Goal: Transaction & Acquisition: Purchase product/service

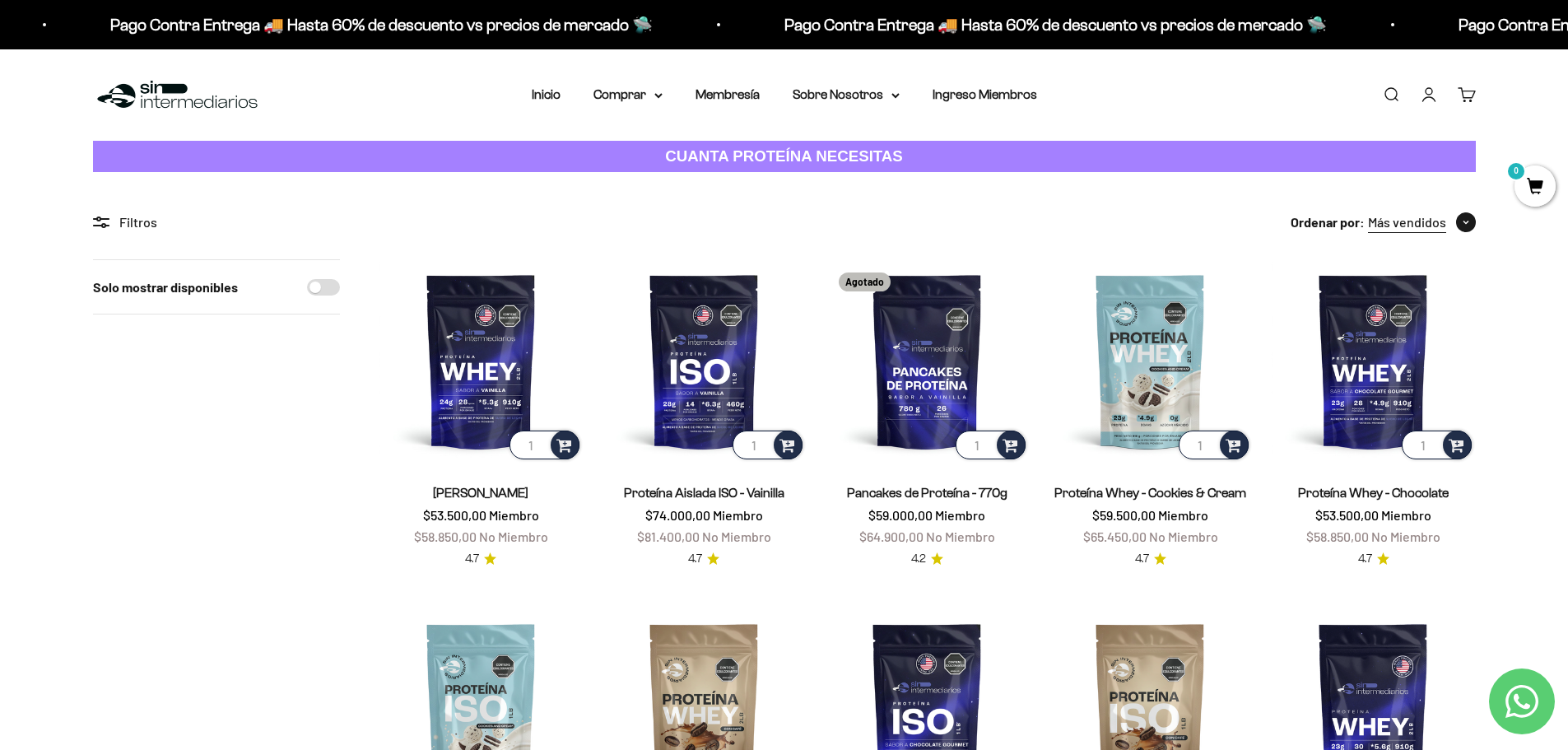
click at [1420, 226] on span "Más vendidos" at bounding box center [1407, 222] width 78 height 21
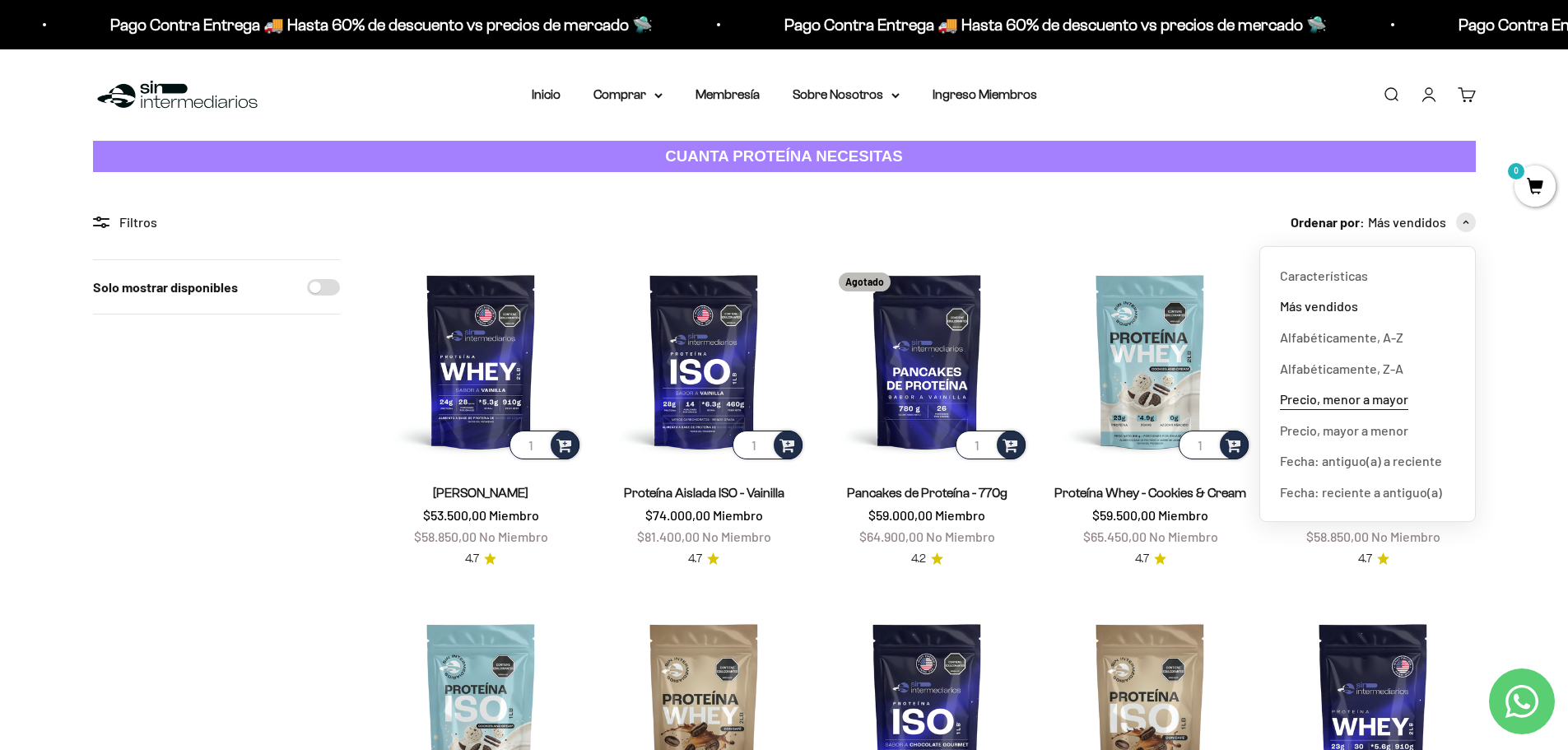
click at [1358, 403] on span "Precio, menor a mayor" at bounding box center [1344, 399] width 128 height 21
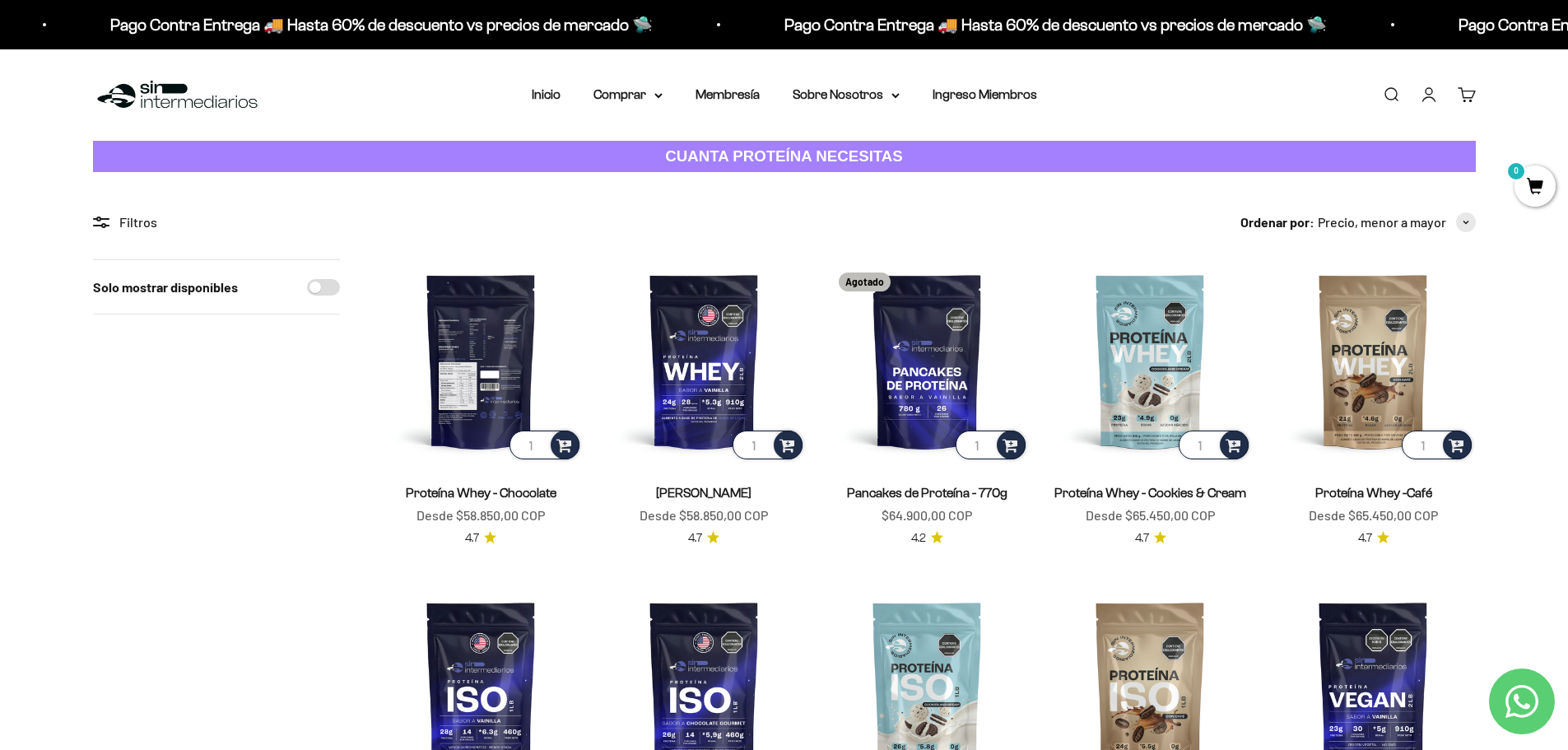
click at [485, 385] on img at bounding box center [481, 360] width 203 height 203
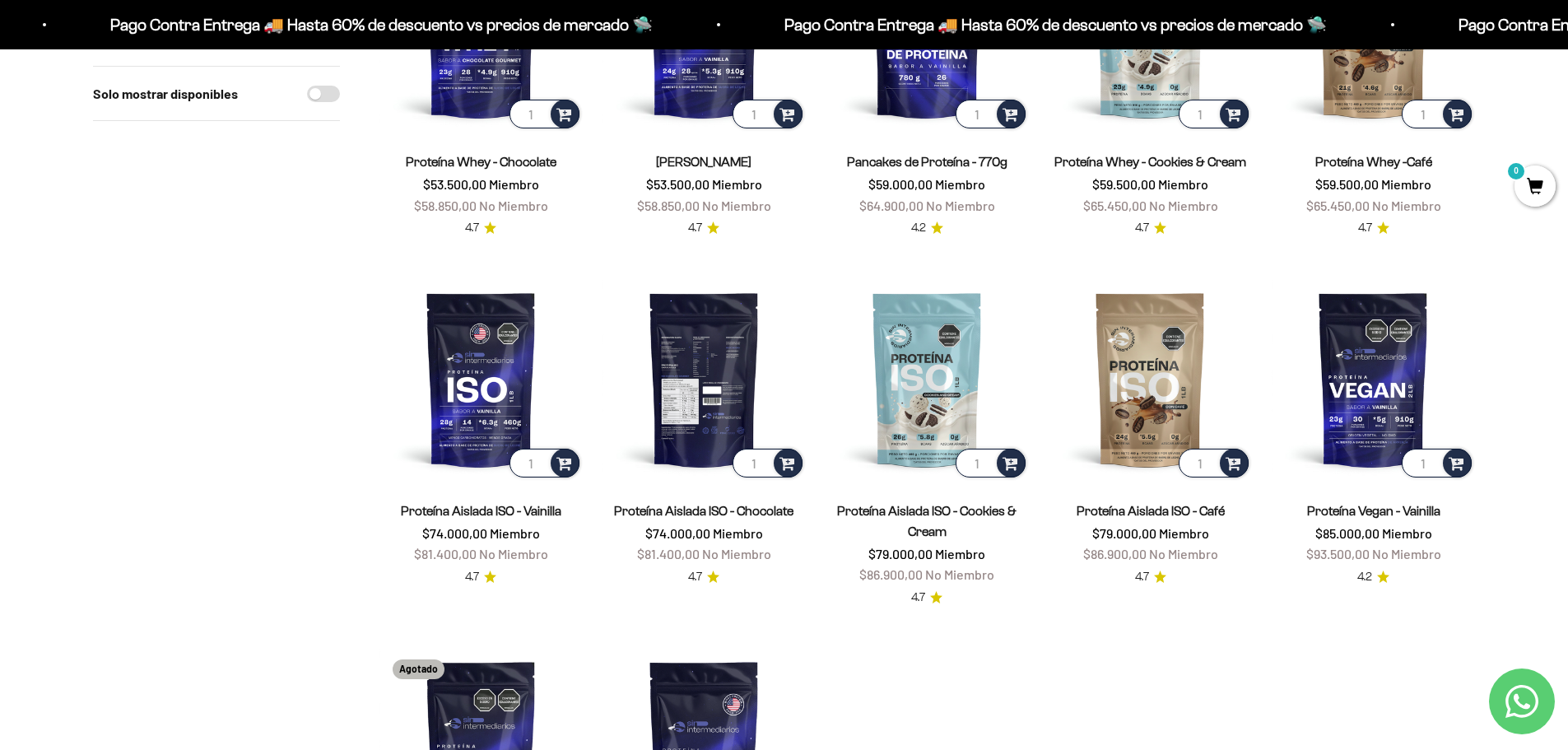
scroll to position [330, 0]
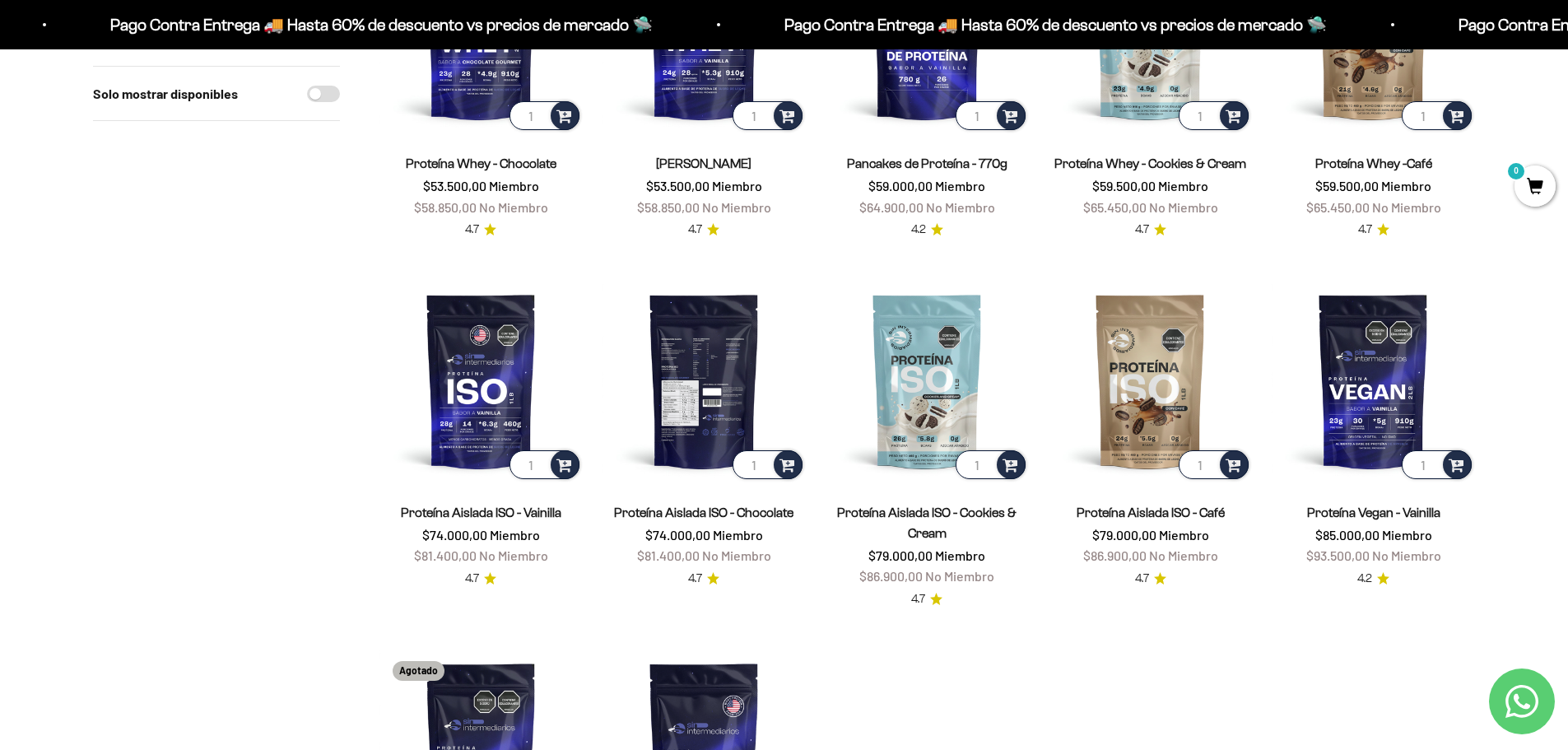
click at [716, 440] on img at bounding box center [704, 381] width 203 height 203
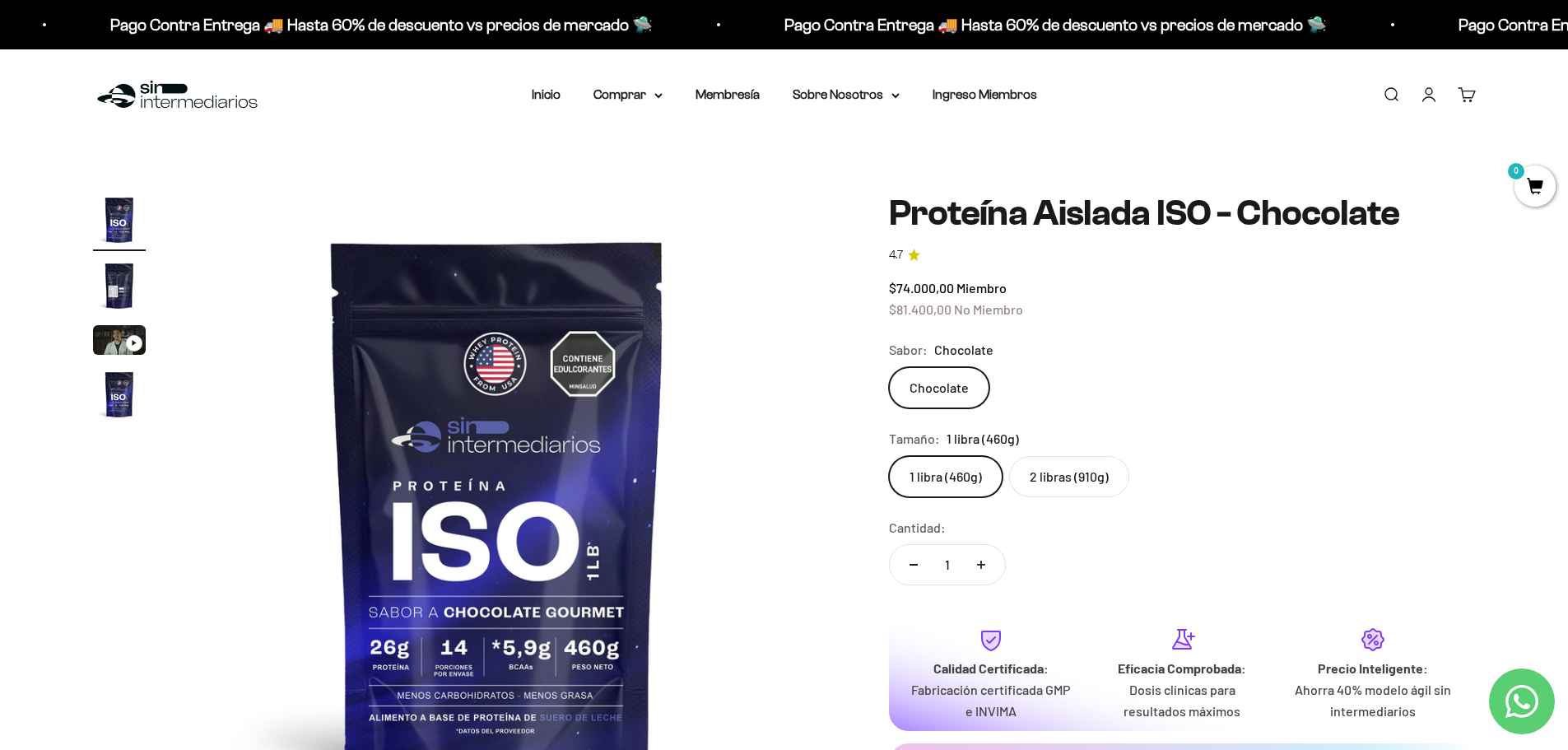
click at [1044, 480] on label "2 libras (910g)" at bounding box center [1070, 477] width 121 height 41
click at [889, 456] on input "2 libras (910g)" at bounding box center [888, 455] width 1 height 1
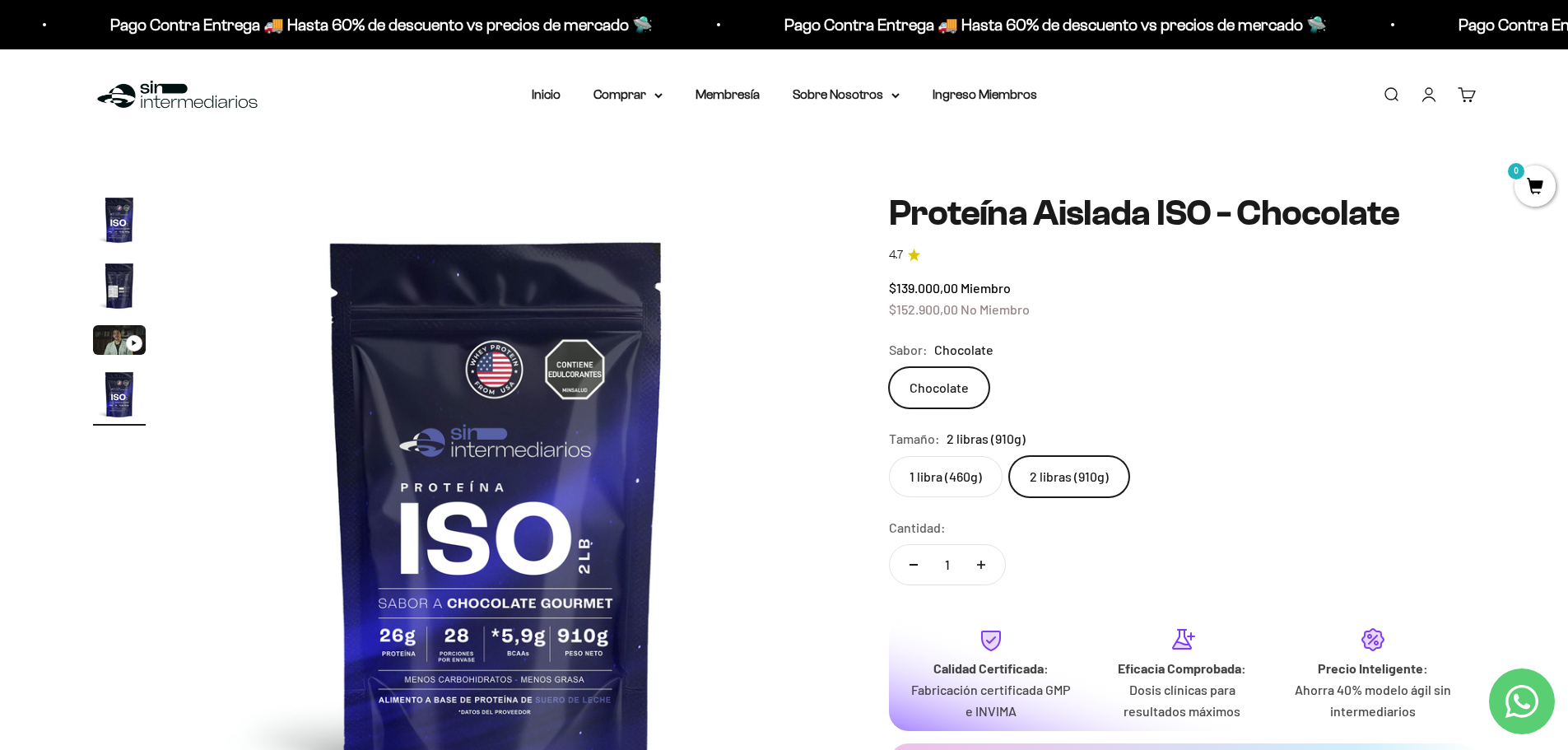
click at [942, 478] on label "1 libra (460g)" at bounding box center [946, 477] width 114 height 41
click at [889, 456] on input "1 libra (460g)" at bounding box center [888, 455] width 1 height 1
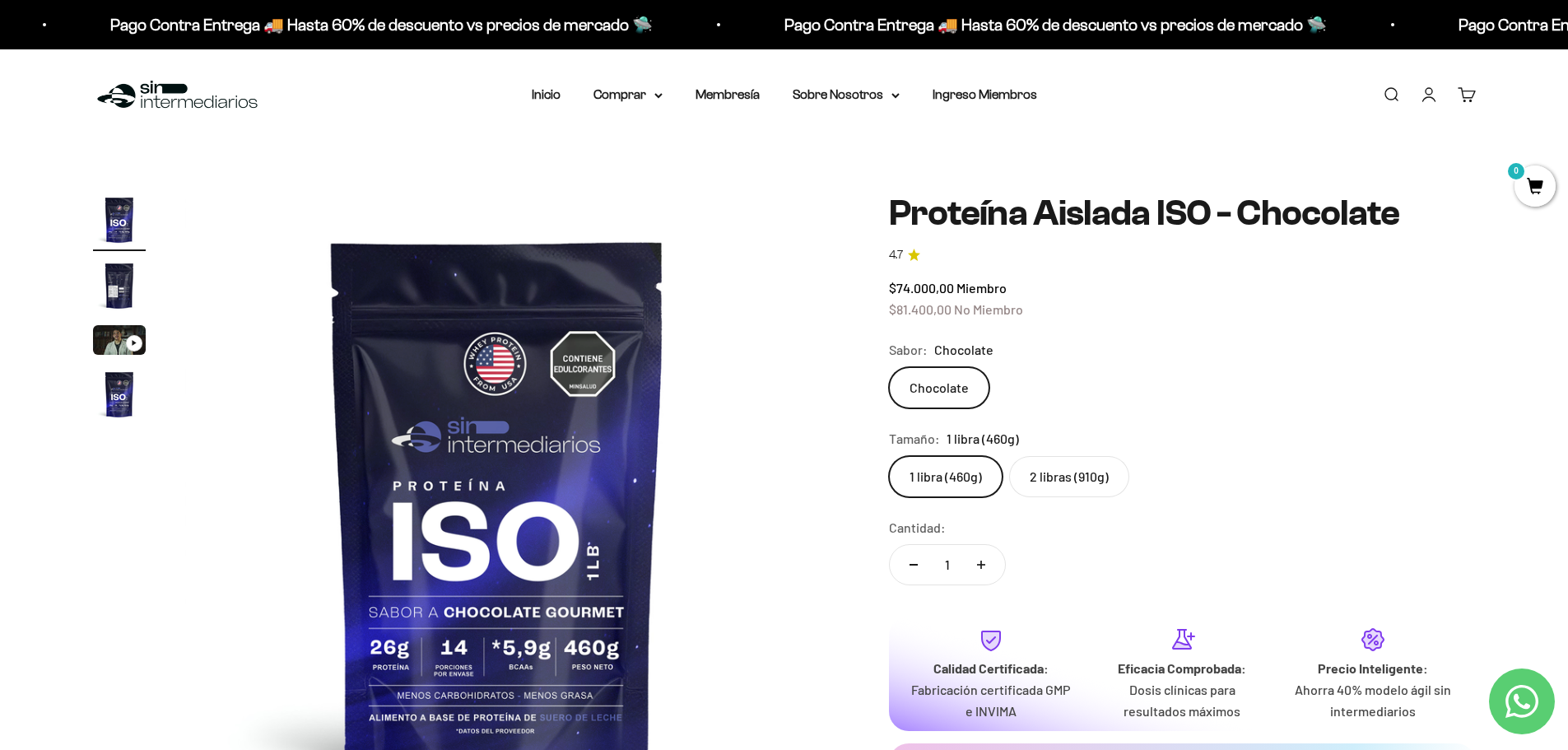
click at [1028, 482] on label "2 libras (910g)" at bounding box center [1070, 477] width 121 height 41
click at [889, 456] on input "2 libras (910g)" at bounding box center [888, 455] width 1 height 1
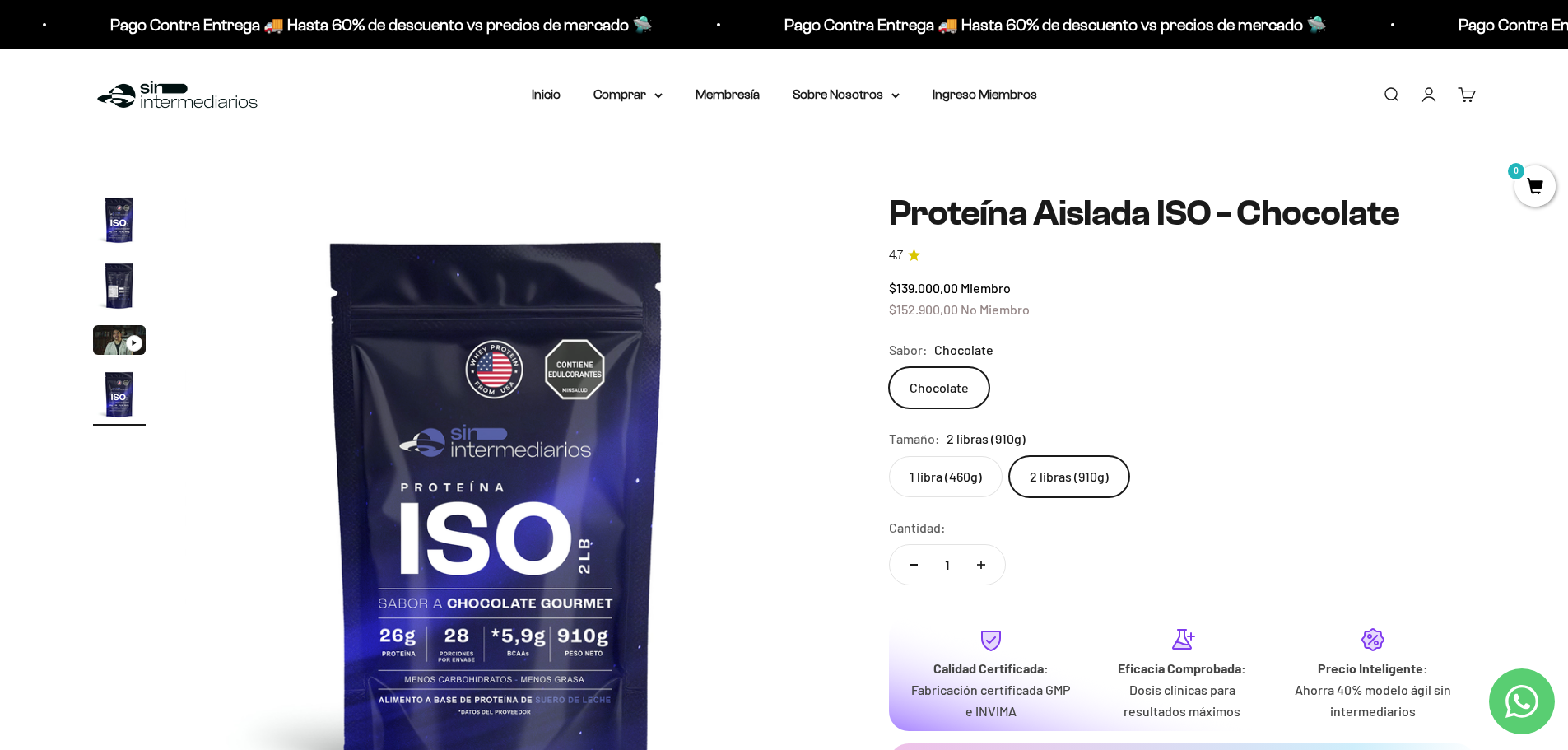
click at [947, 482] on label "1 libra (460g)" at bounding box center [946, 477] width 114 height 41
click at [889, 456] on input "1 libra (460g)" at bounding box center [888, 455] width 1 height 1
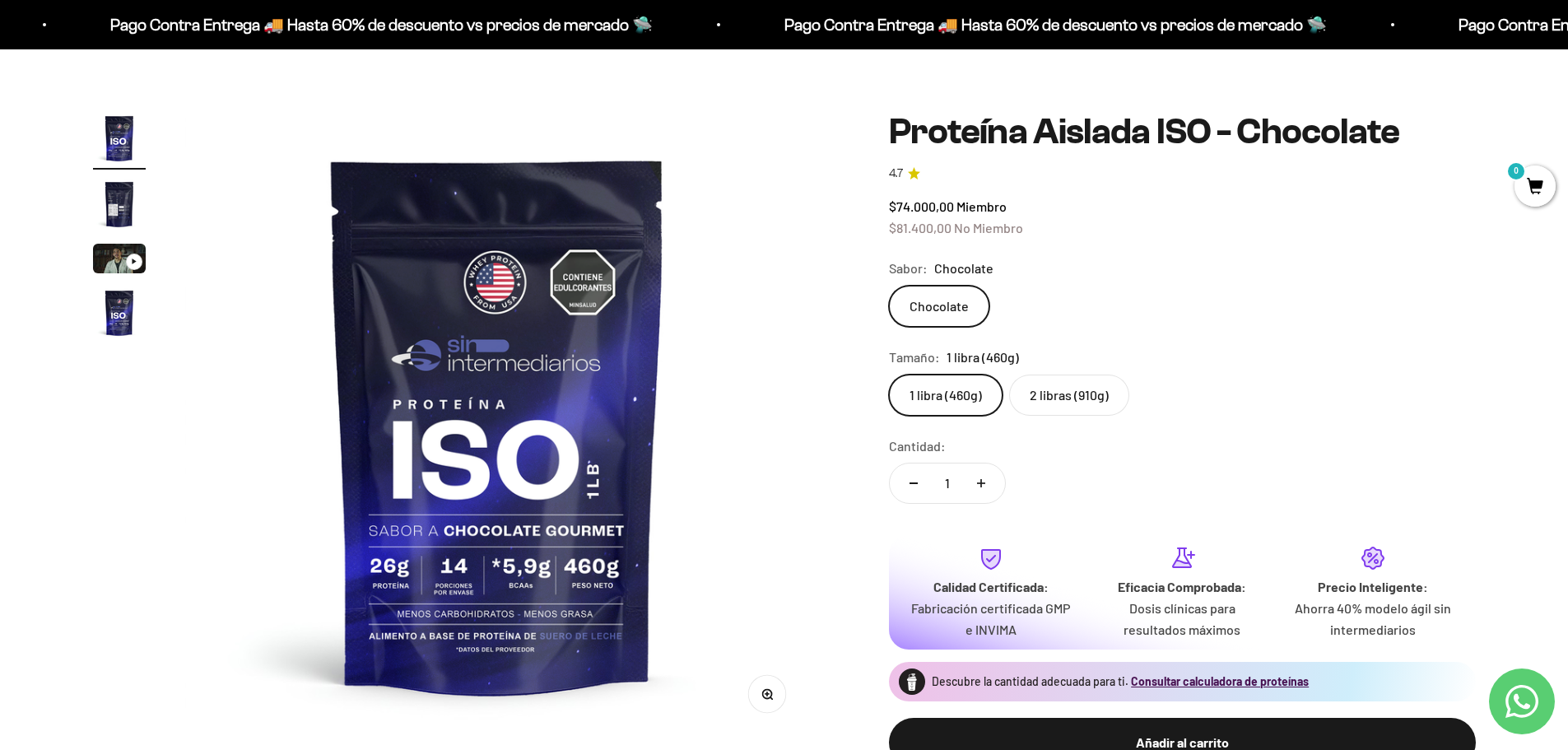
scroll to position [82, 0]
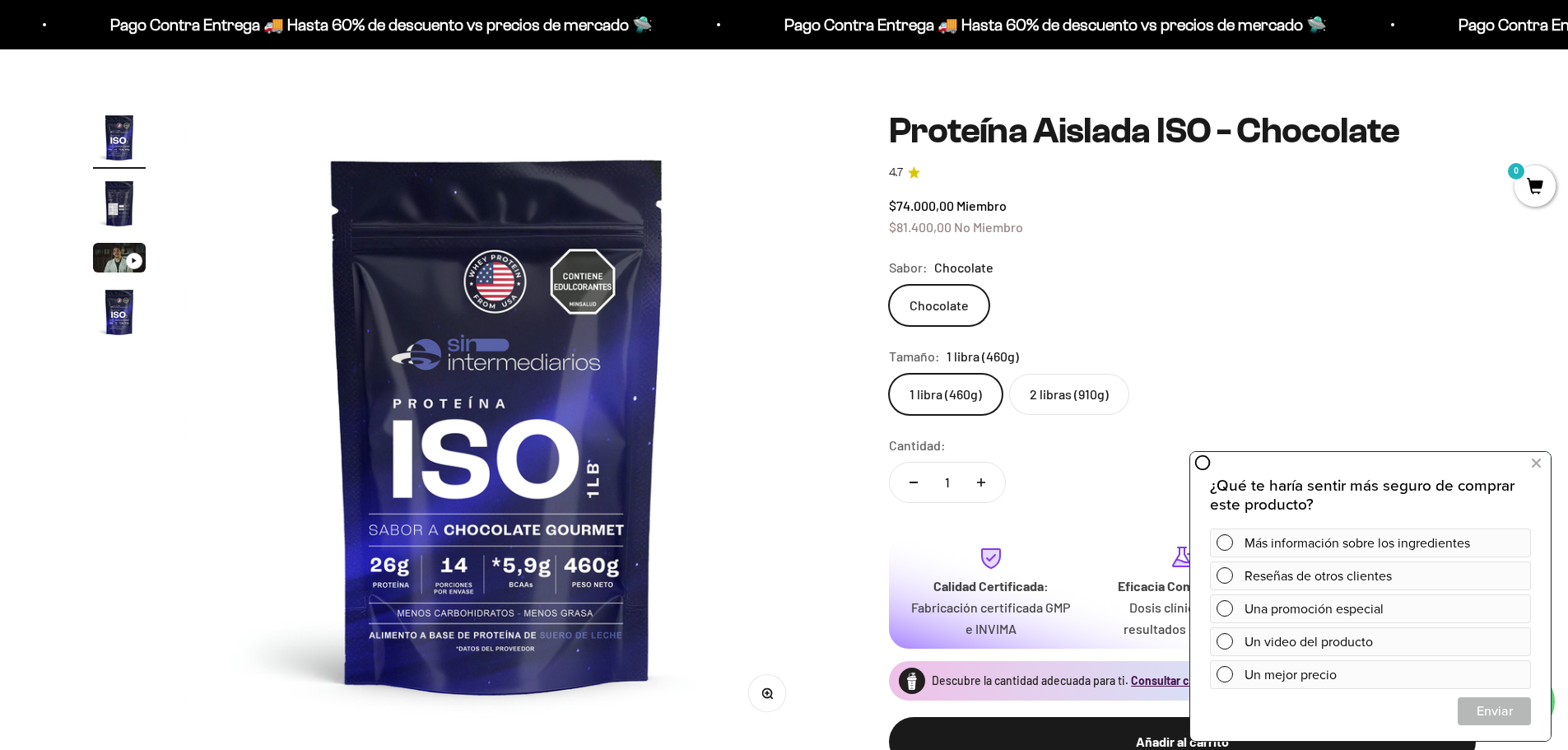
click at [1279, 341] on variant-picker "Sabor: Chocolate Chocolate Tamaño: 1 libra (460g) 1 libra (460g) 2 libras (910g)" at bounding box center [1182, 336] width 587 height 157
click at [1067, 389] on label "2 libras (910g)" at bounding box center [1070, 394] width 121 height 41
click at [889, 374] on input "2 libras (910g)" at bounding box center [888, 373] width 1 height 1
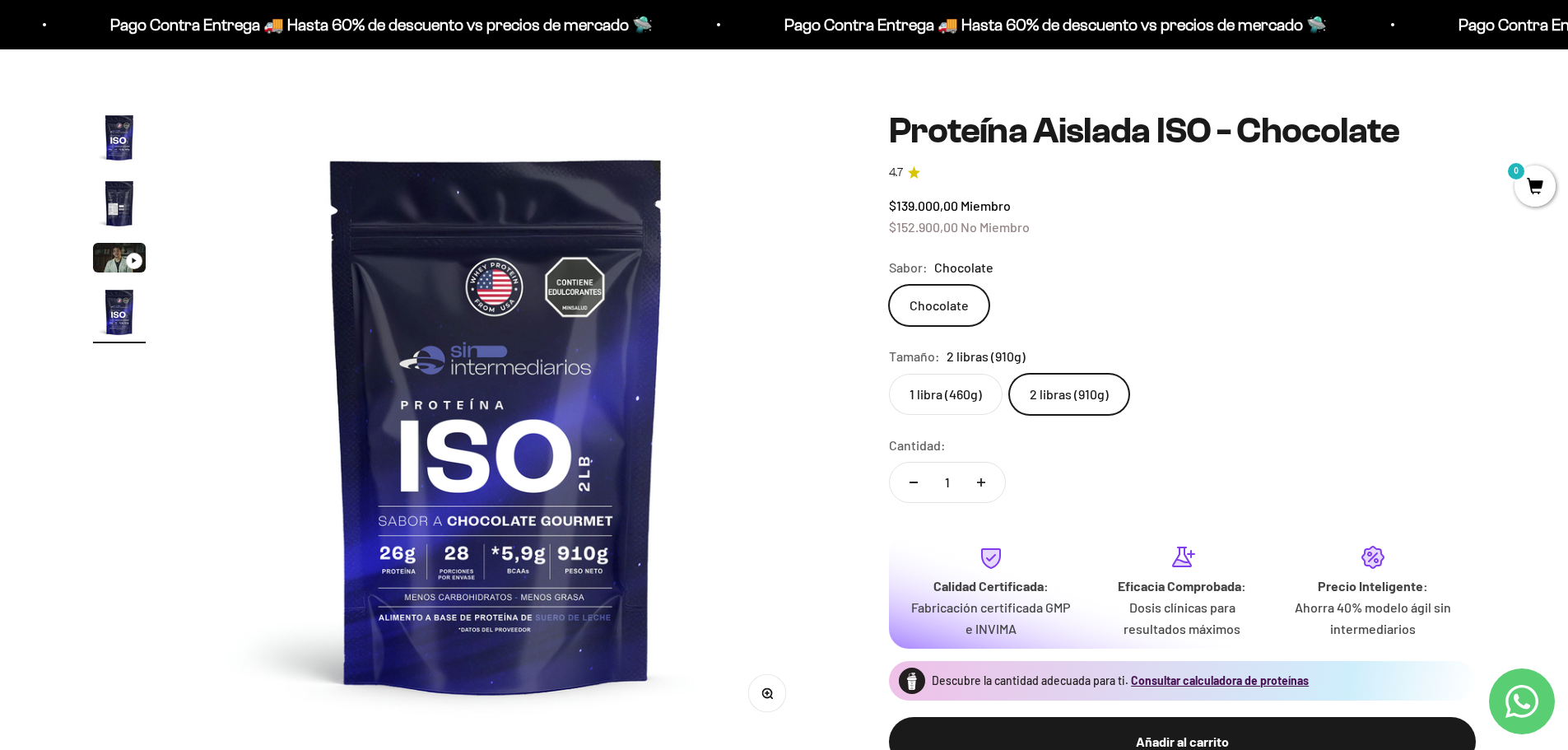
click at [141, 251] on img "Ir al artículo 3" at bounding box center [120, 257] width 53 height 30
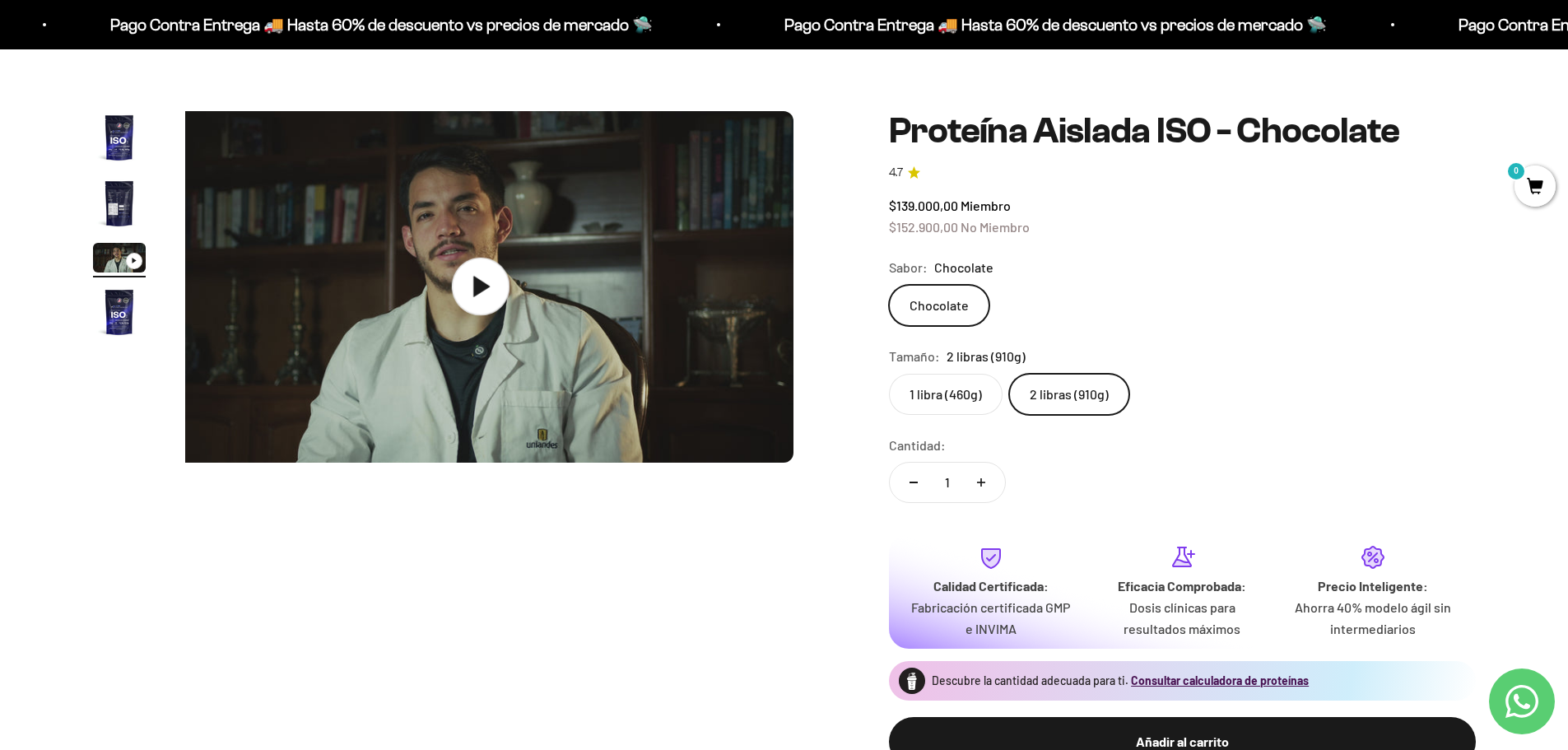
scroll to position [0, 1289]
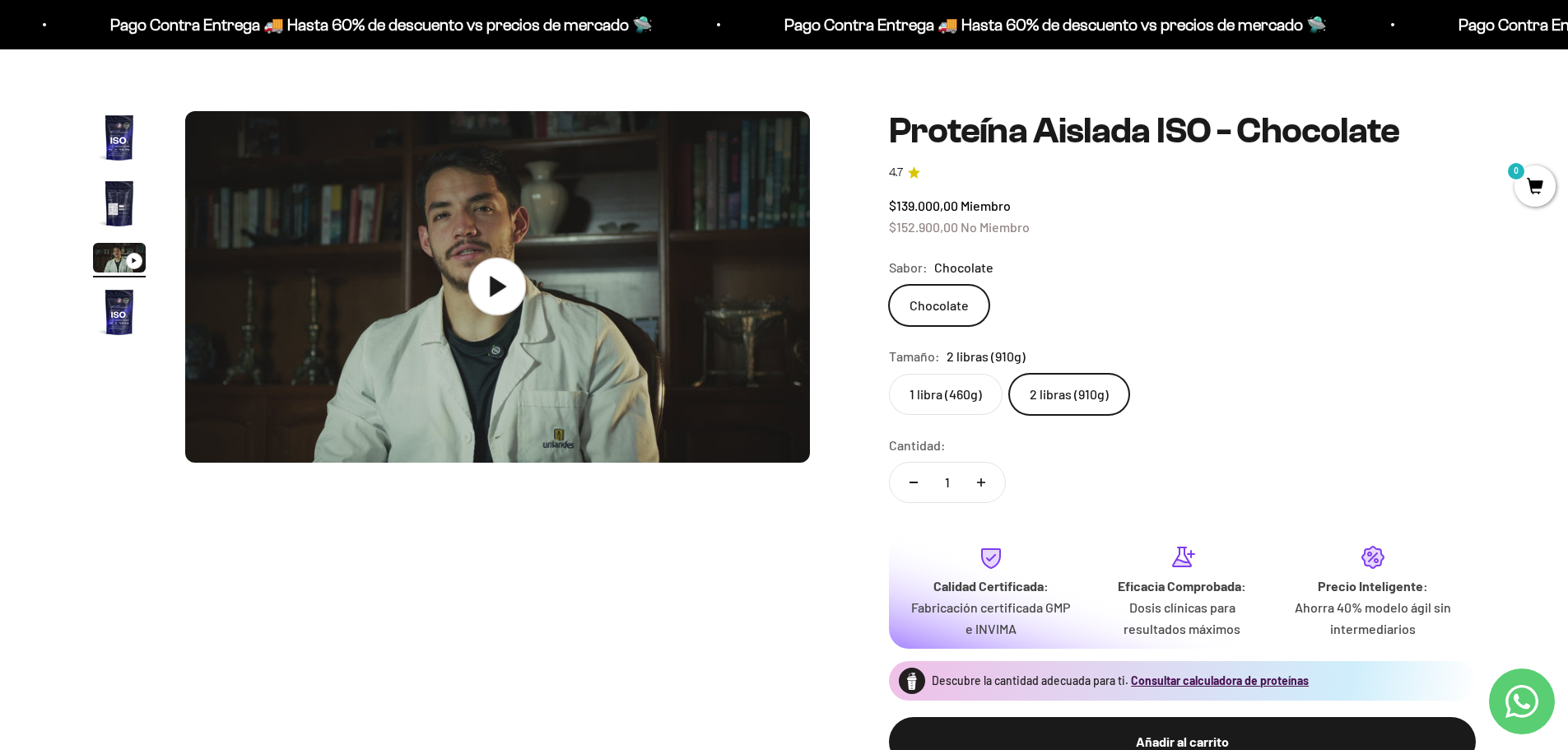
click at [507, 291] on icon at bounding box center [497, 286] width 58 height 58
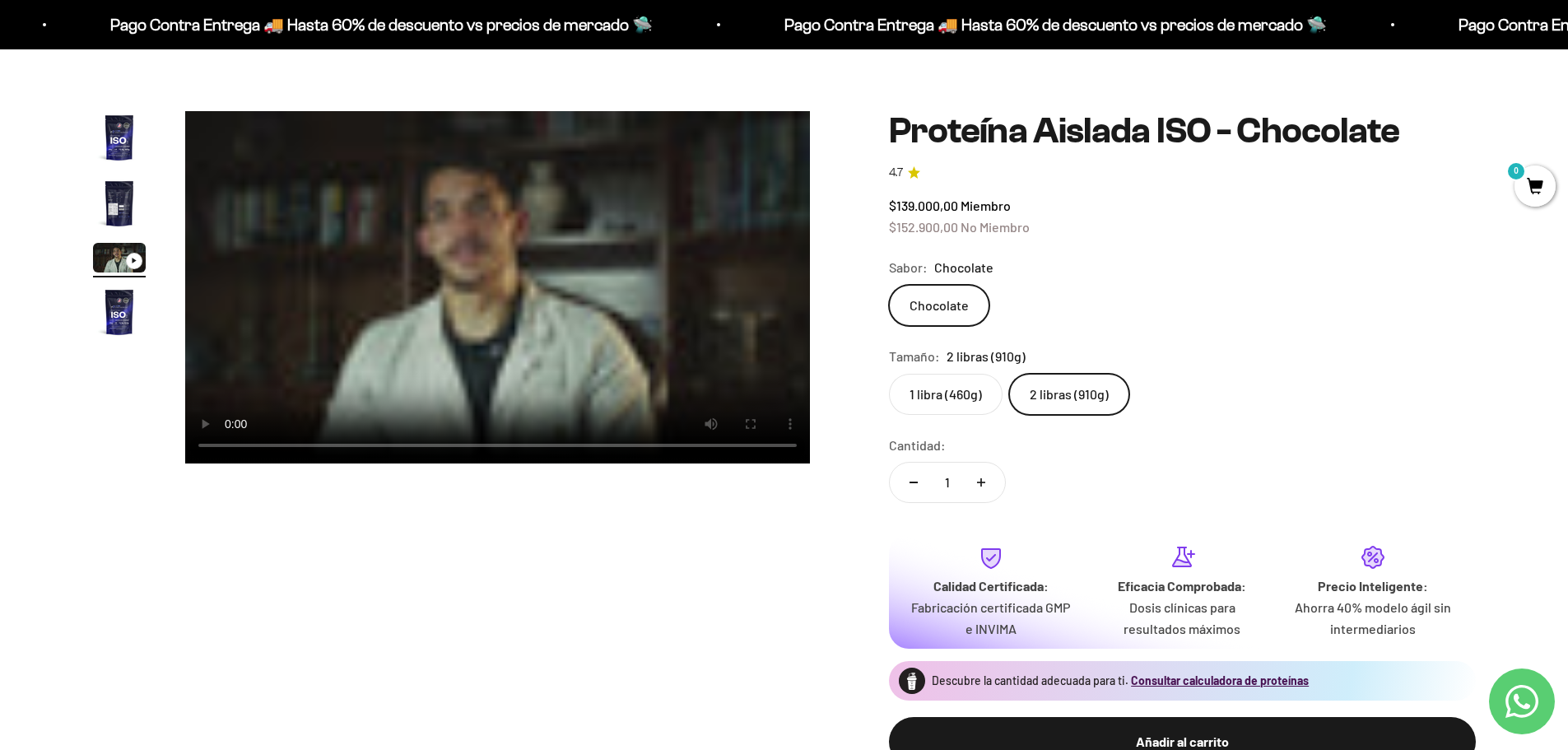
click at [905, 166] on link "4.7" at bounding box center [1182, 172] width 587 height 18
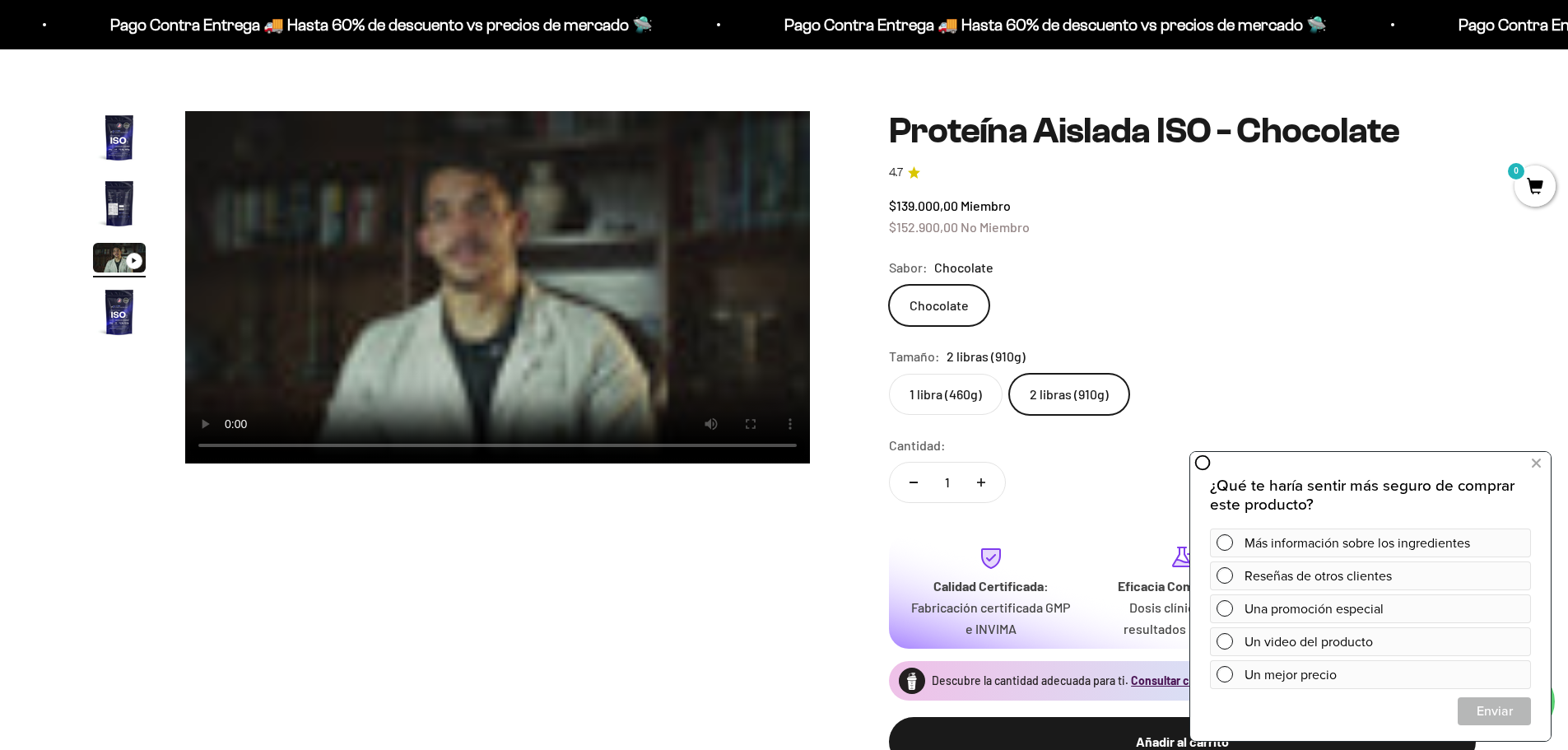
click at [912, 173] on icon "4.7 de 5.0 estrellas" at bounding box center [913, 172] width 13 height 13
drag, startPoint x: 1537, startPoint y: 461, endPoint x: 2476, endPoint y: 852, distance: 1017.2
click at [1537, 461] on icon at bounding box center [1536, 463] width 9 height 21
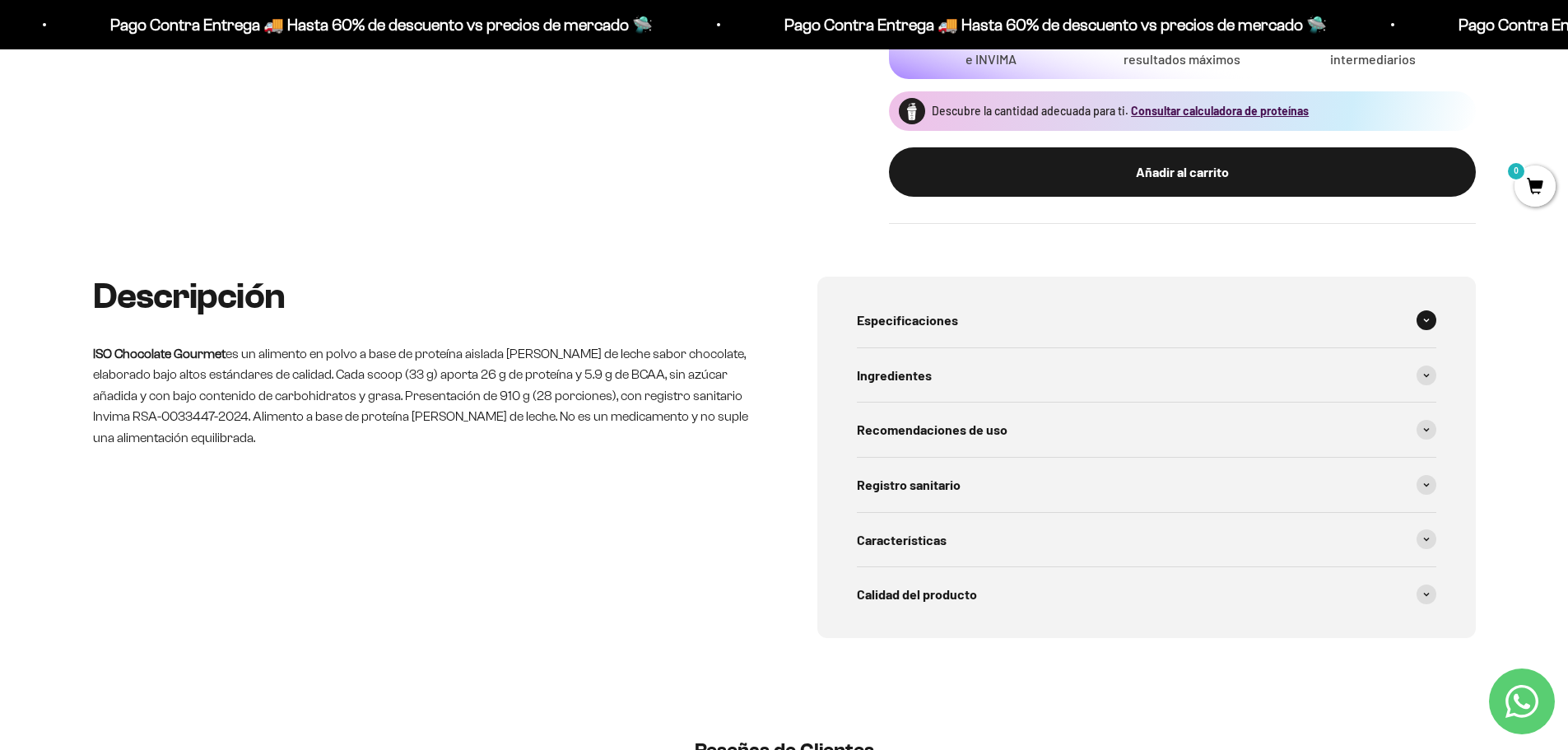
scroll to position [659, 0]
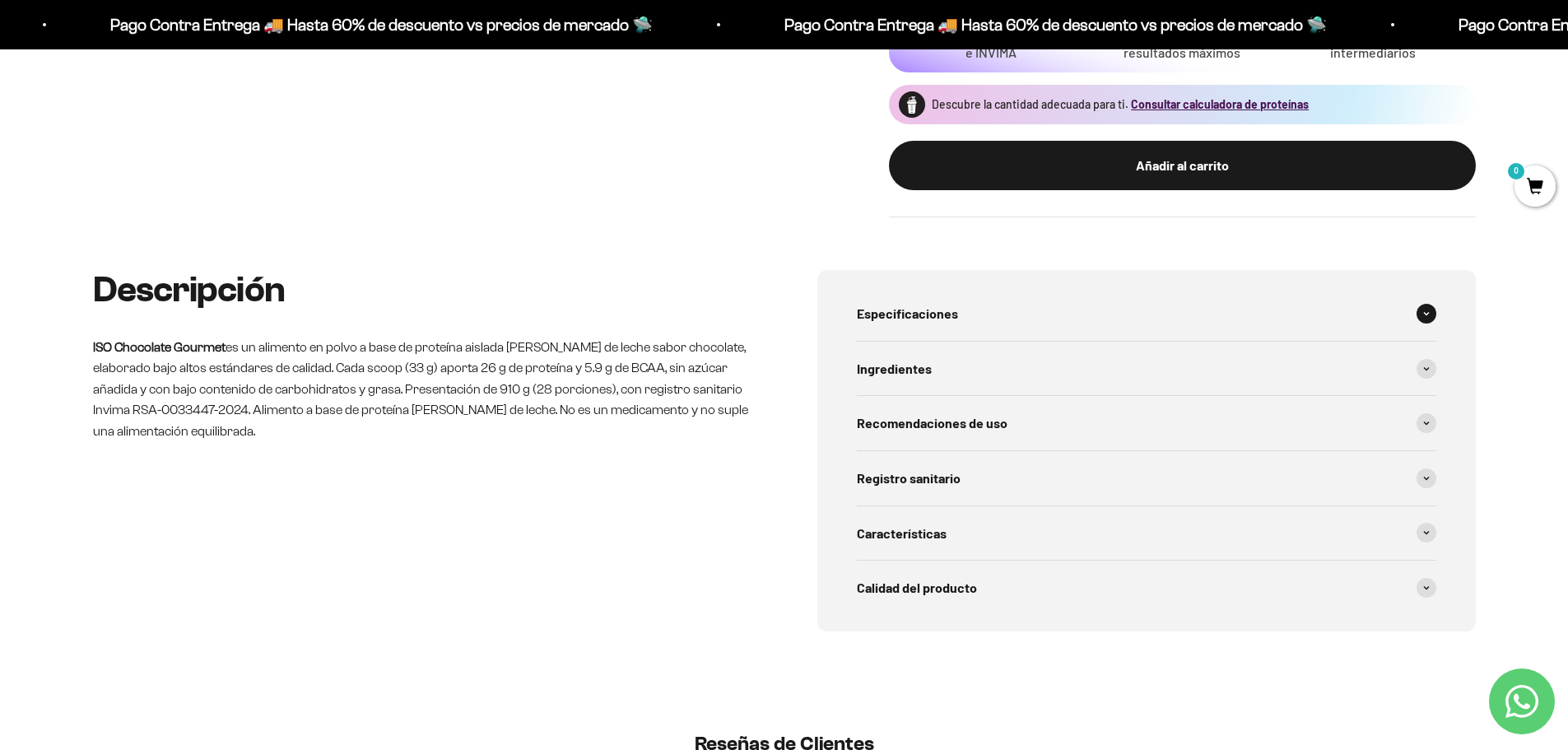
click at [1425, 317] on span at bounding box center [1426, 313] width 20 height 20
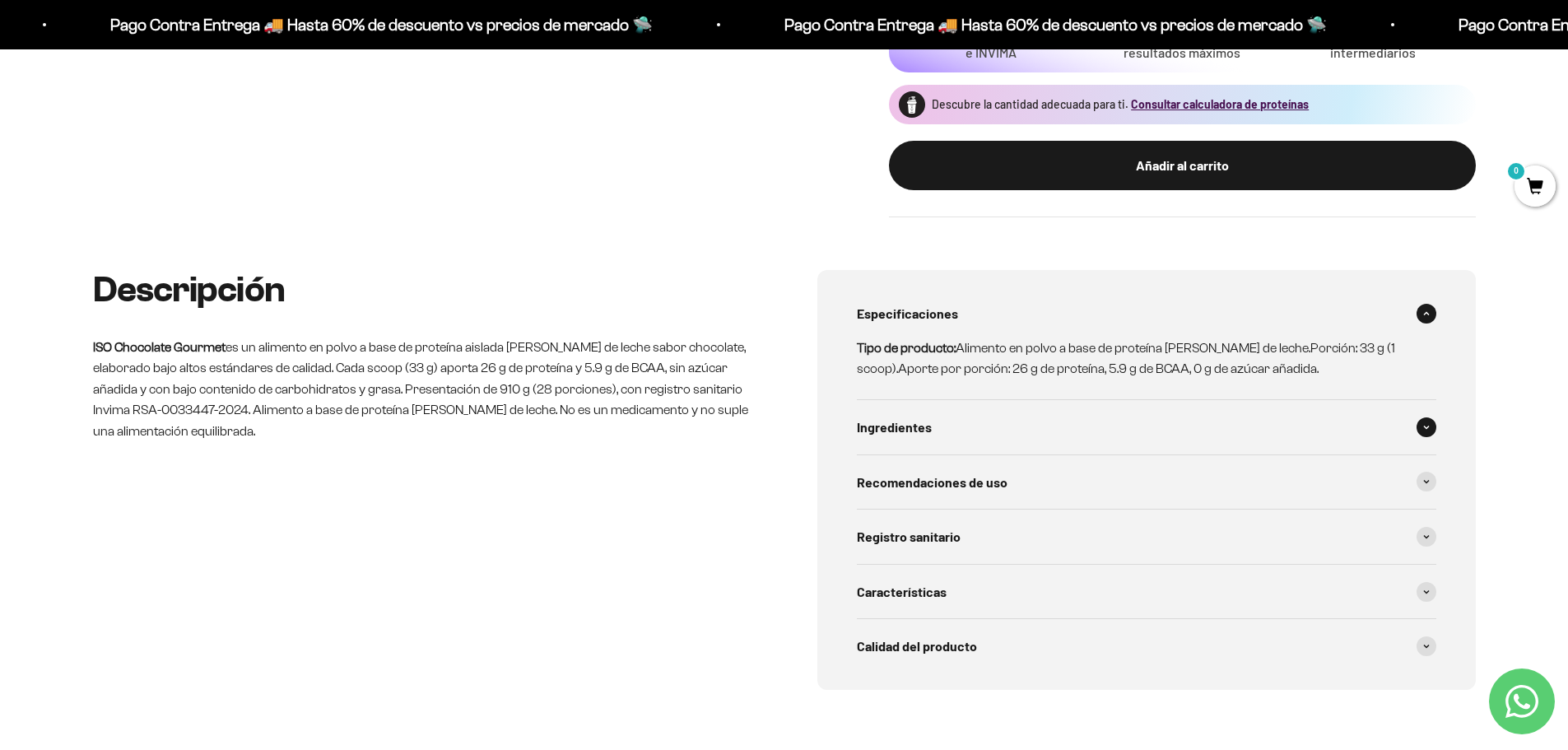
click at [1425, 428] on icon at bounding box center [1426, 427] width 7 height 5
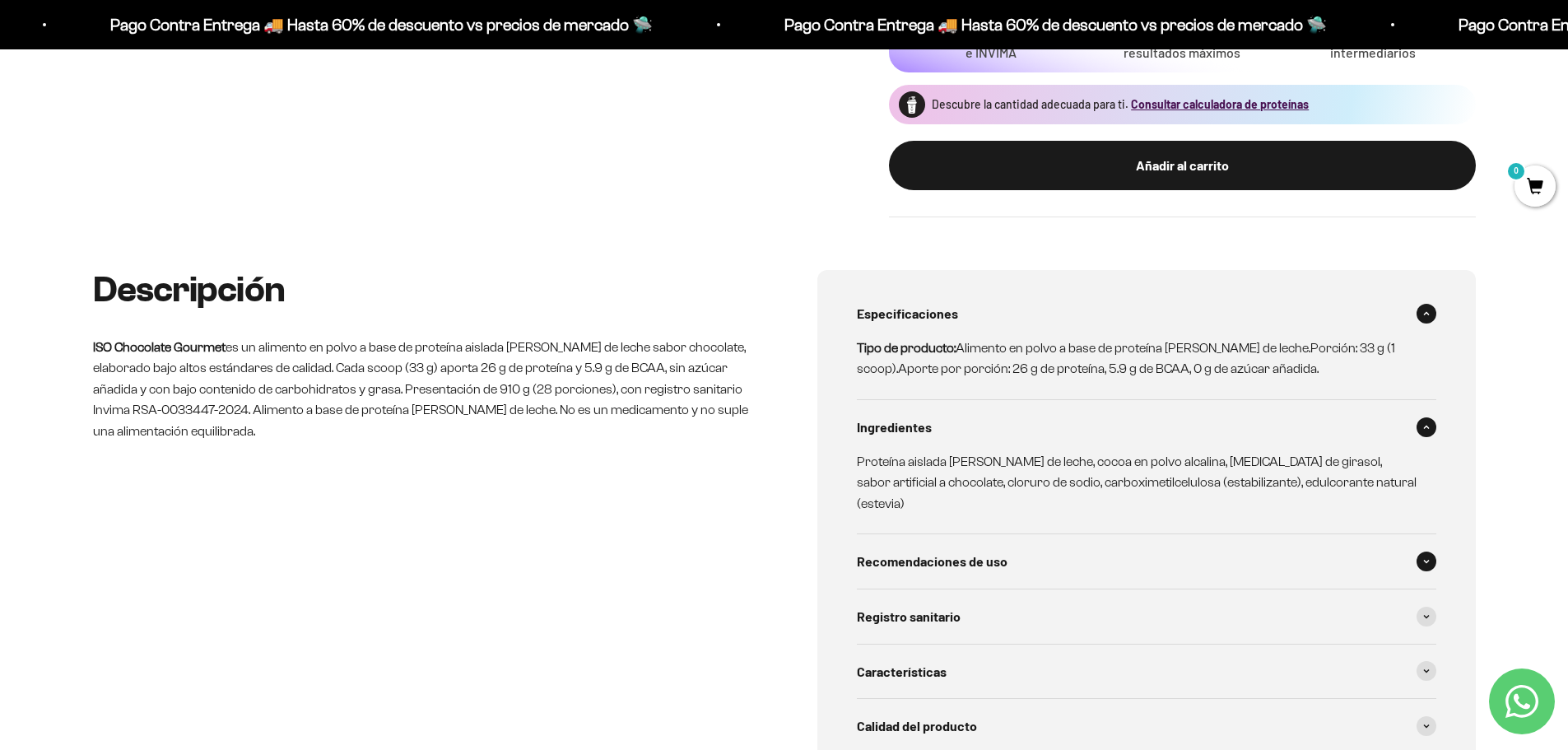
click at [1431, 552] on span at bounding box center [1426, 561] width 20 height 20
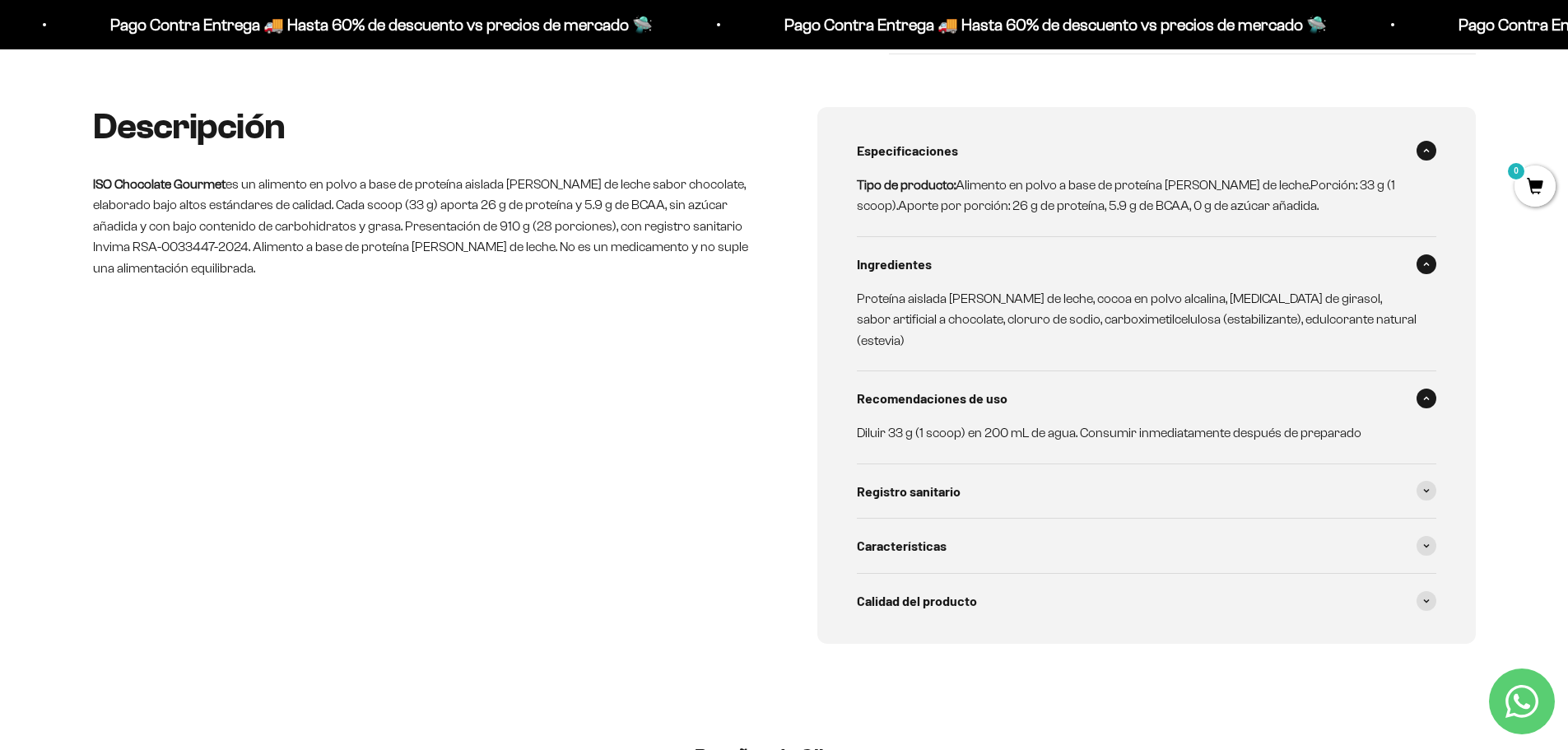
scroll to position [824, 0]
click at [1426, 479] on span at bounding box center [1426, 488] width 20 height 20
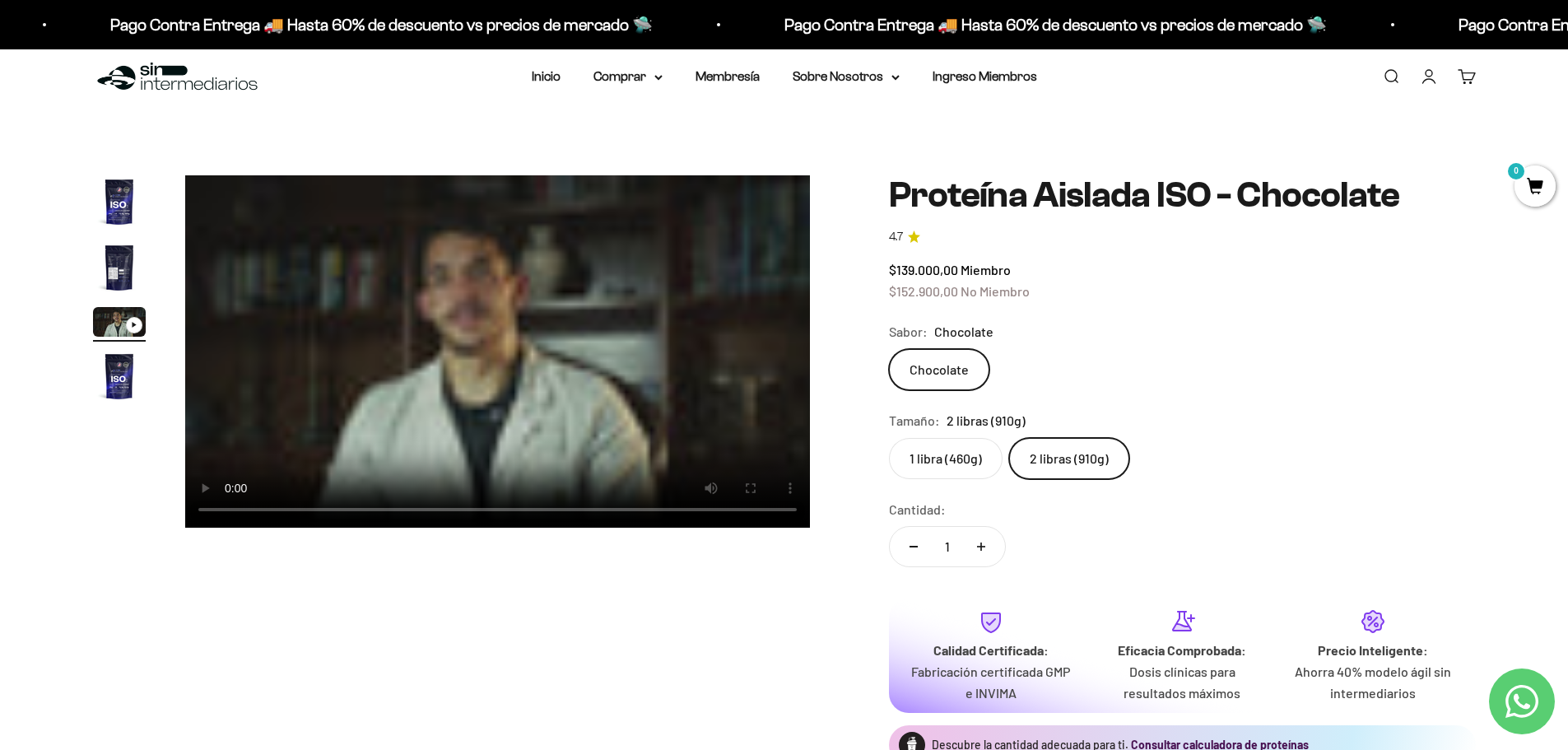
scroll to position [0, 0]
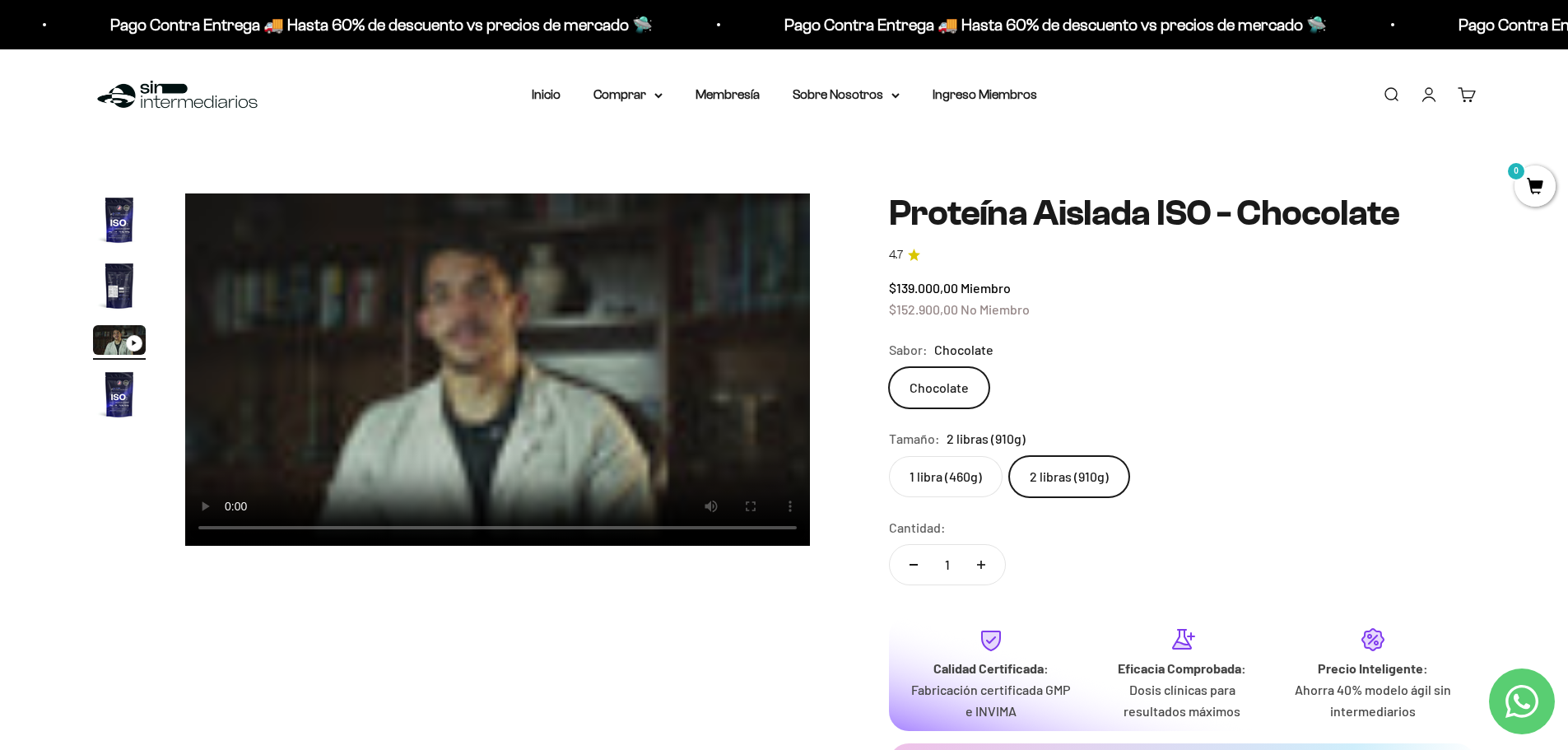
click at [1393, 351] on div "Sabor: Chocolate" at bounding box center [1182, 349] width 587 height 21
click at [173, 102] on img at bounding box center [177, 95] width 169 height 36
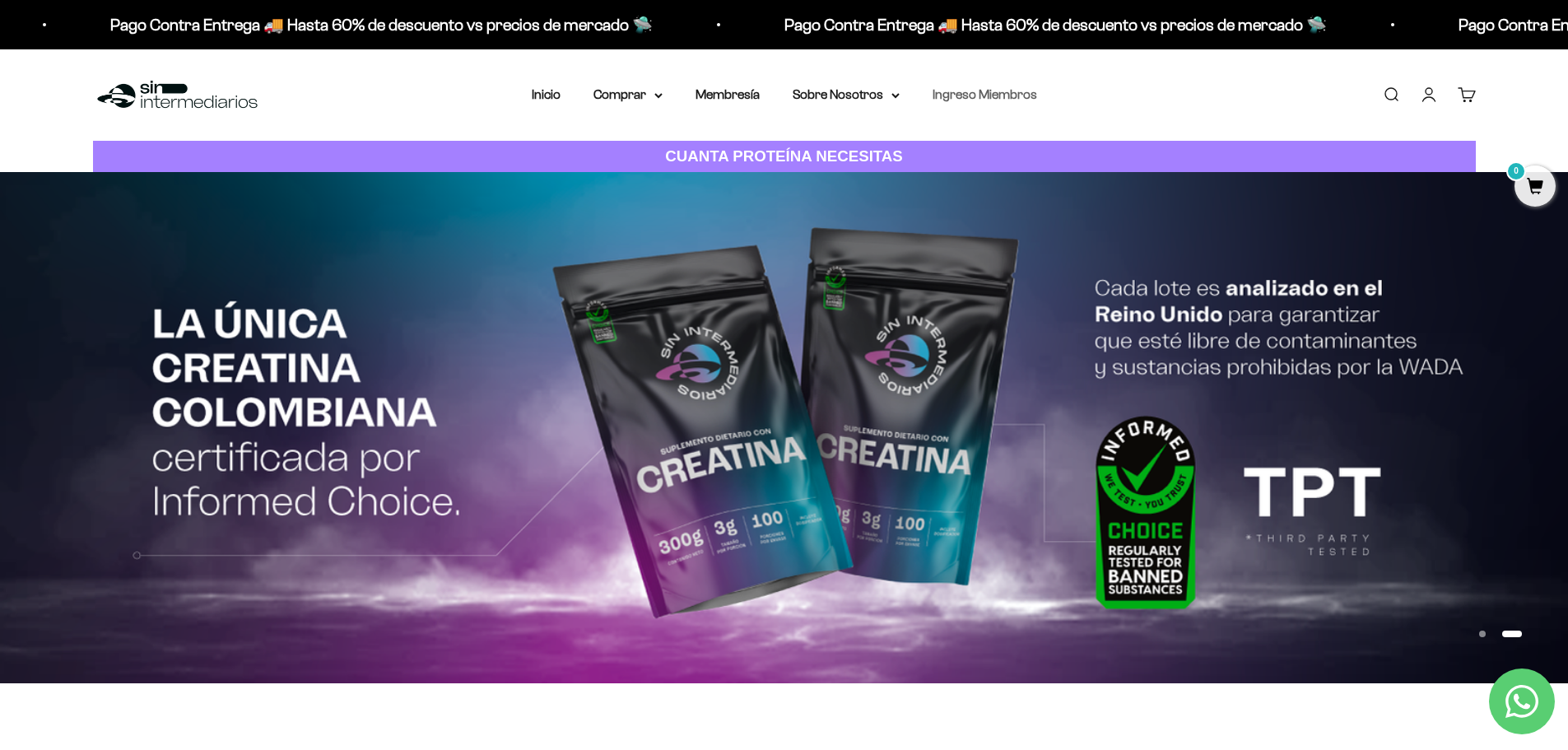
click at [996, 93] on link "Ingreso Miembros" at bounding box center [985, 94] width 104 height 14
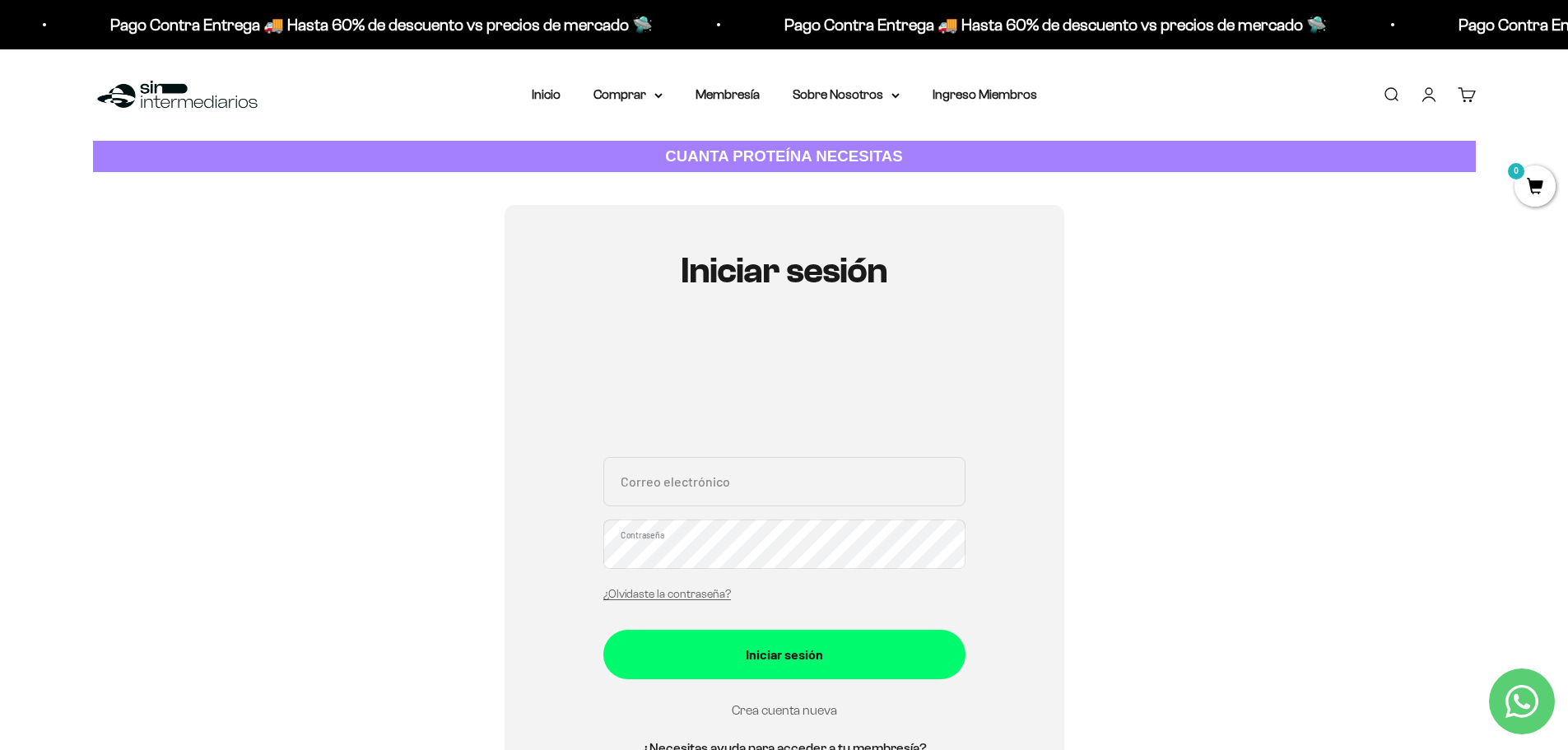
click at [778, 714] on link "Crea cuenta nueva" at bounding box center [784, 710] width 105 height 14
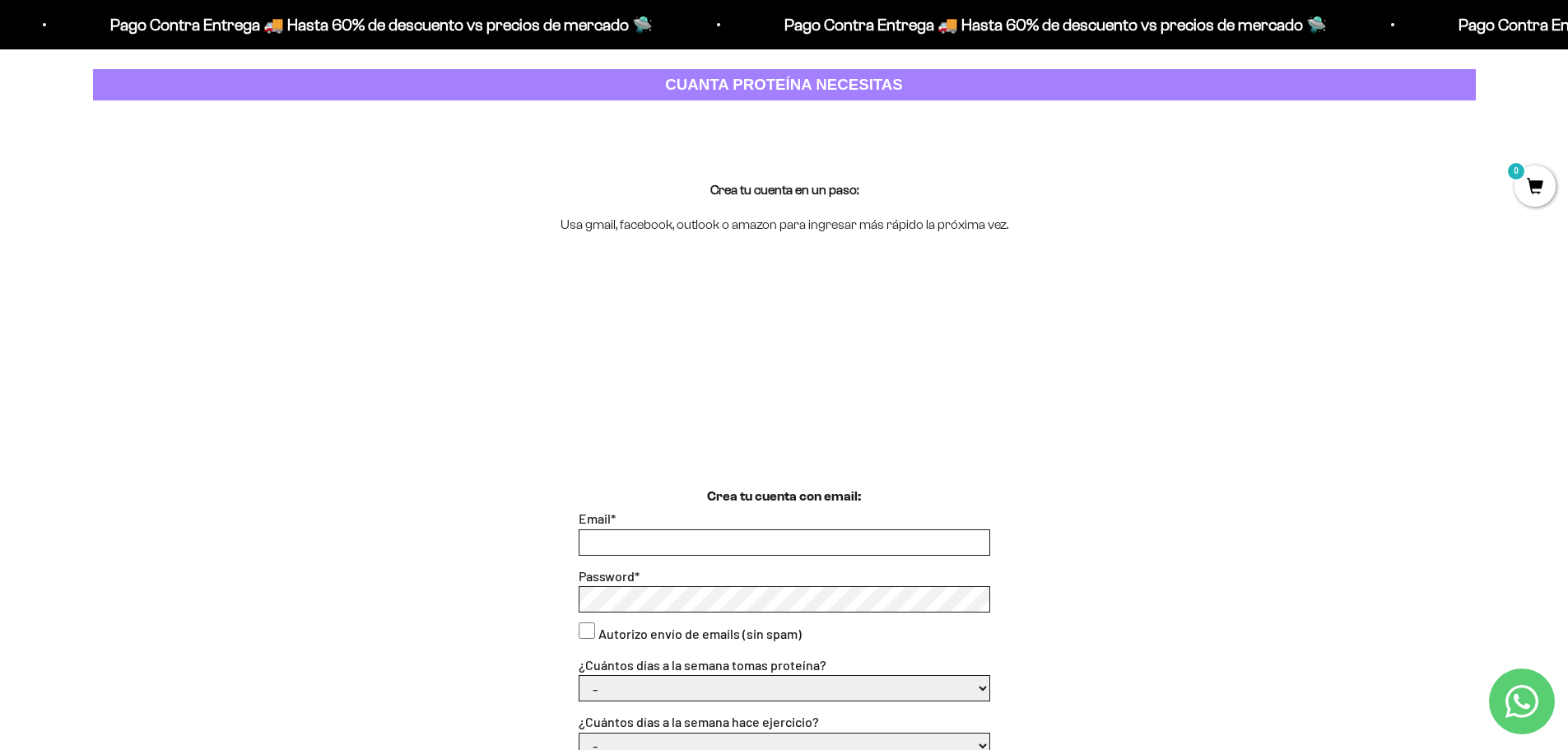
scroll to position [165, 0]
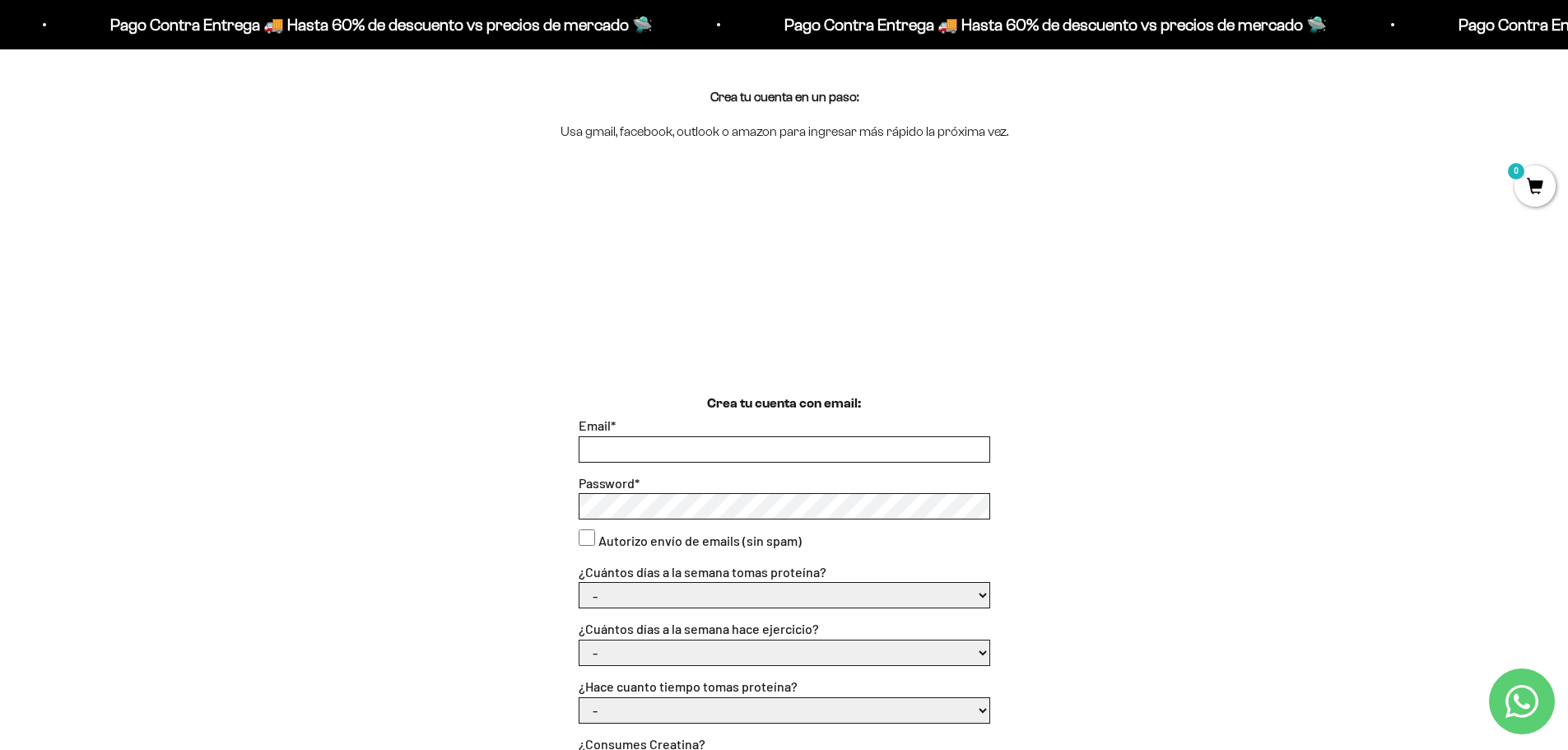
click at [627, 457] on input "Email *" at bounding box center [784, 449] width 410 height 25
type input "cmbpa0301@hotmail.com"
click at [585, 538] on consent"] "Autorizo envío de emails (sin spam)" at bounding box center [587, 537] width 16 height 16
checkbox consent"] "true"
click at [612, 589] on select "- 1 o 2 3 a 5 6 o 7" at bounding box center [784, 595] width 410 height 25
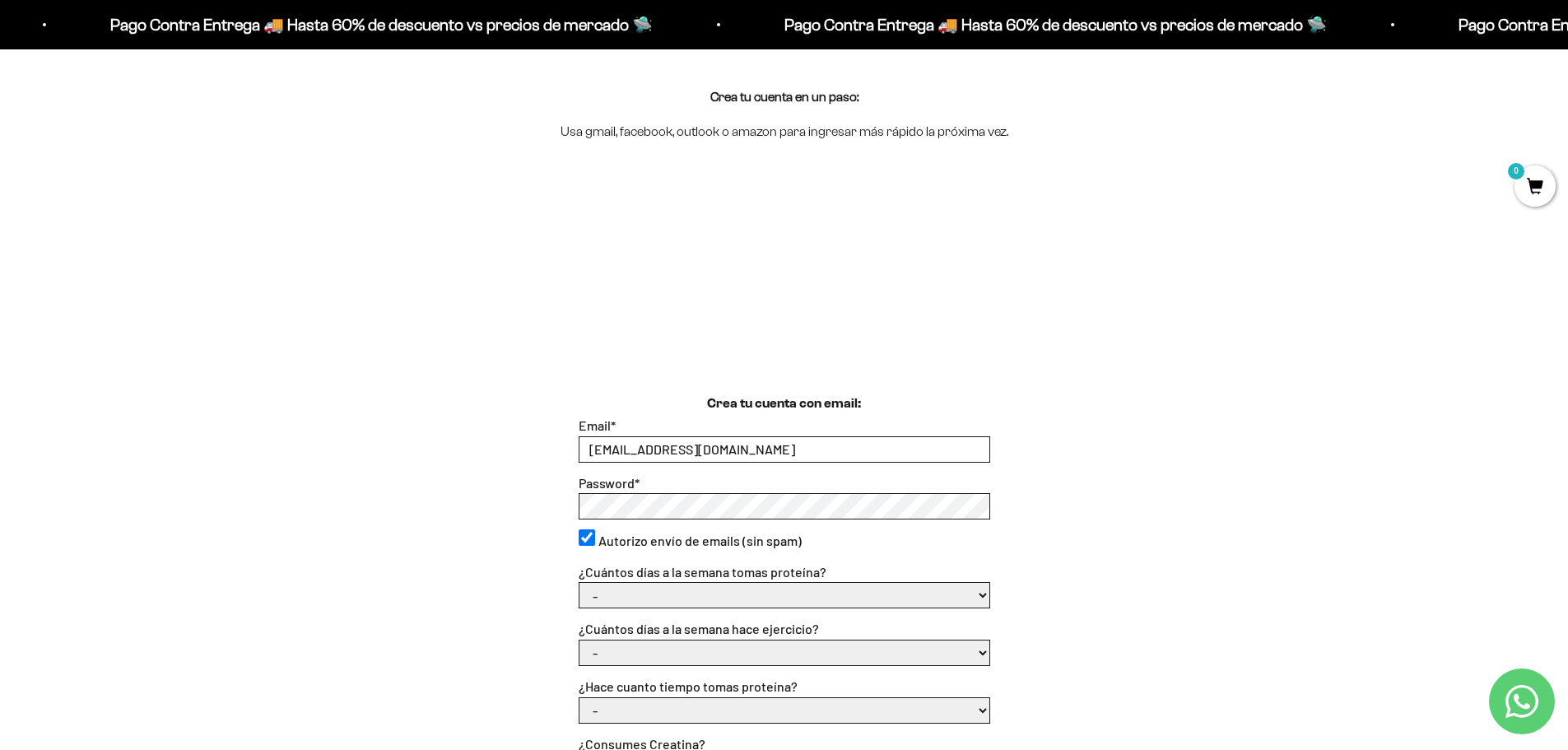
select select "3 a 5"
click at [580, 583] on select "- 1 o 2 3 a 5 6 o 7" at bounding box center [784, 595] width 410 height 25
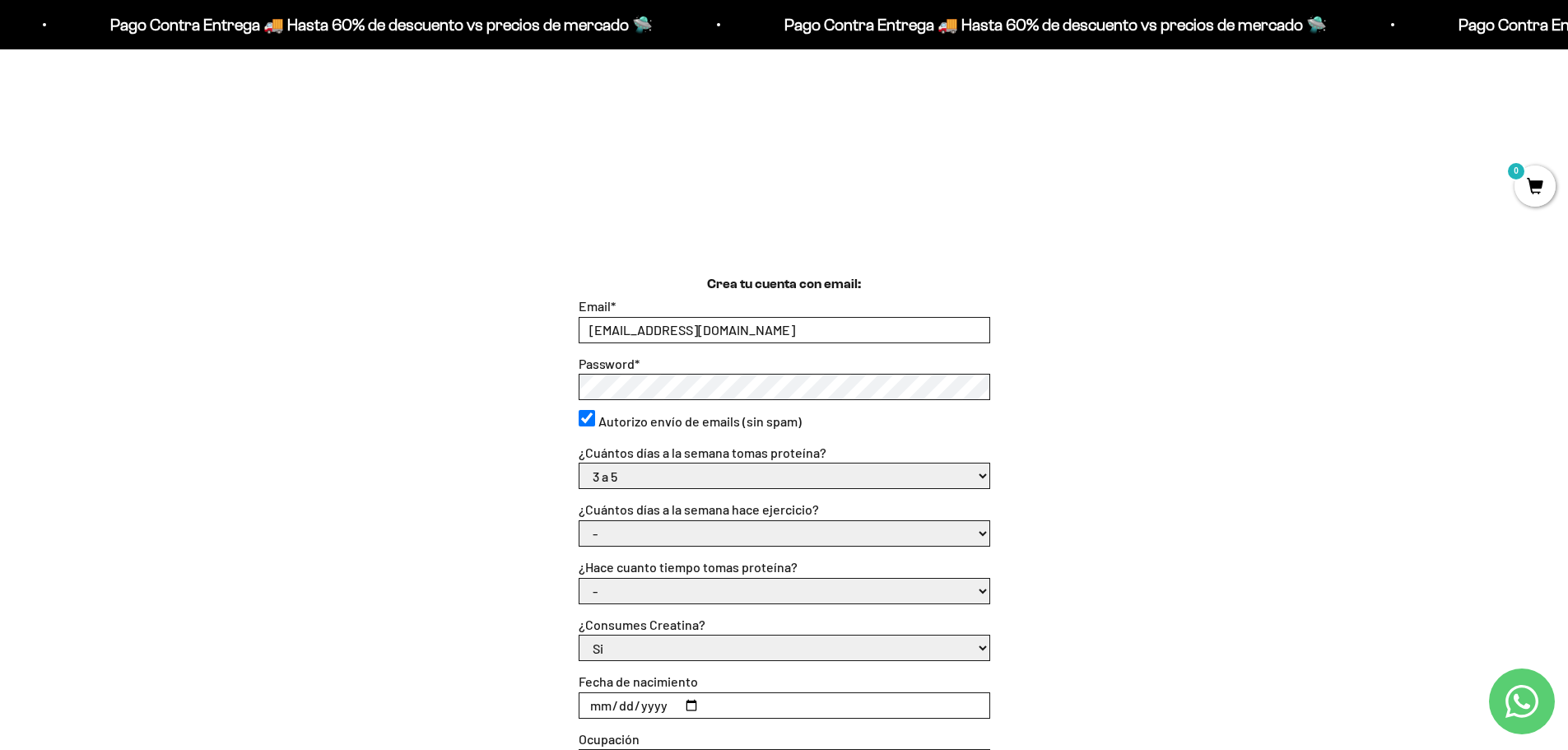
scroll to position [330, 0]
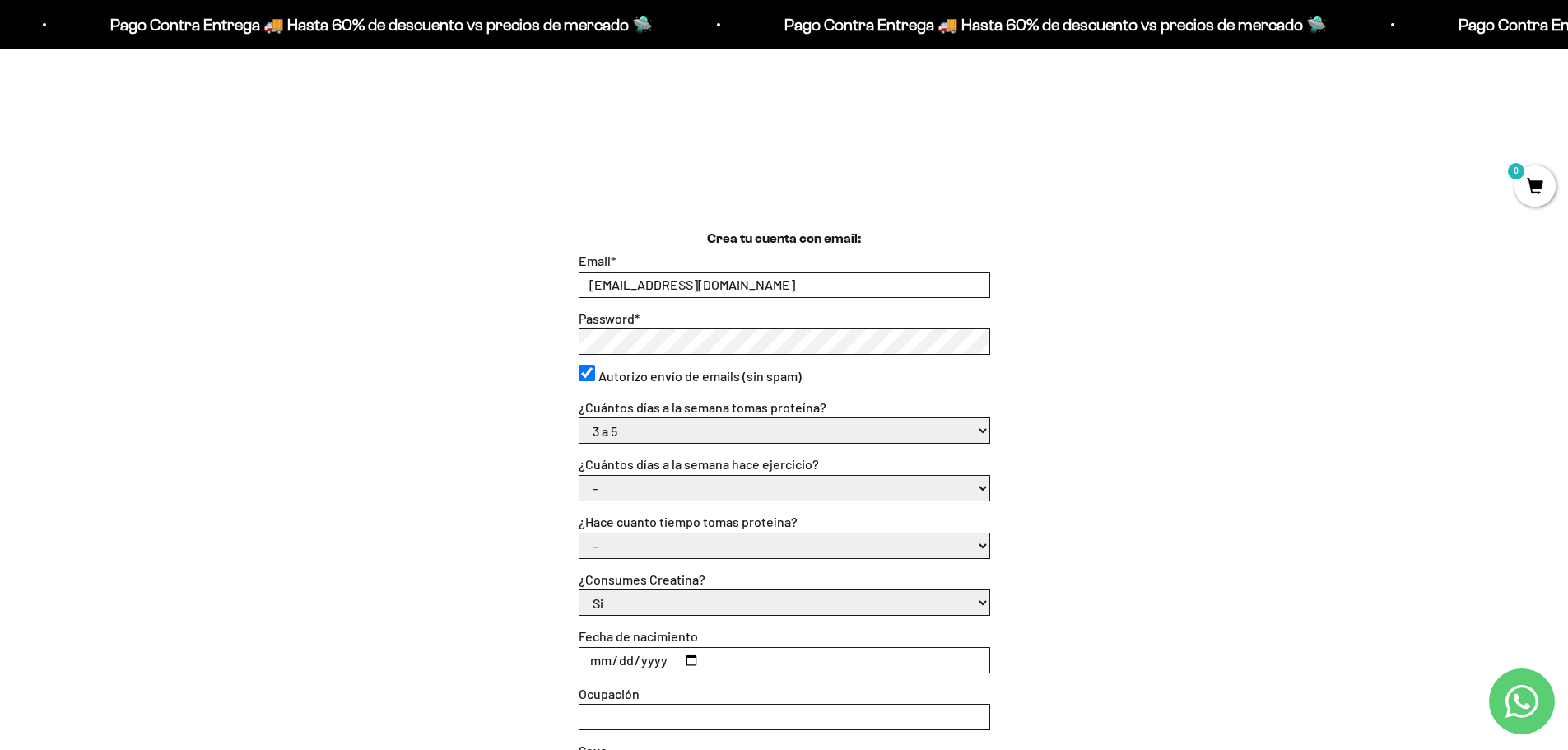
click at [655, 482] on select "- No hago 1 a 2 días 3 a 5 días 6 o 7 días" at bounding box center [784, 488] width 410 height 25
select select "3 a 5 días"
click at [580, 476] on select "- No hago 1 a 2 días 3 a 5 días 6 o 7 días" at bounding box center [784, 488] width 410 height 25
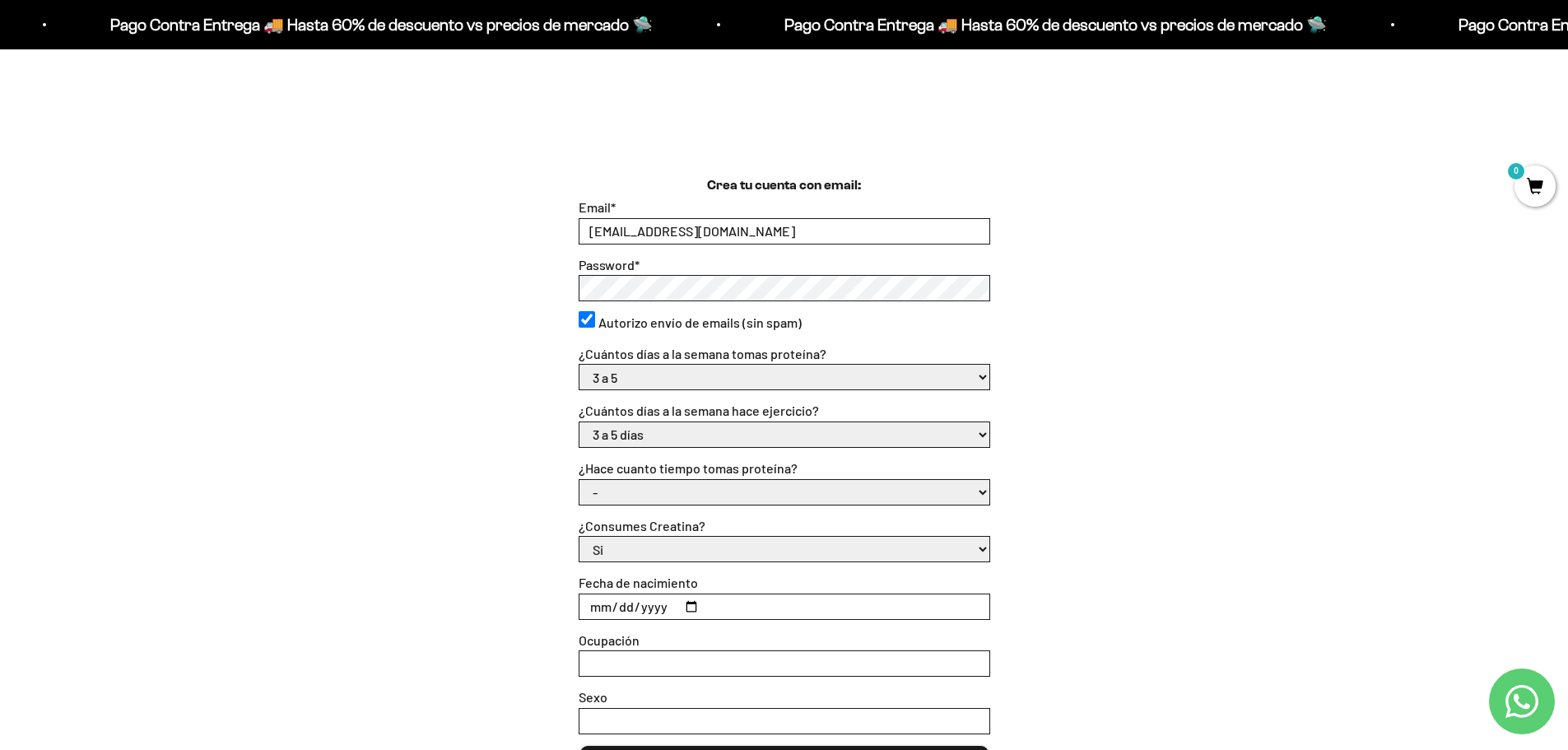
scroll to position [412, 0]
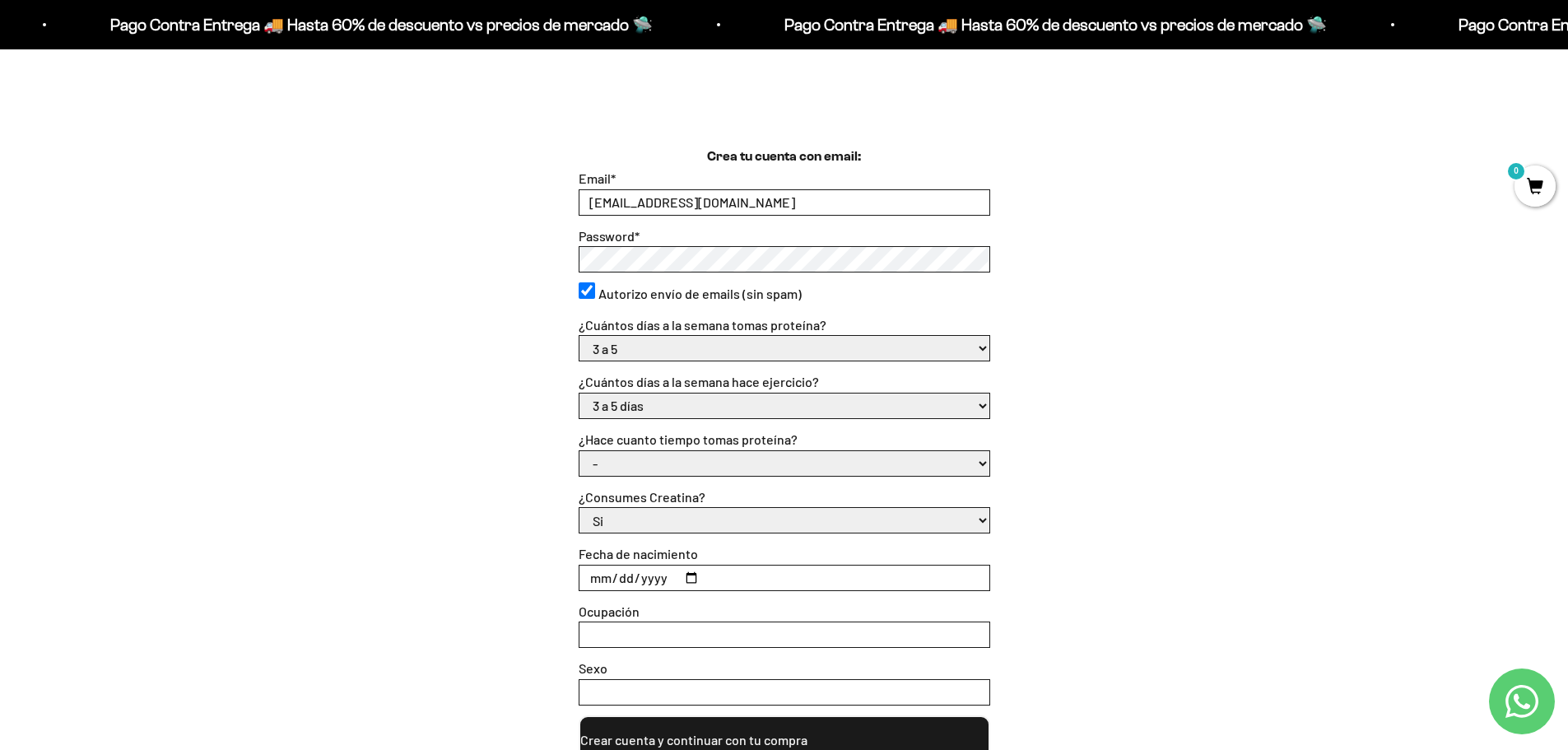
click at [639, 465] on select "- Apenas estoy empezando Menos de 6 meses Más de 6 meses Hace más de un año" at bounding box center [784, 463] width 410 height 25
select select "Más de 6 meses"
click at [580, 451] on select "- Apenas estoy empezando Menos de 6 meses Más de 6 meses Hace más de un año" at bounding box center [784, 463] width 410 height 25
click at [689, 578] on input "Fecha de nacimiento" at bounding box center [784, 578] width 410 height 25
type input "1983-01-03"
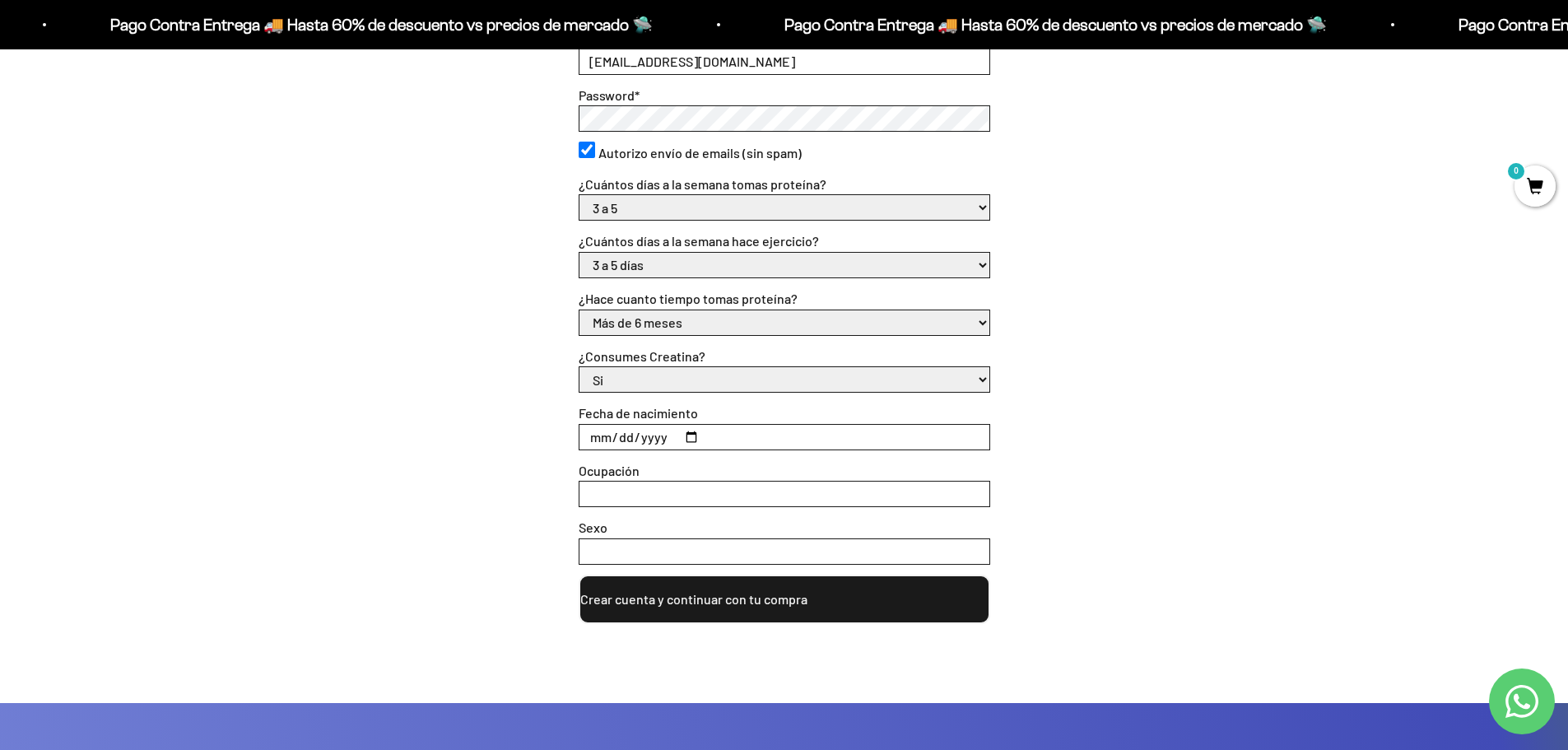
scroll to position [577, 0]
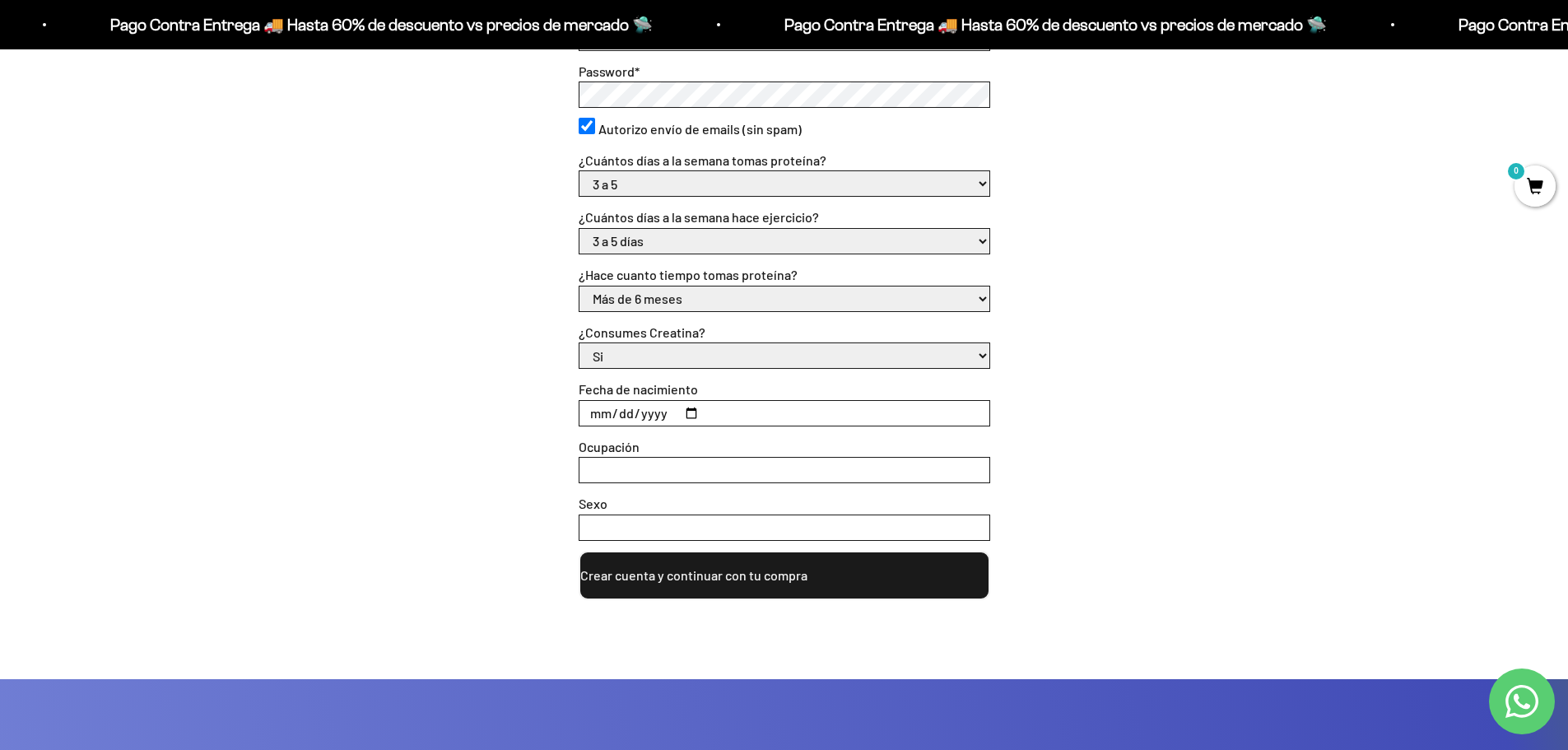
click at [657, 476] on input "Ocupación" at bounding box center [784, 470] width 410 height 25
type input "INGENEIRO"
click at [645, 525] on input "Sexo" at bounding box center [784, 527] width 410 height 25
type input "FEMENINO"
click at [717, 572] on button "Crear cuenta y continuar con tu compra" at bounding box center [784, 576] width 412 height 49
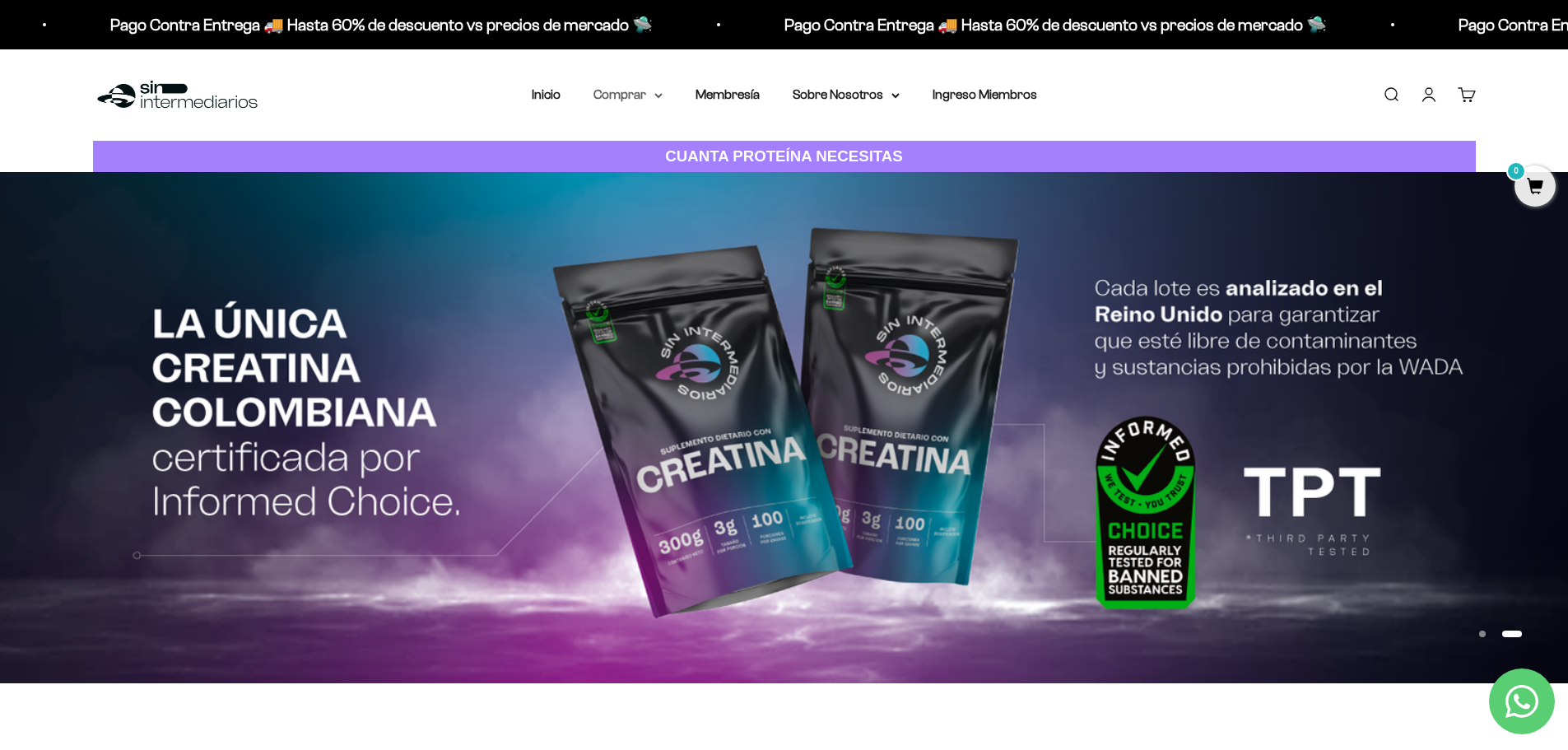
click at [638, 99] on summary "Comprar" at bounding box center [627, 94] width 69 height 21
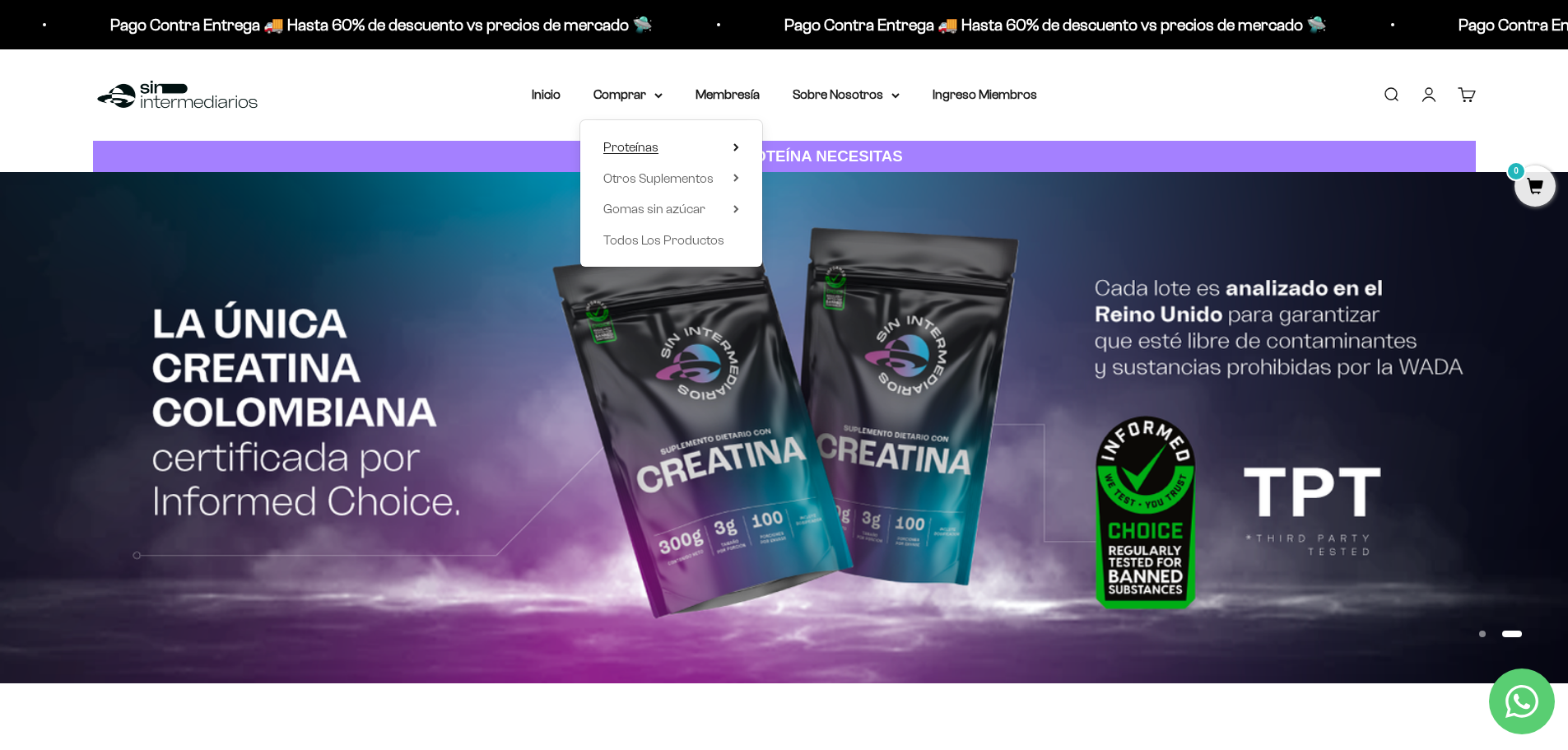
click at [638, 142] on span "Proteínas" at bounding box center [631, 147] width 55 height 14
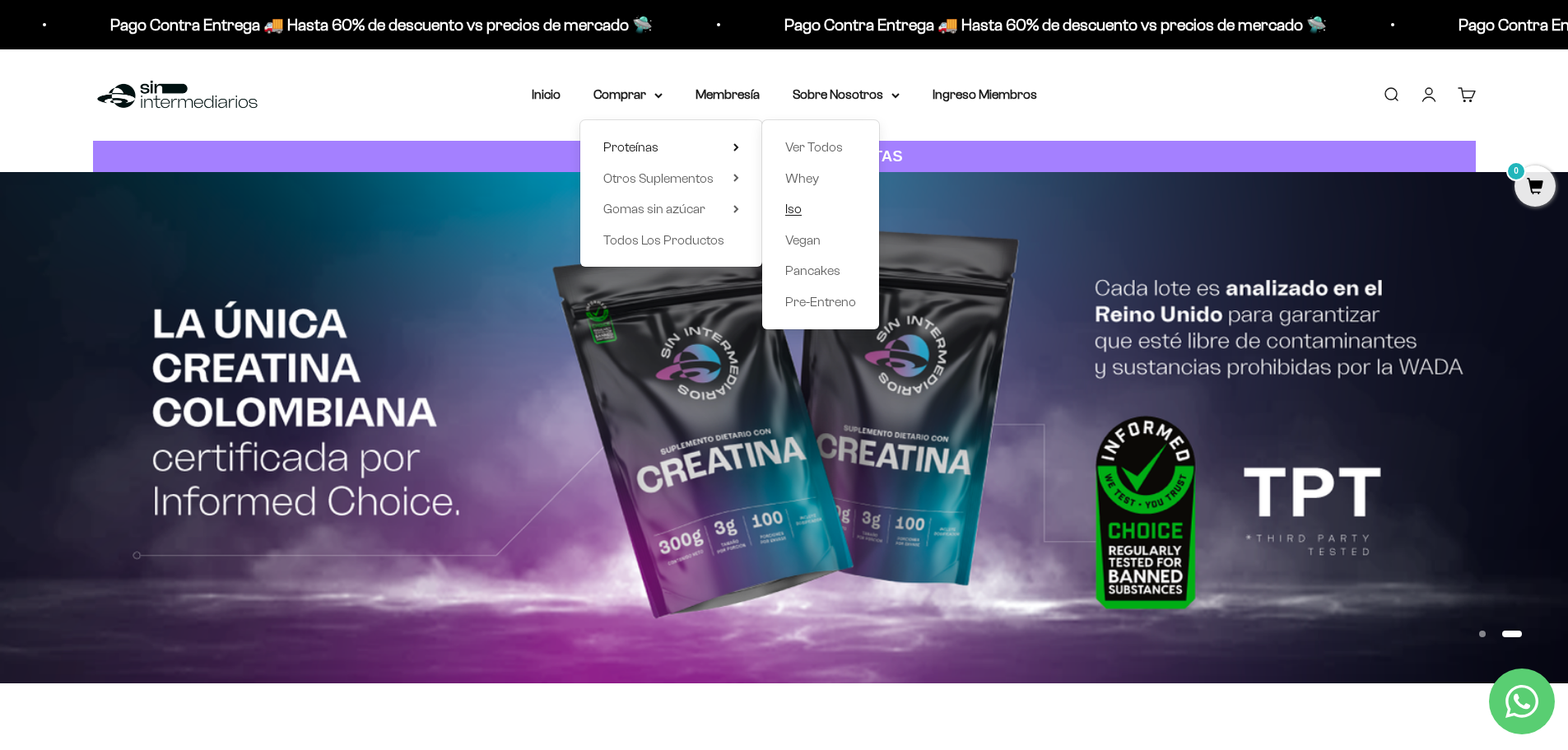
click at [805, 206] on link "Iso" at bounding box center [820, 209] width 70 height 21
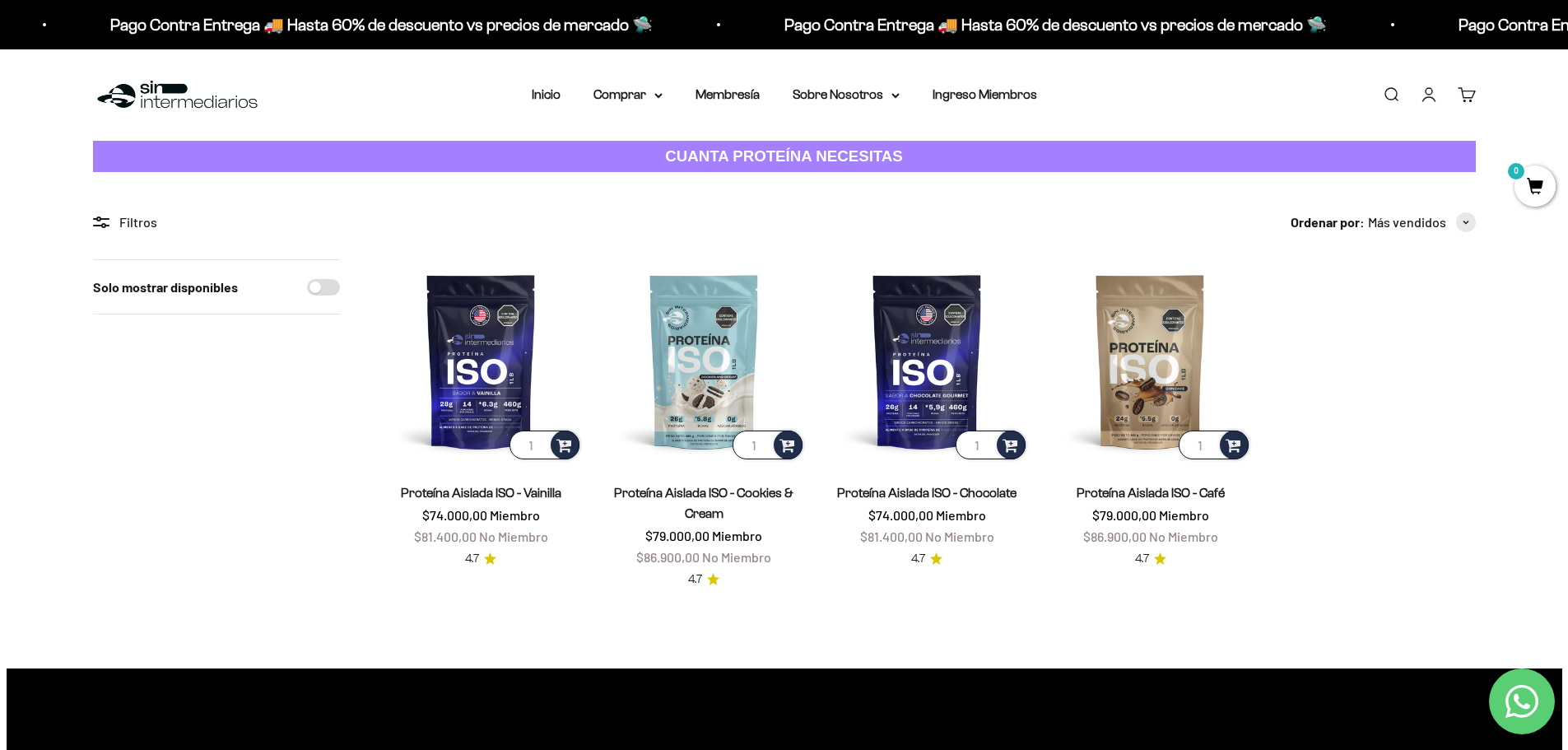
click at [703, 577] on link "4.7" at bounding box center [704, 579] width 31 height 18
click at [945, 386] on img at bounding box center [926, 360] width 203 height 203
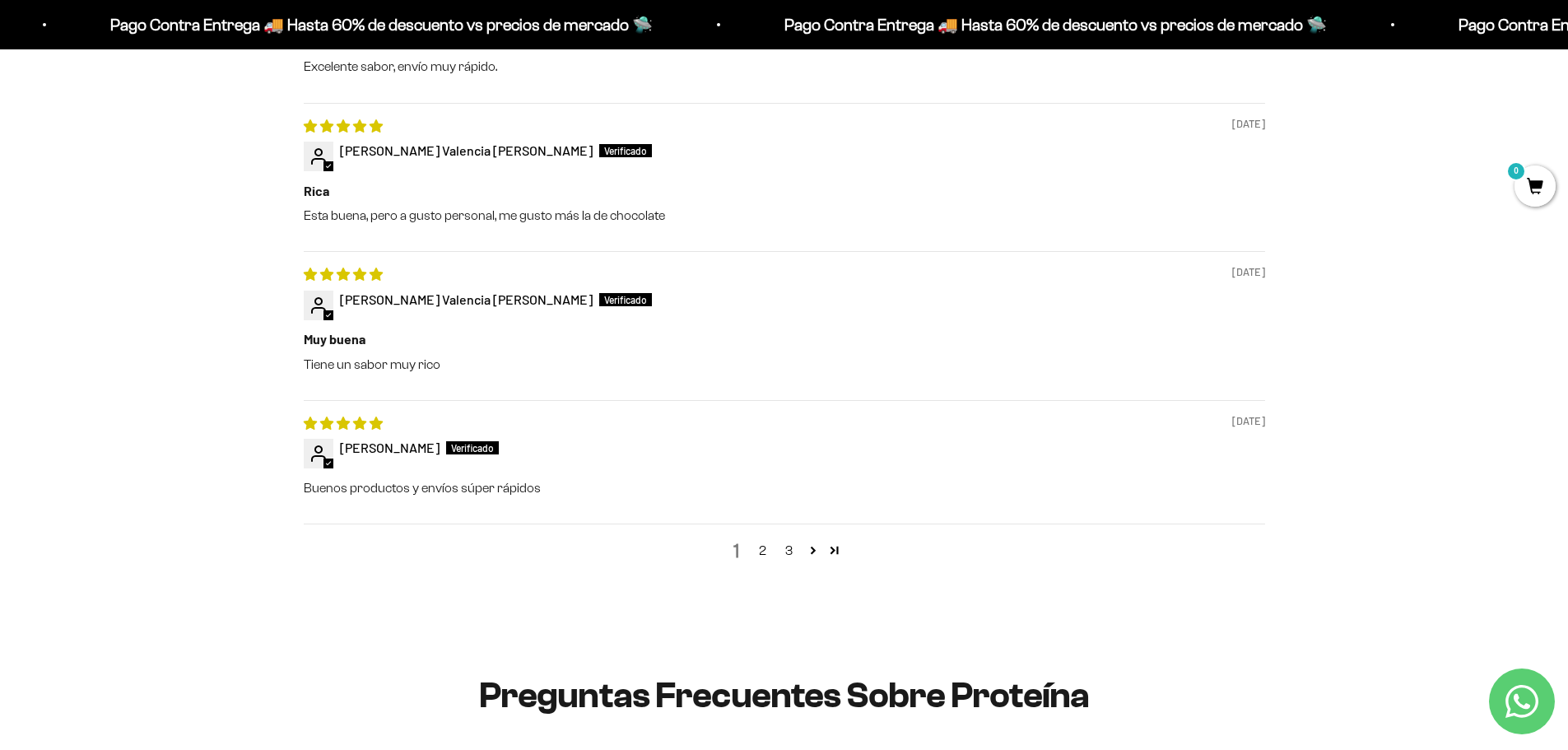
scroll to position [2027, 0]
click at [762, 548] on link "2" at bounding box center [762, 549] width 26 height 20
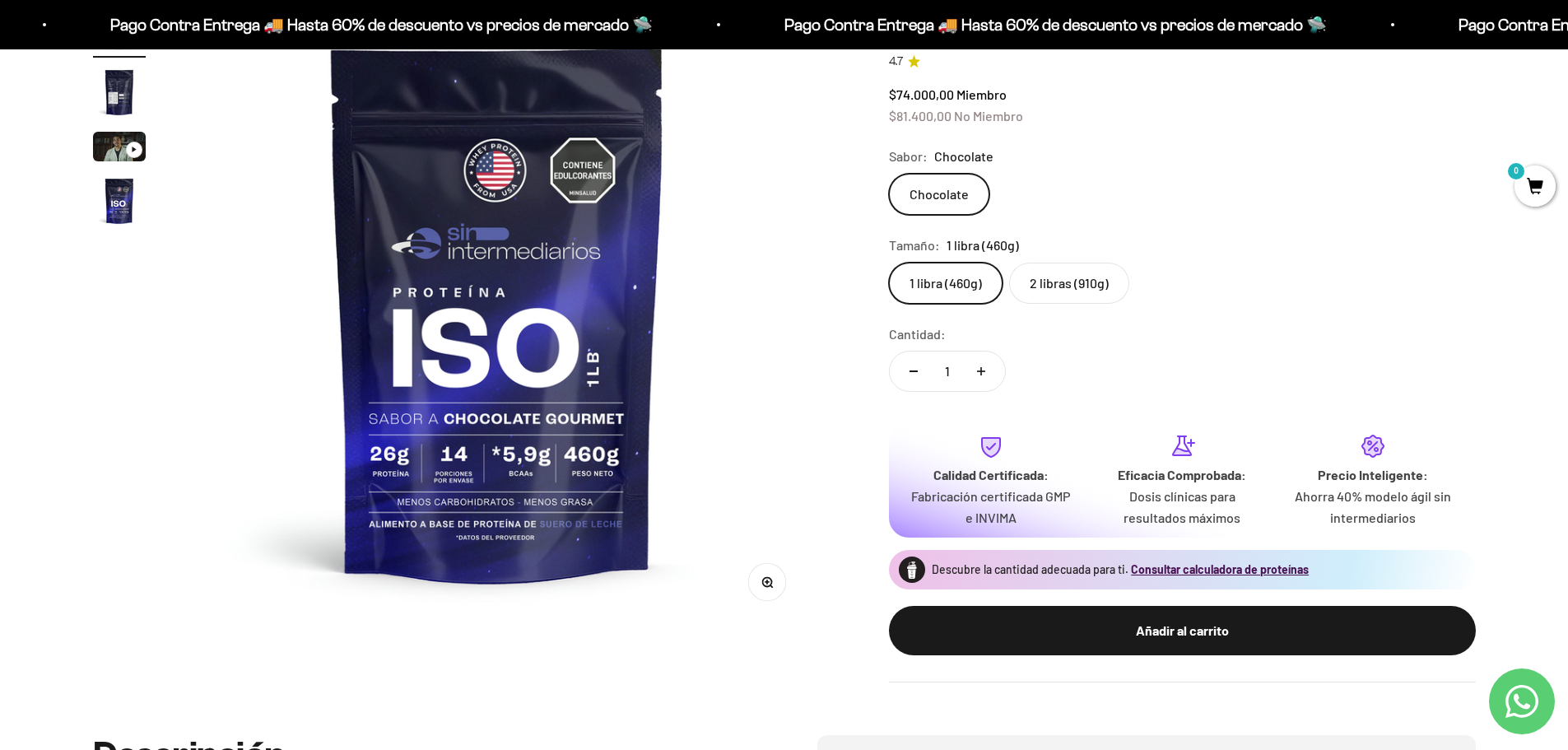
scroll to position [165, 0]
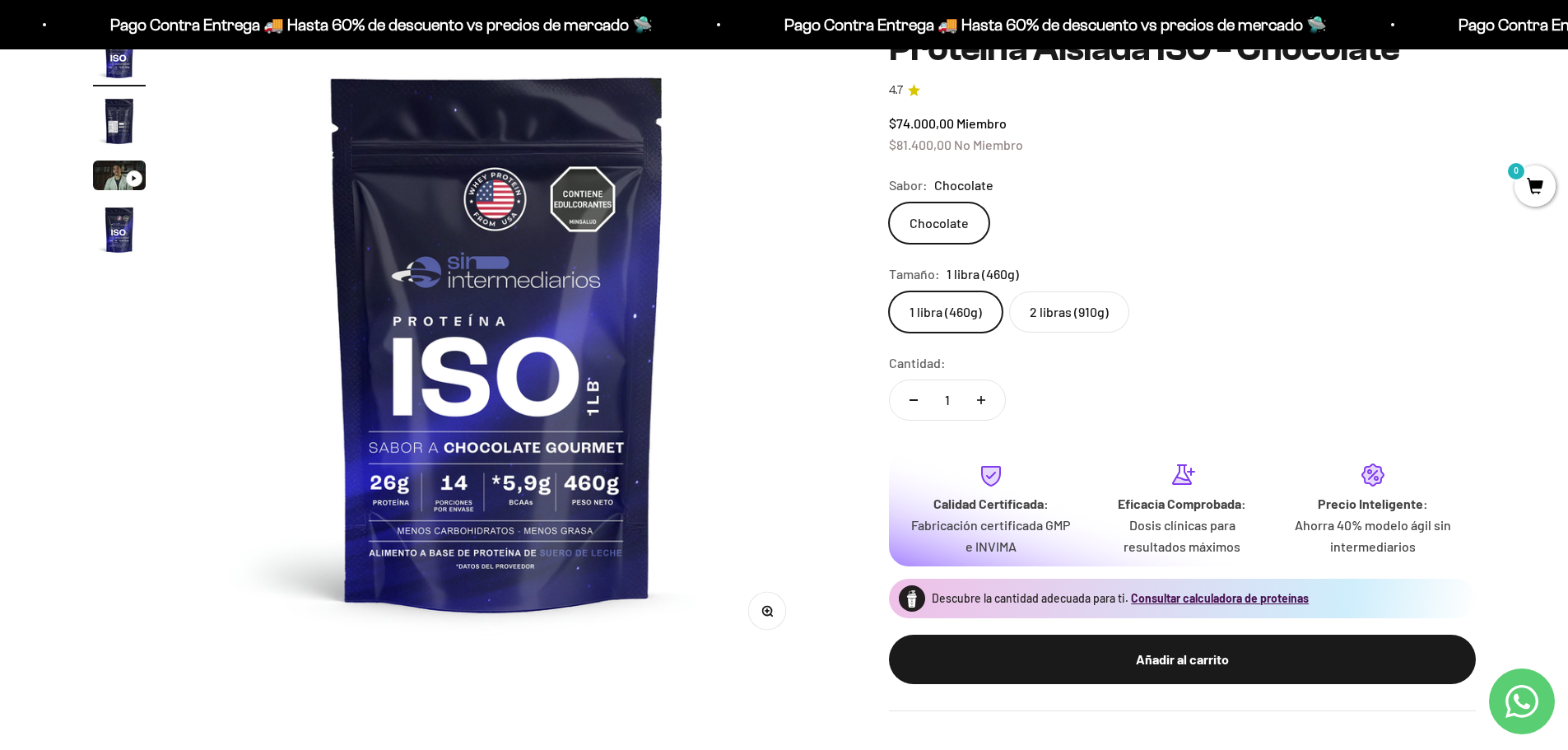
click at [1072, 325] on label "2 libras (910g)" at bounding box center [1070, 312] width 121 height 41
click at [889, 291] on input "2 libras (910g)" at bounding box center [888, 290] width 1 height 1
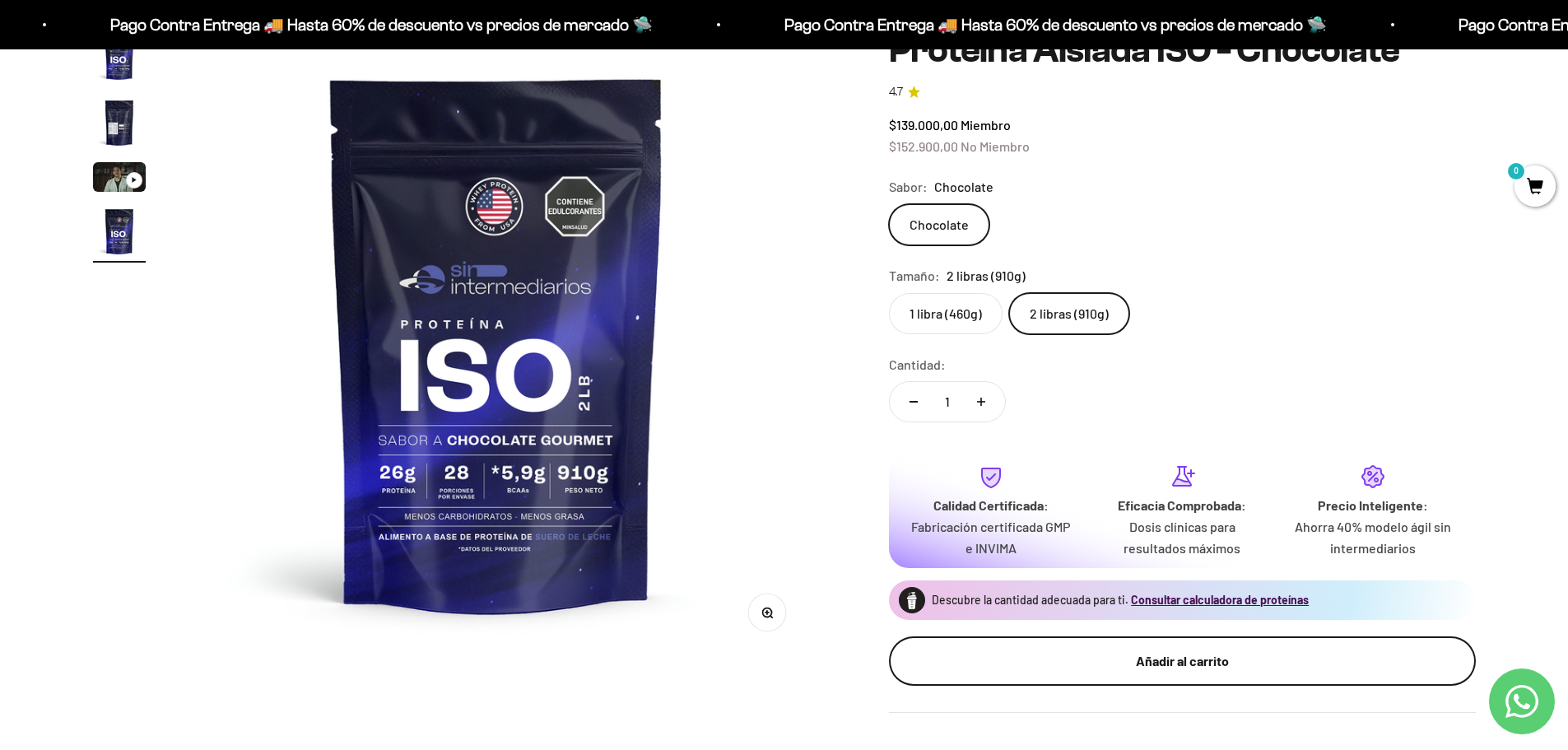
scroll to position [165, 0]
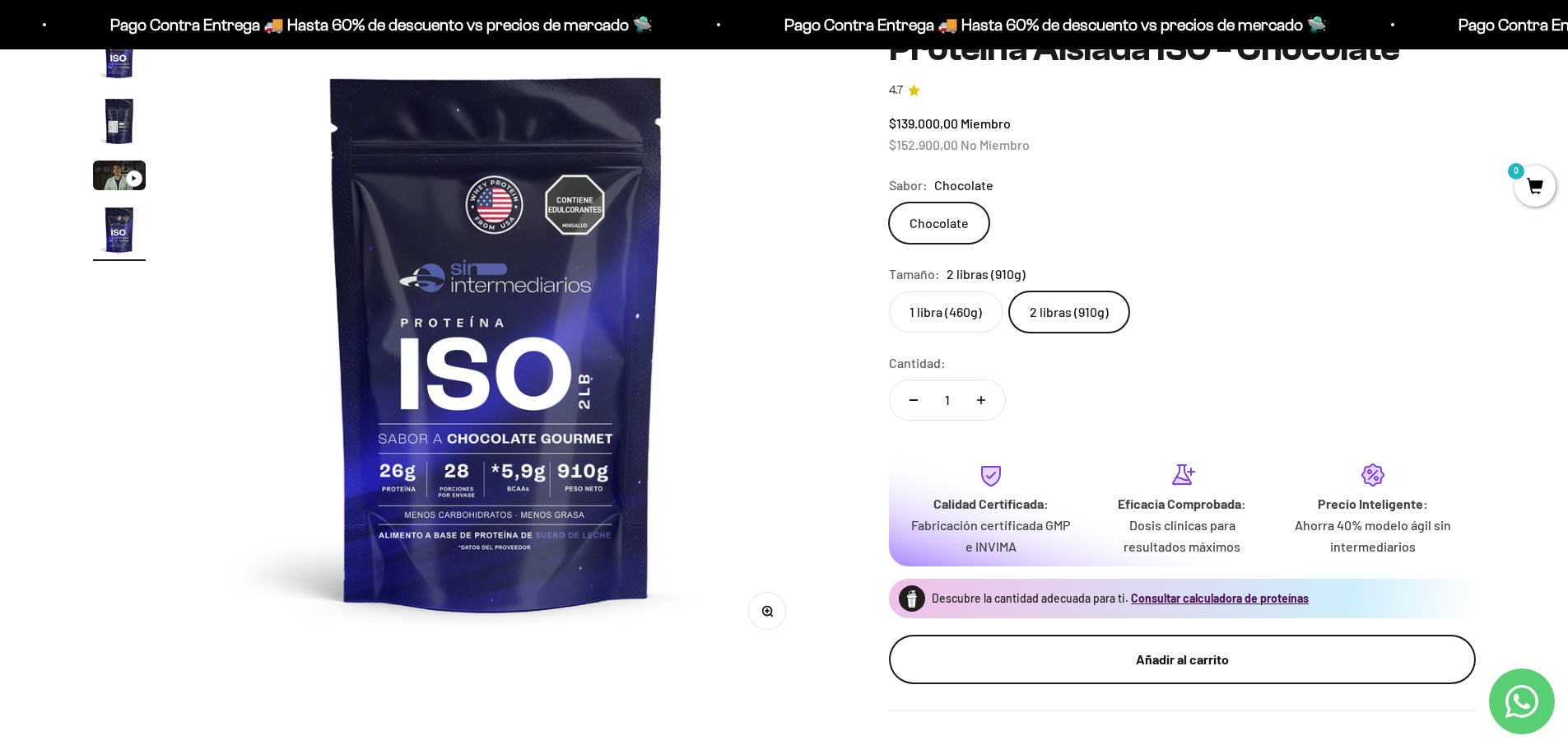
click at [1132, 669] on div "Añadir al carrito" at bounding box center [1183, 659] width 521 height 21
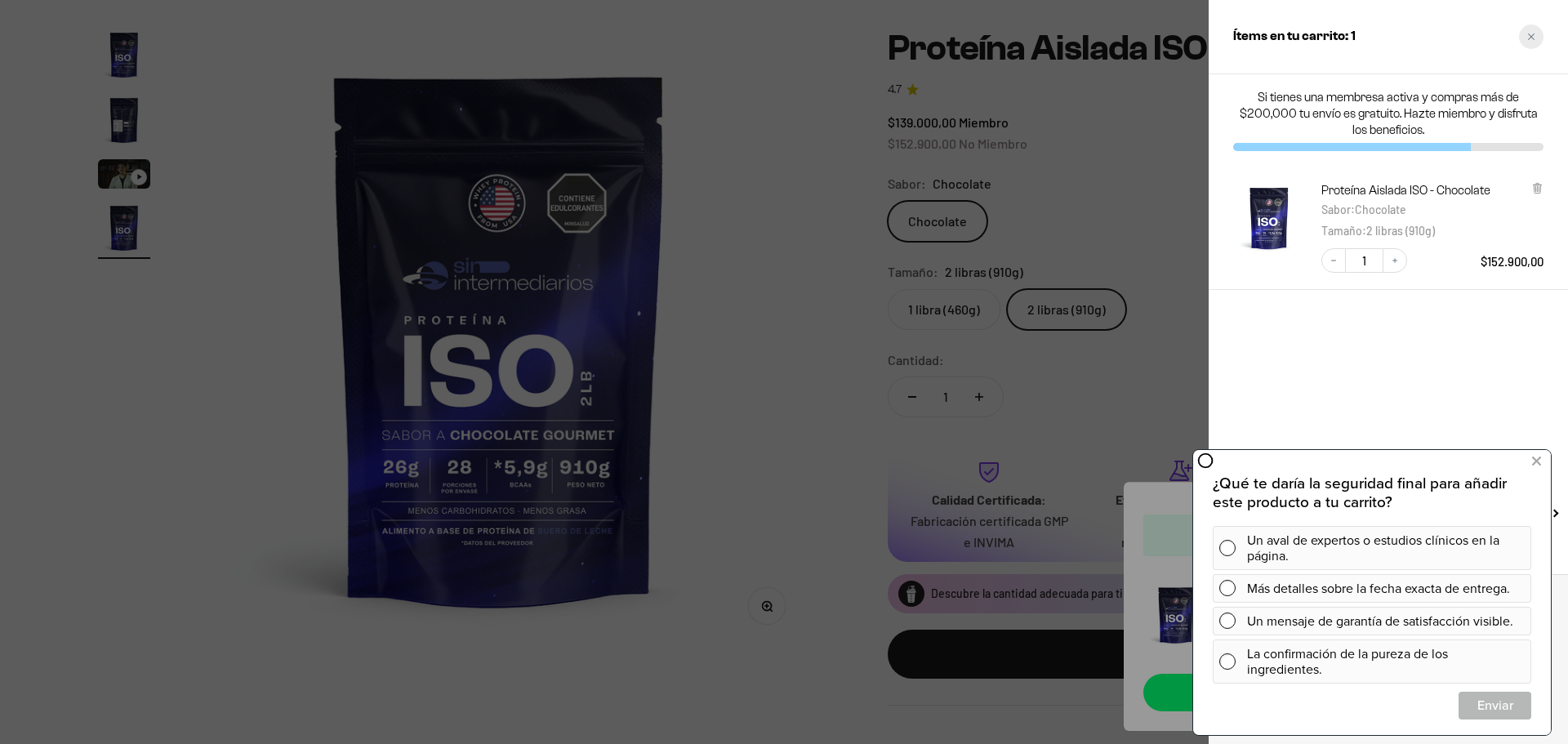
click at [1527, 40] on icon "Close cart" at bounding box center [1531, 37] width 8 height 8
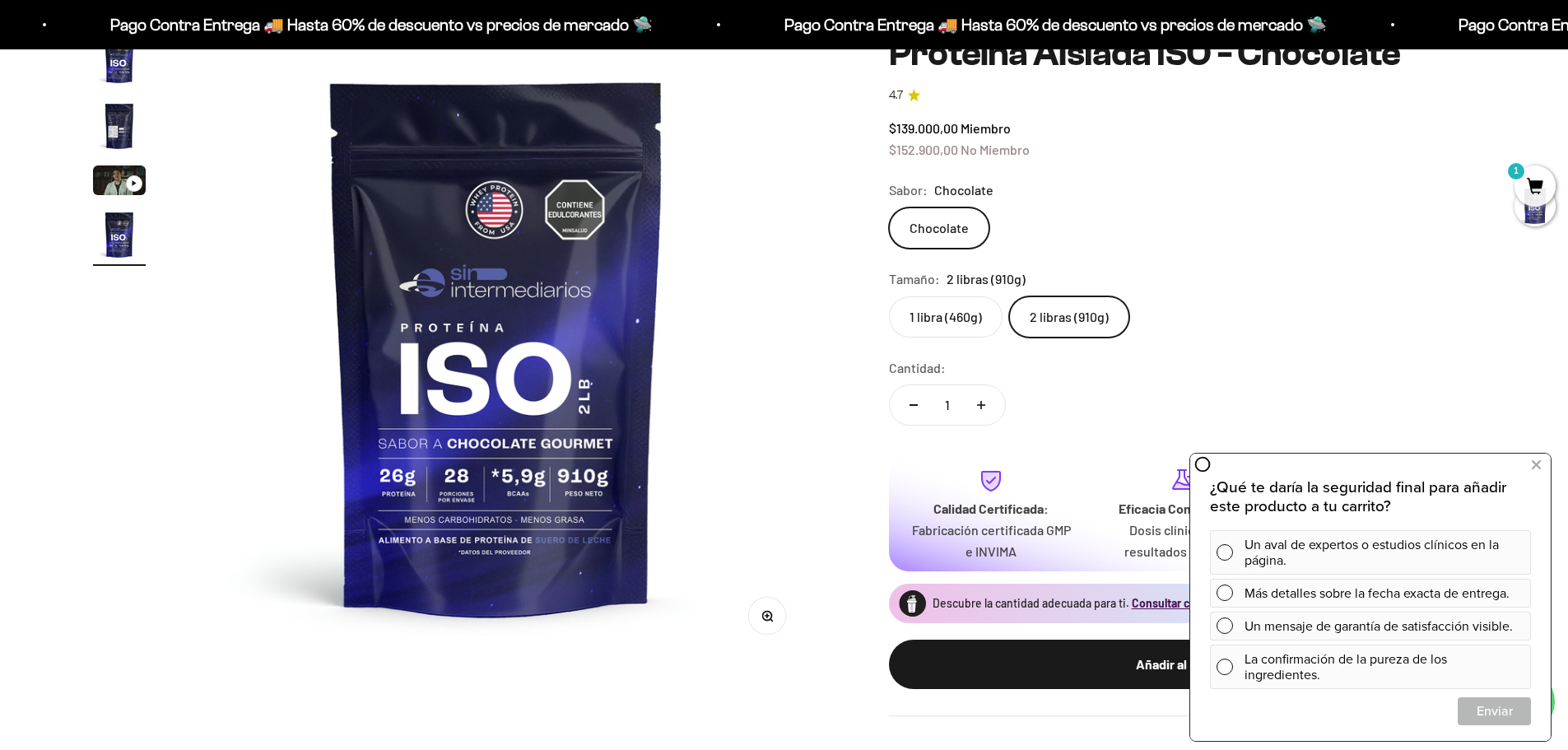
scroll to position [0, 0]
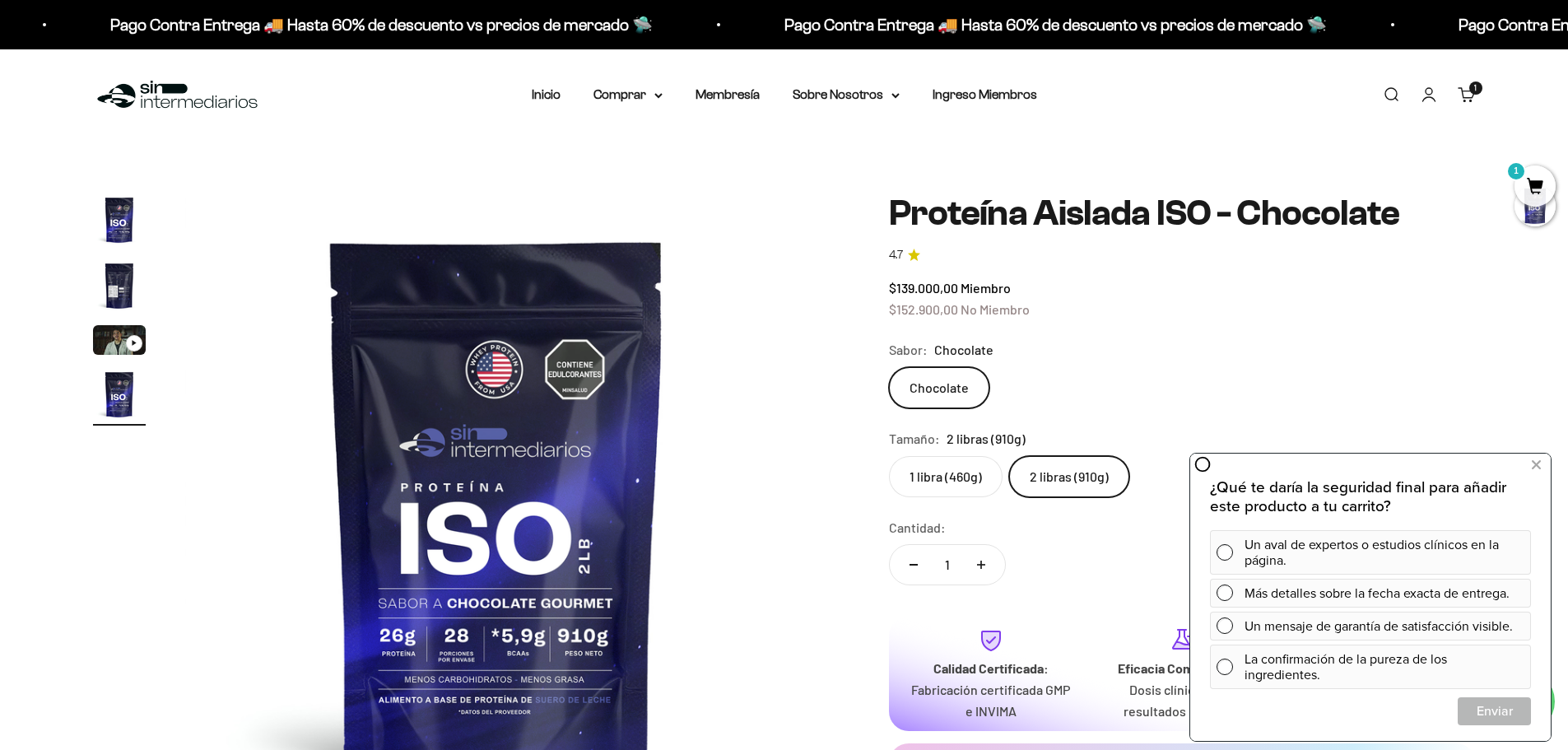
click at [1425, 87] on link "Cuenta" at bounding box center [1429, 94] width 18 height 18
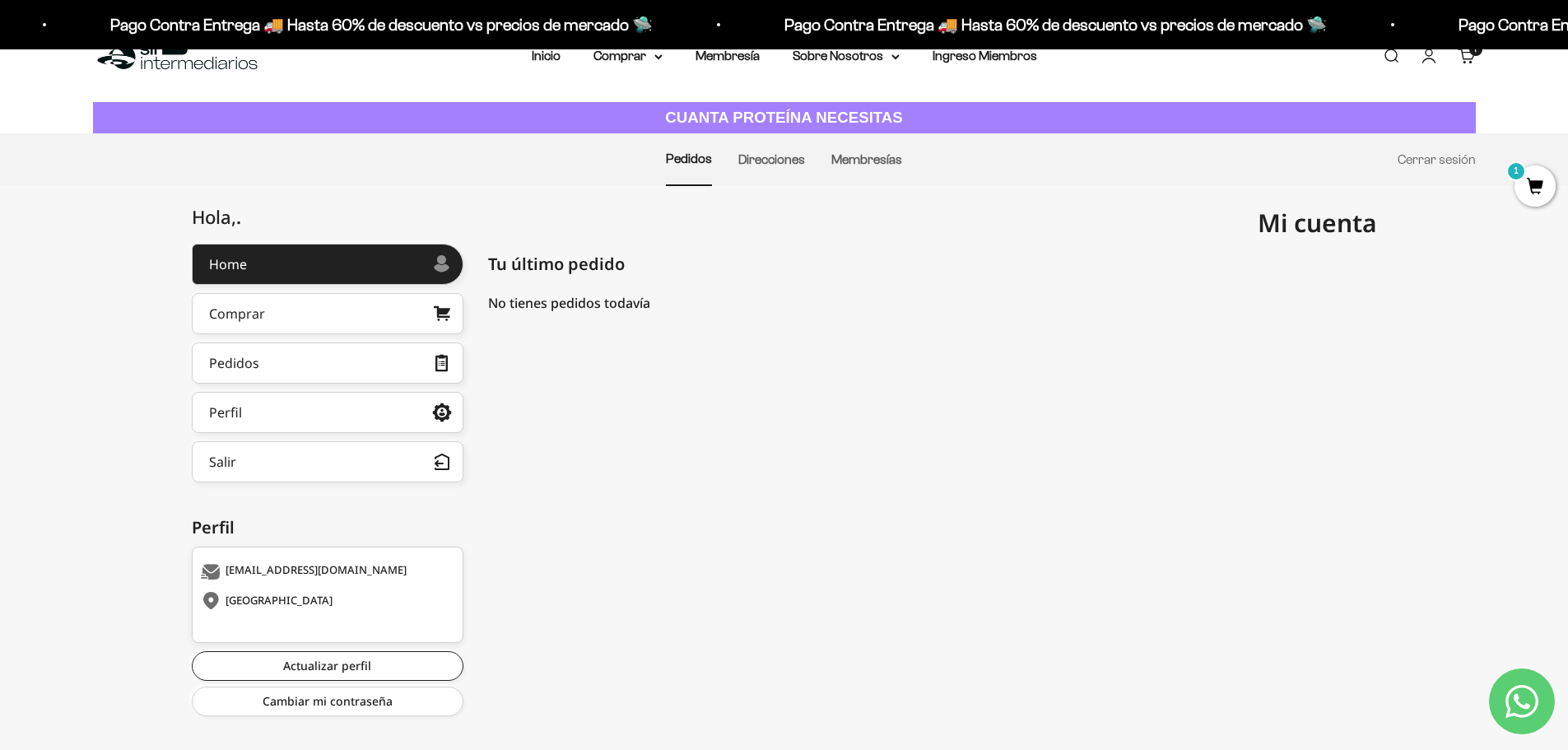
scroll to position [60, 0]
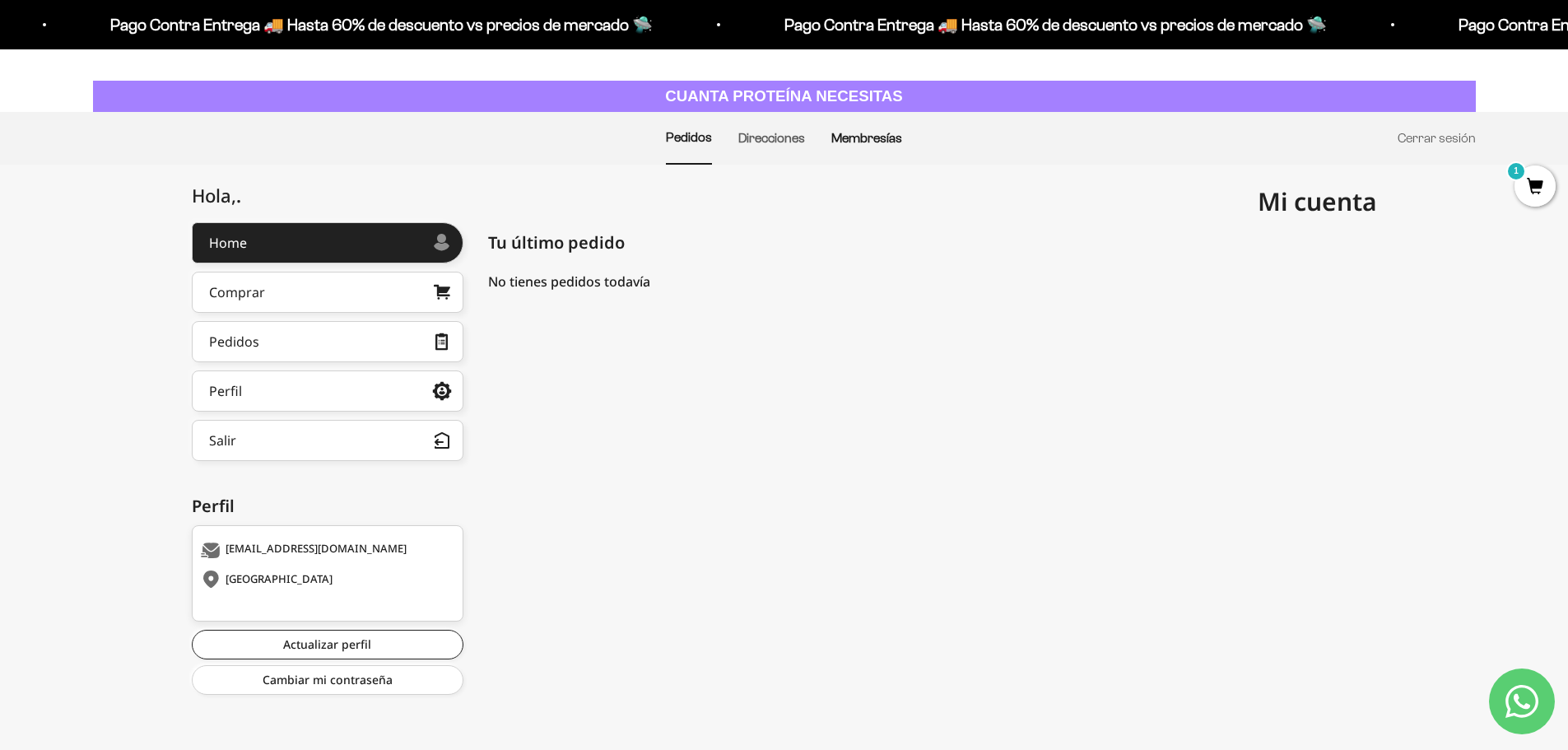
click at [859, 139] on link "Membresías" at bounding box center [866, 138] width 70 height 14
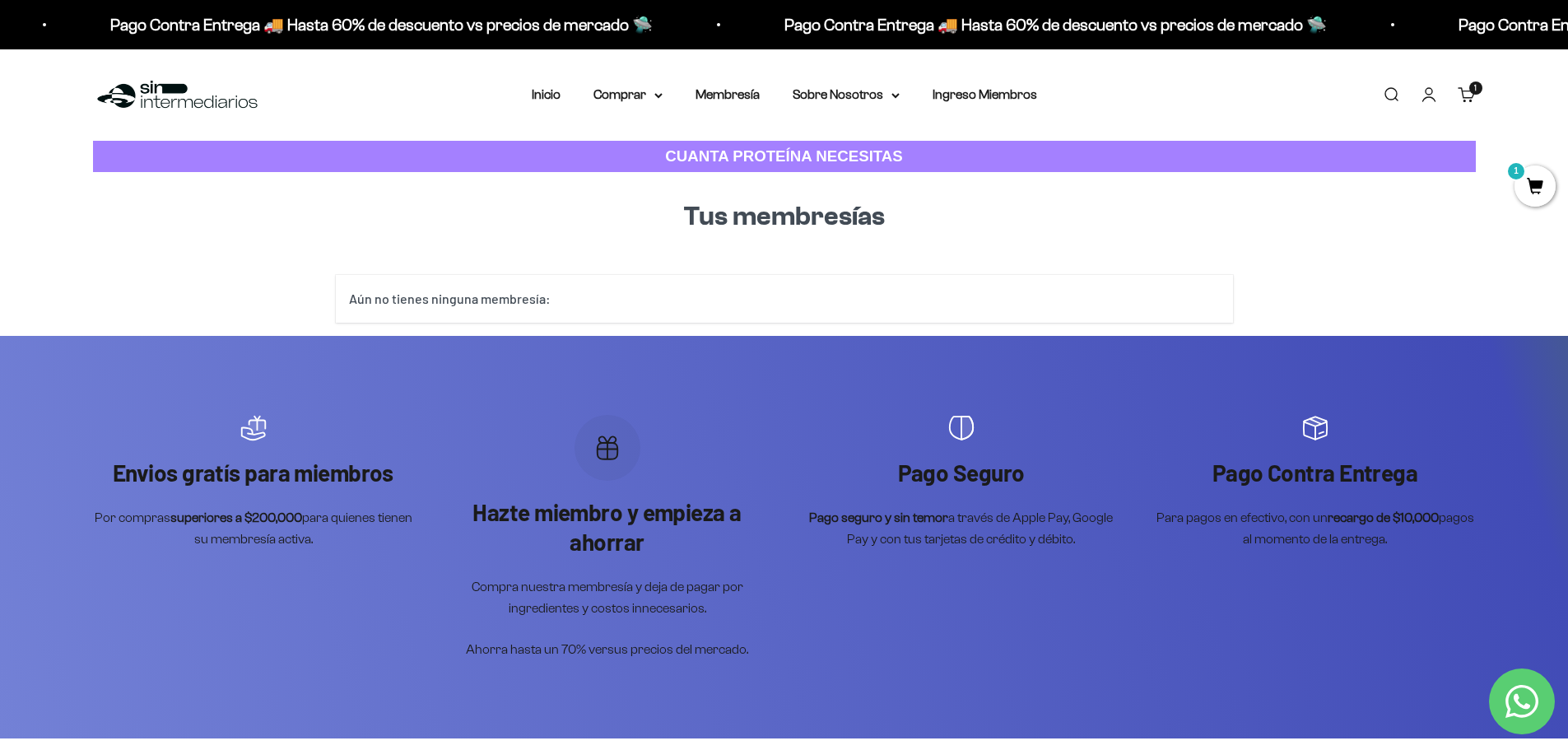
click at [674, 651] on p "Ahorra hasta un 70% versus precios del mercado." at bounding box center [607, 649] width 321 height 21
click at [1545, 173] on span "1" at bounding box center [1535, 186] width 41 height 41
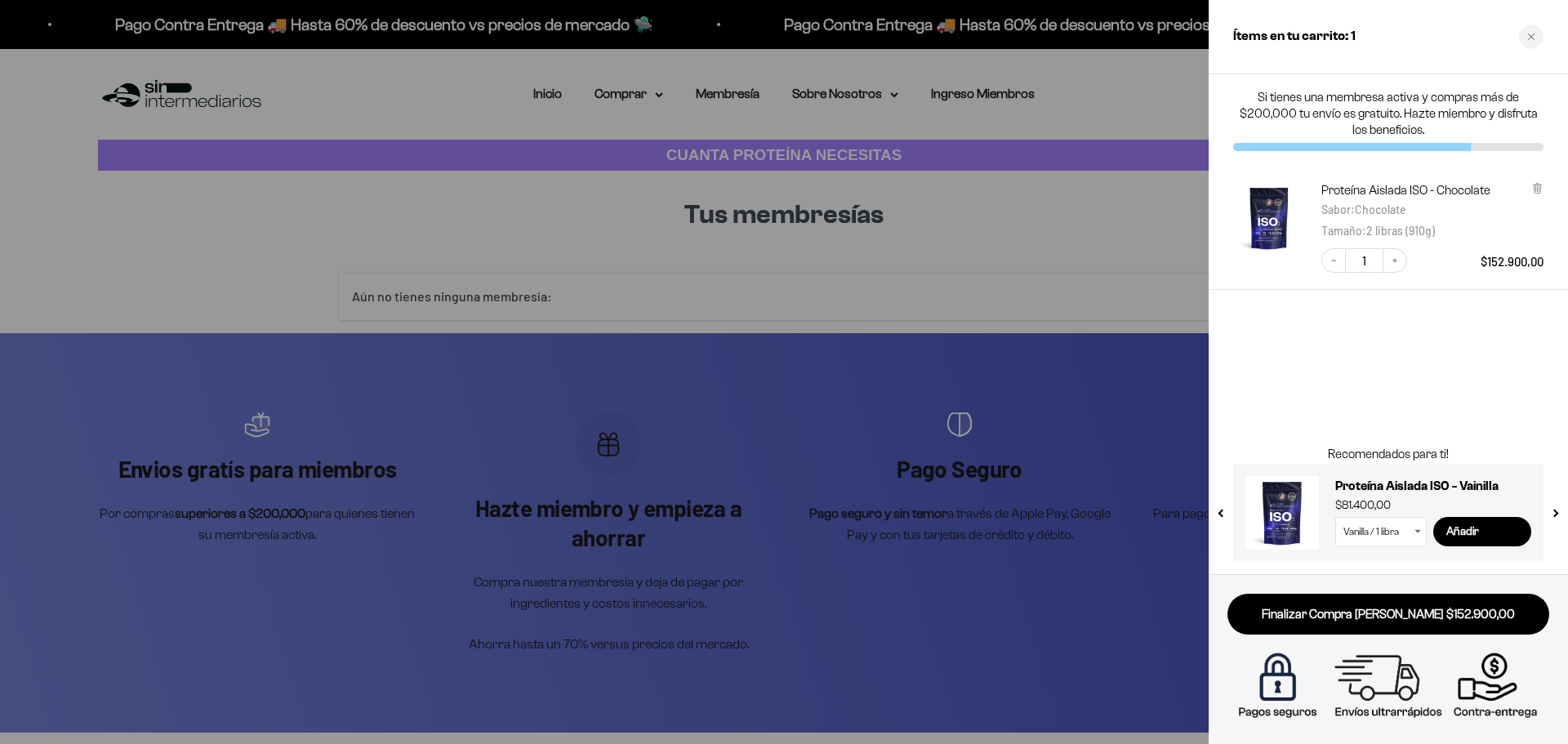
click at [1014, 99] on div at bounding box center [784, 372] width 1568 height 744
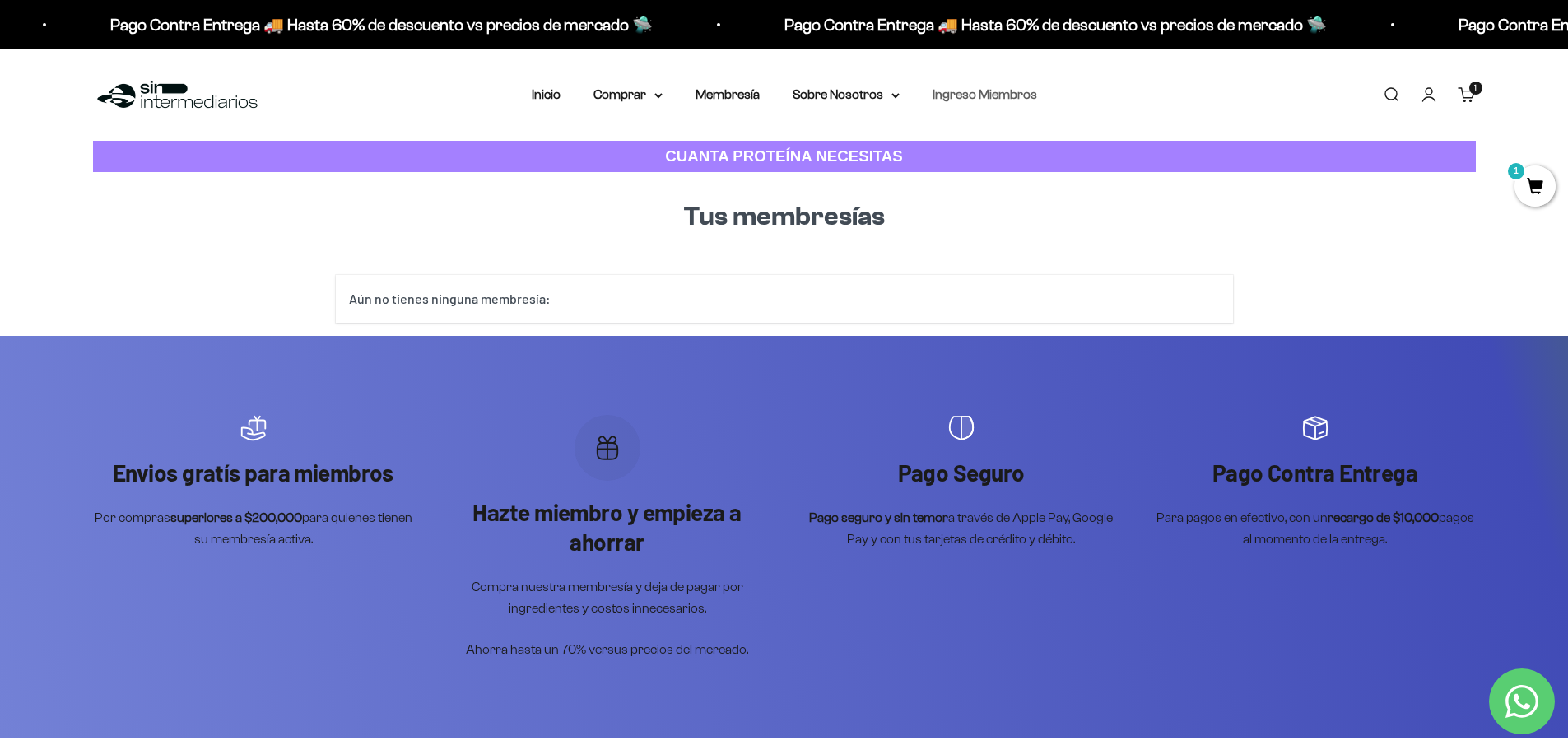
click at [1022, 93] on link "Ingreso Miembros" at bounding box center [985, 94] width 104 height 14
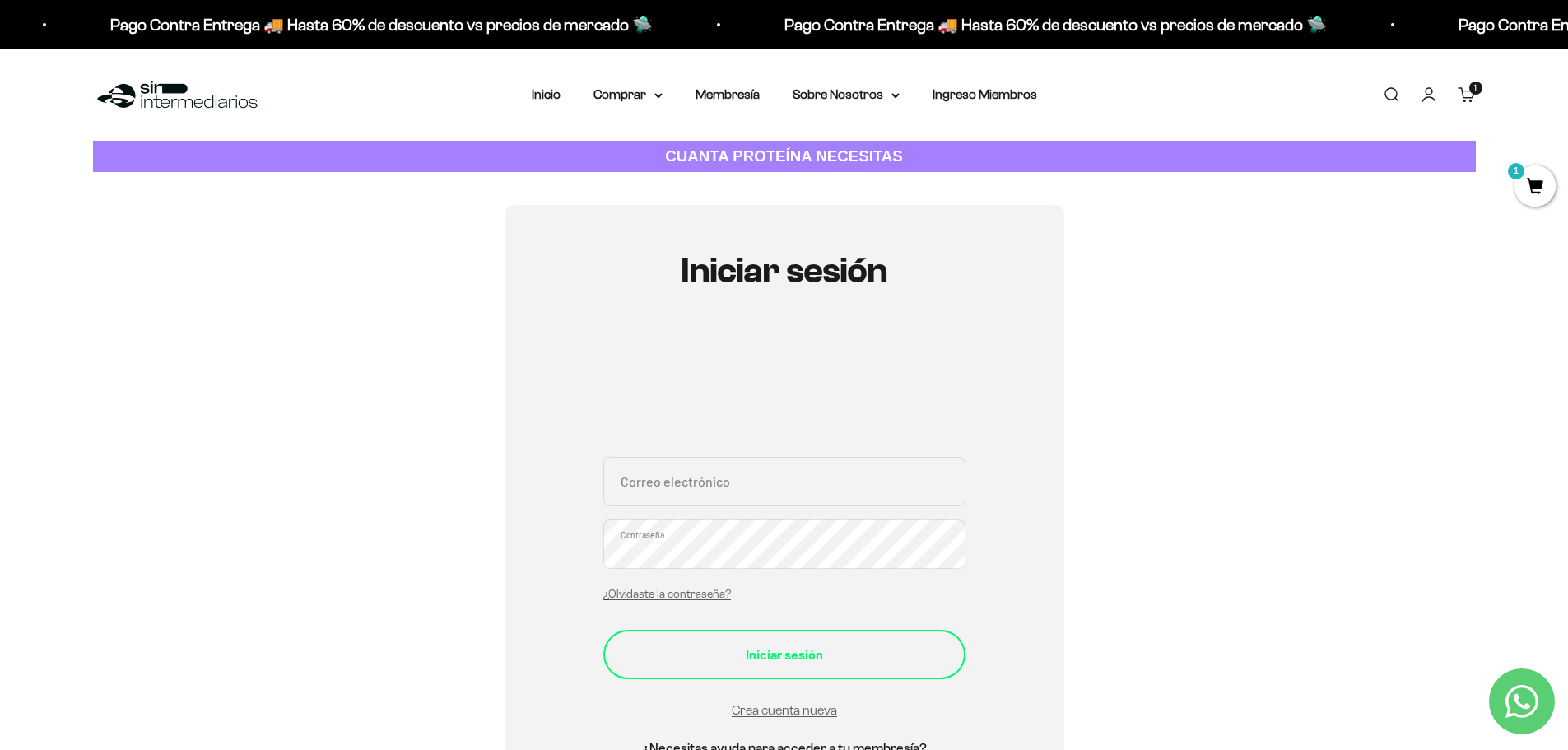
type input "[EMAIL_ADDRESS][DOMAIN_NAME]"
click at [848, 663] on div "Iniciar sesión" at bounding box center [784, 654] width 296 height 21
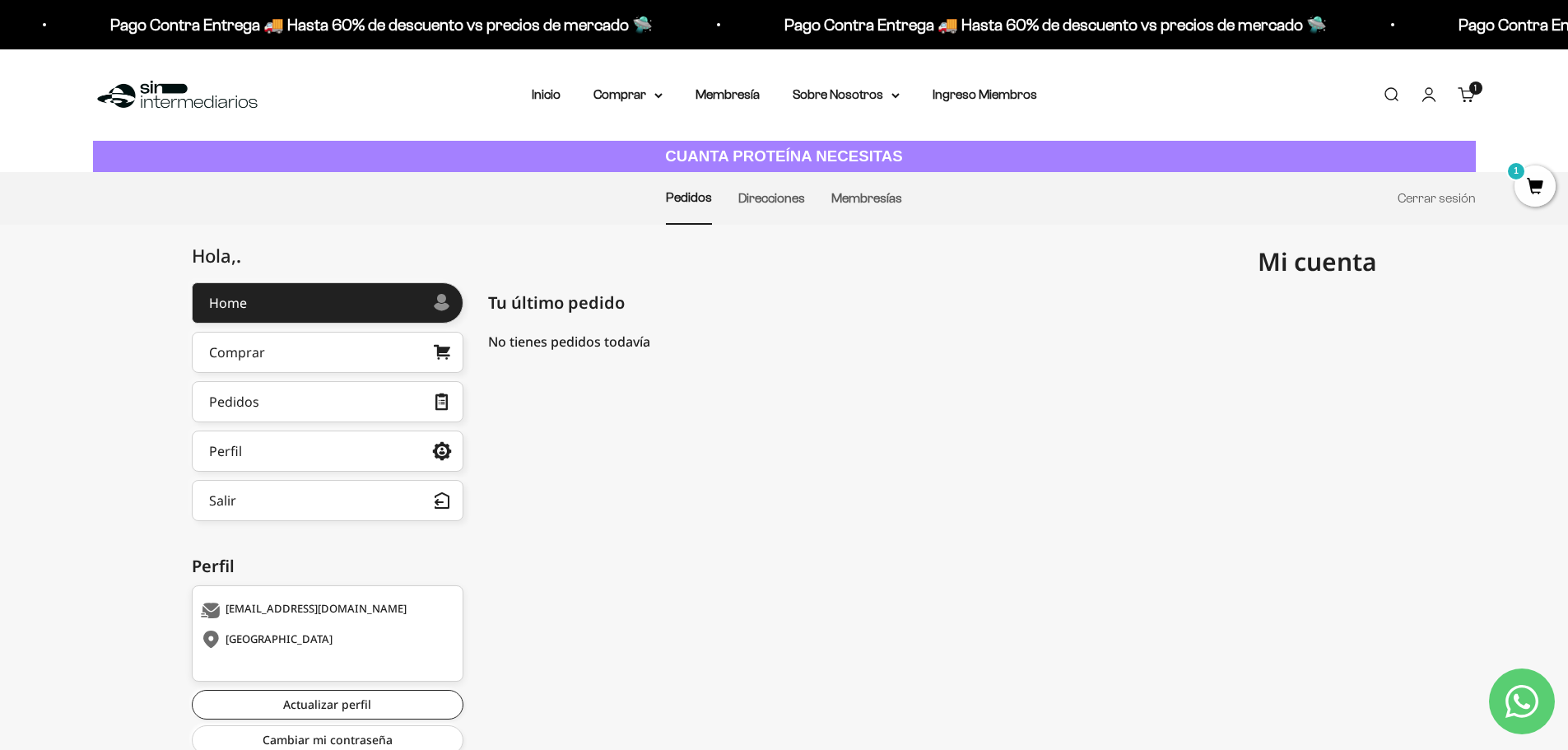
click at [1518, 176] on mark "1" at bounding box center [1515, 171] width 20 height 20
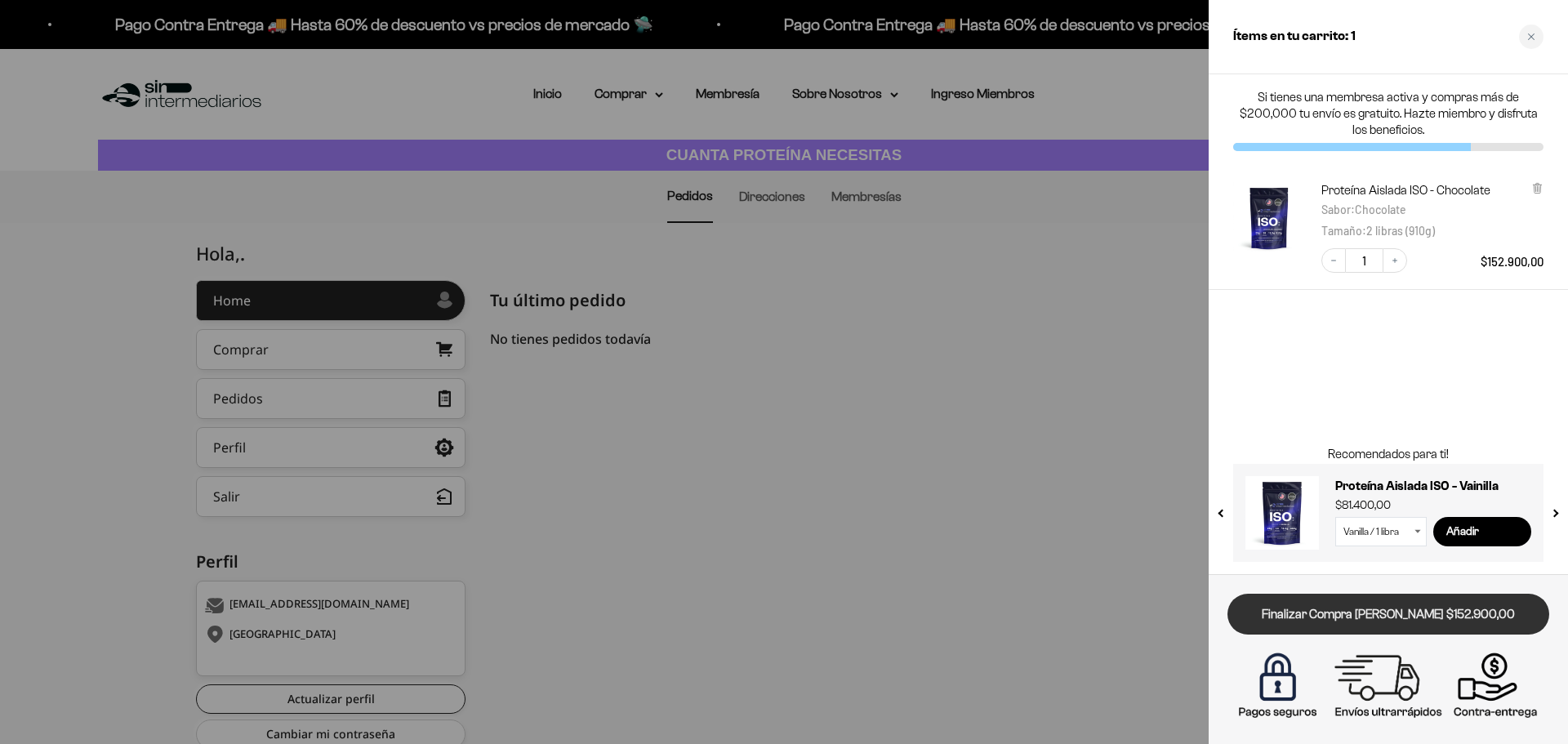
click at [1342, 614] on link "Finalizar Compra [PERSON_NAME] $152.900,00" at bounding box center [1388, 614] width 322 height 41
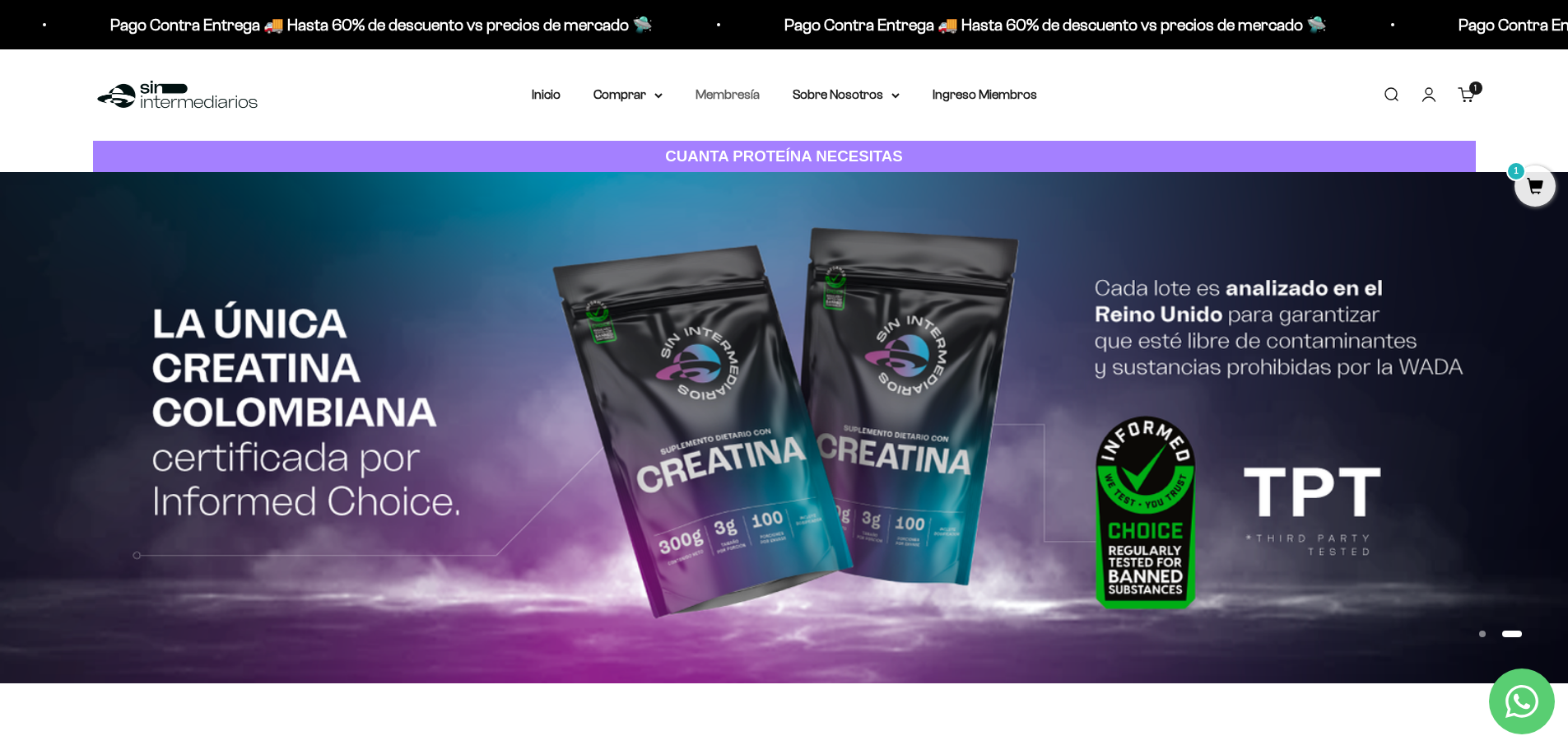
click at [717, 98] on link "Membresía" at bounding box center [728, 94] width 65 height 14
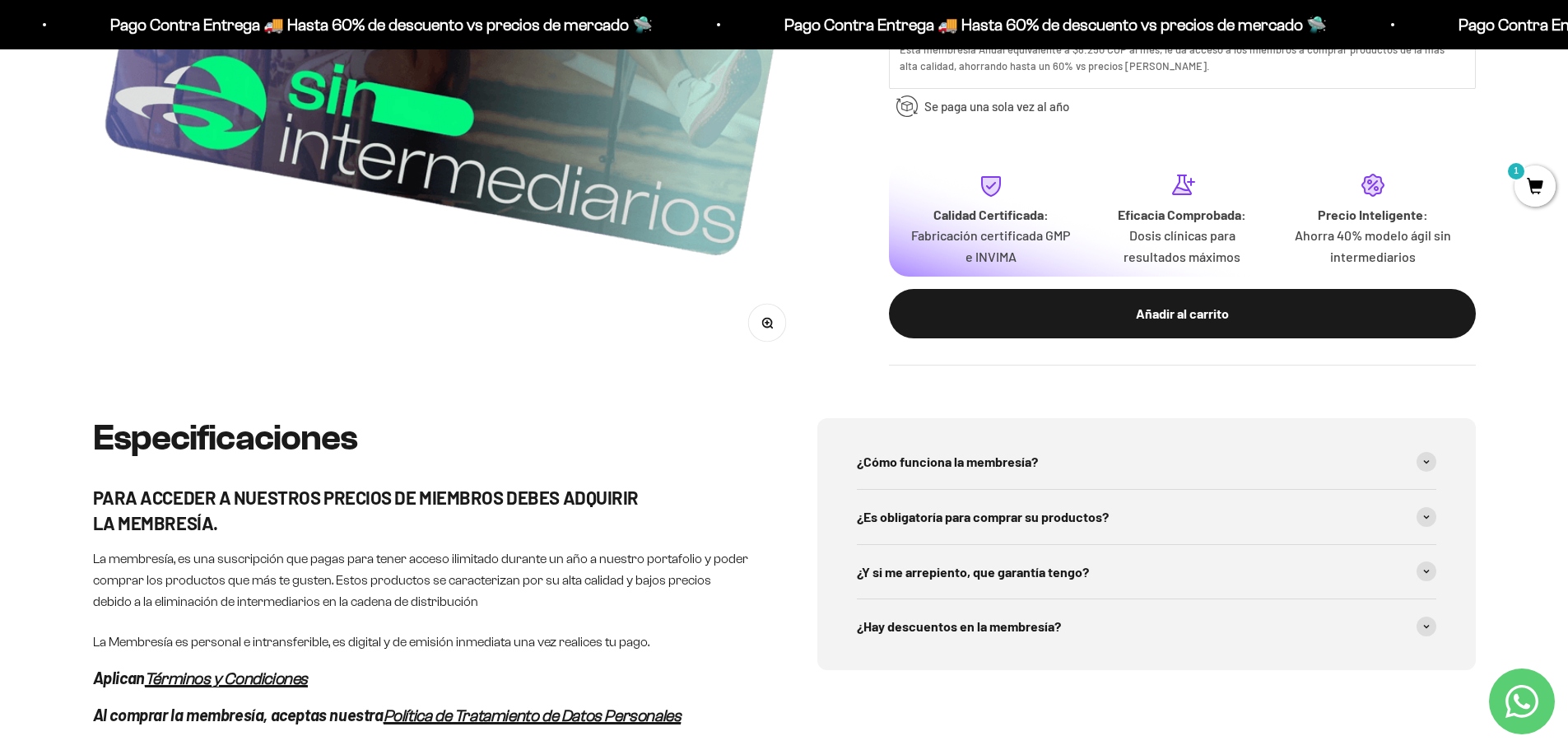
scroll to position [659, 0]
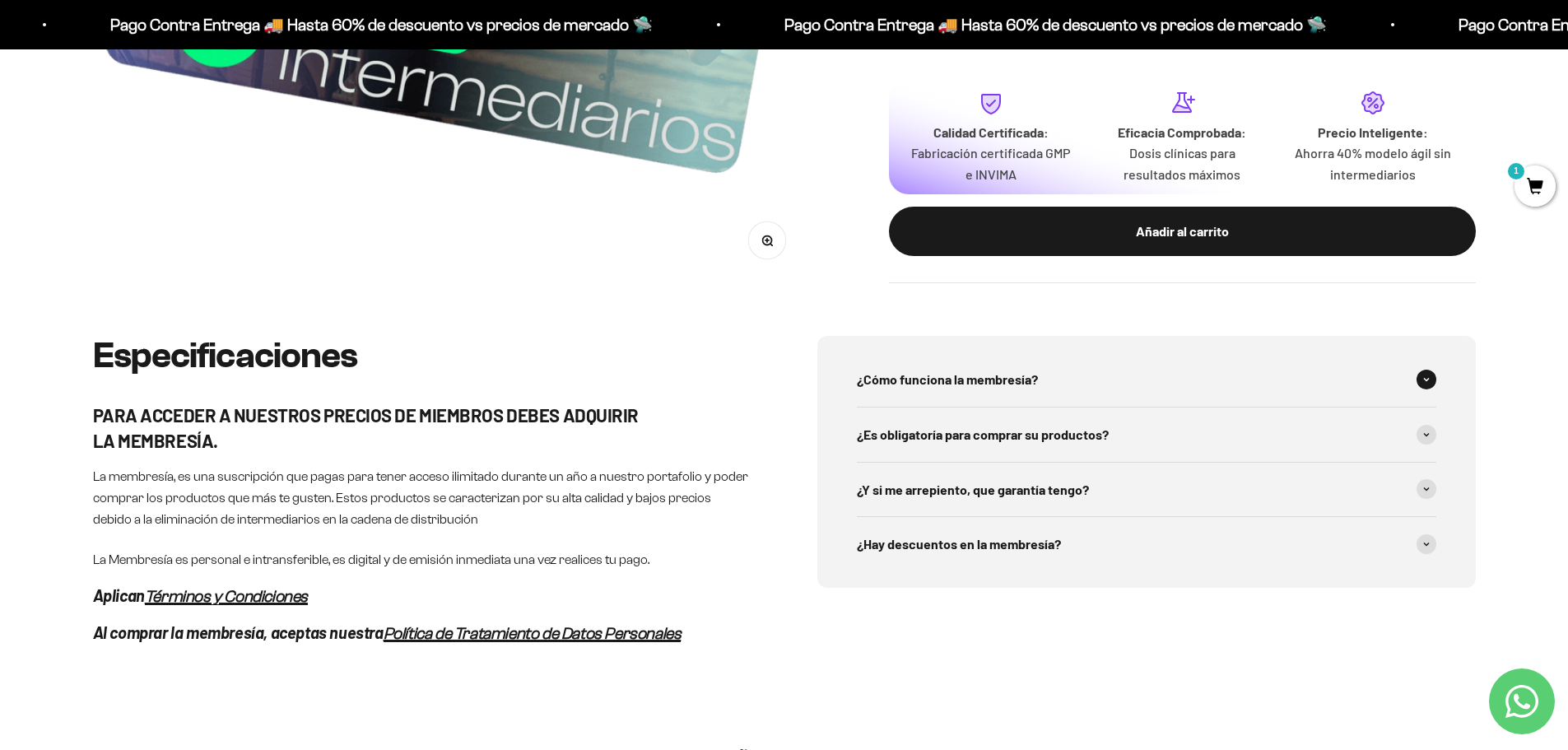
click at [1104, 371] on div "¿Cómo funciona la membresía?" at bounding box center [1146, 380] width 580 height 54
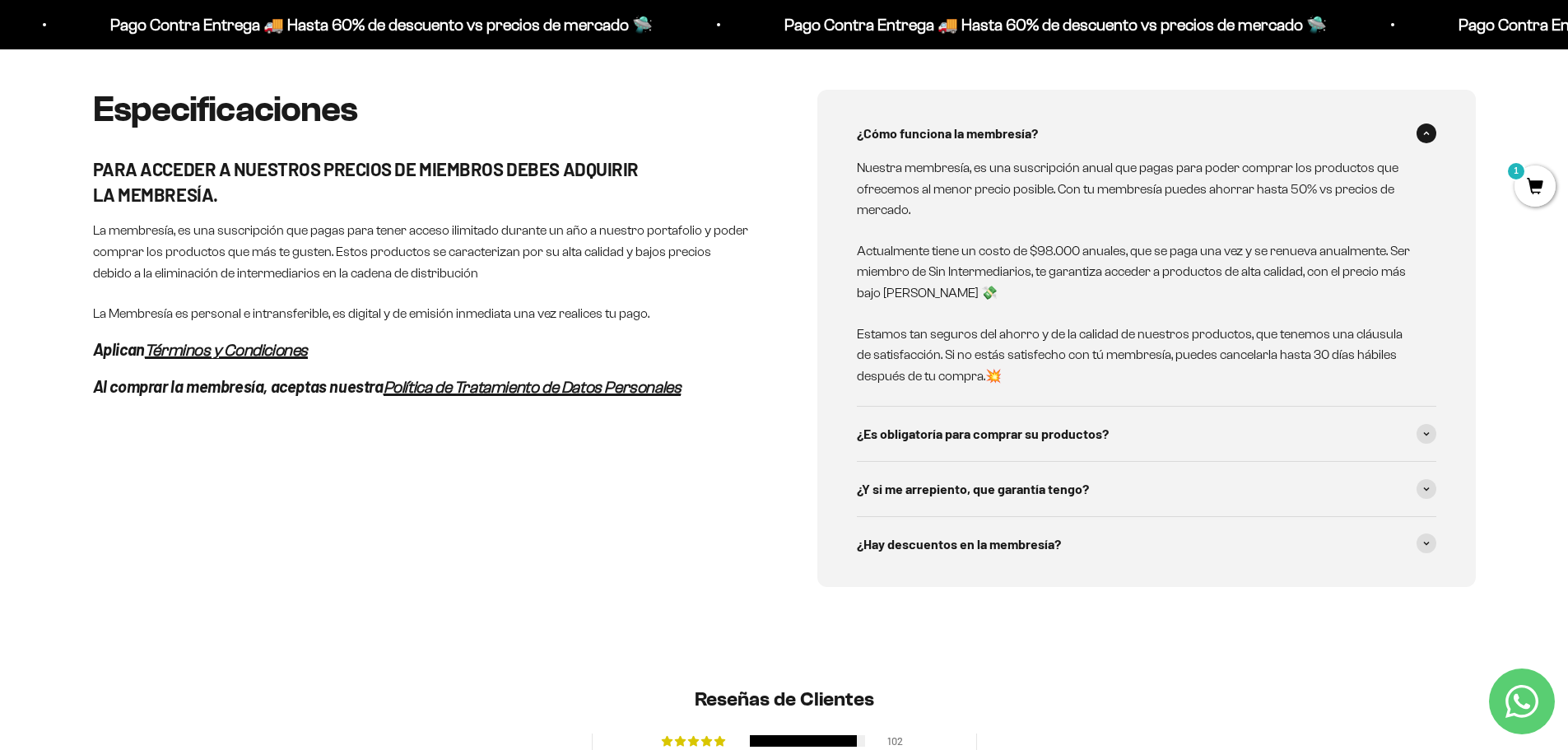
scroll to position [906, 0]
click at [1089, 438] on span "¿Es obligatoría para comprar su productos?" at bounding box center [982, 432] width 252 height 21
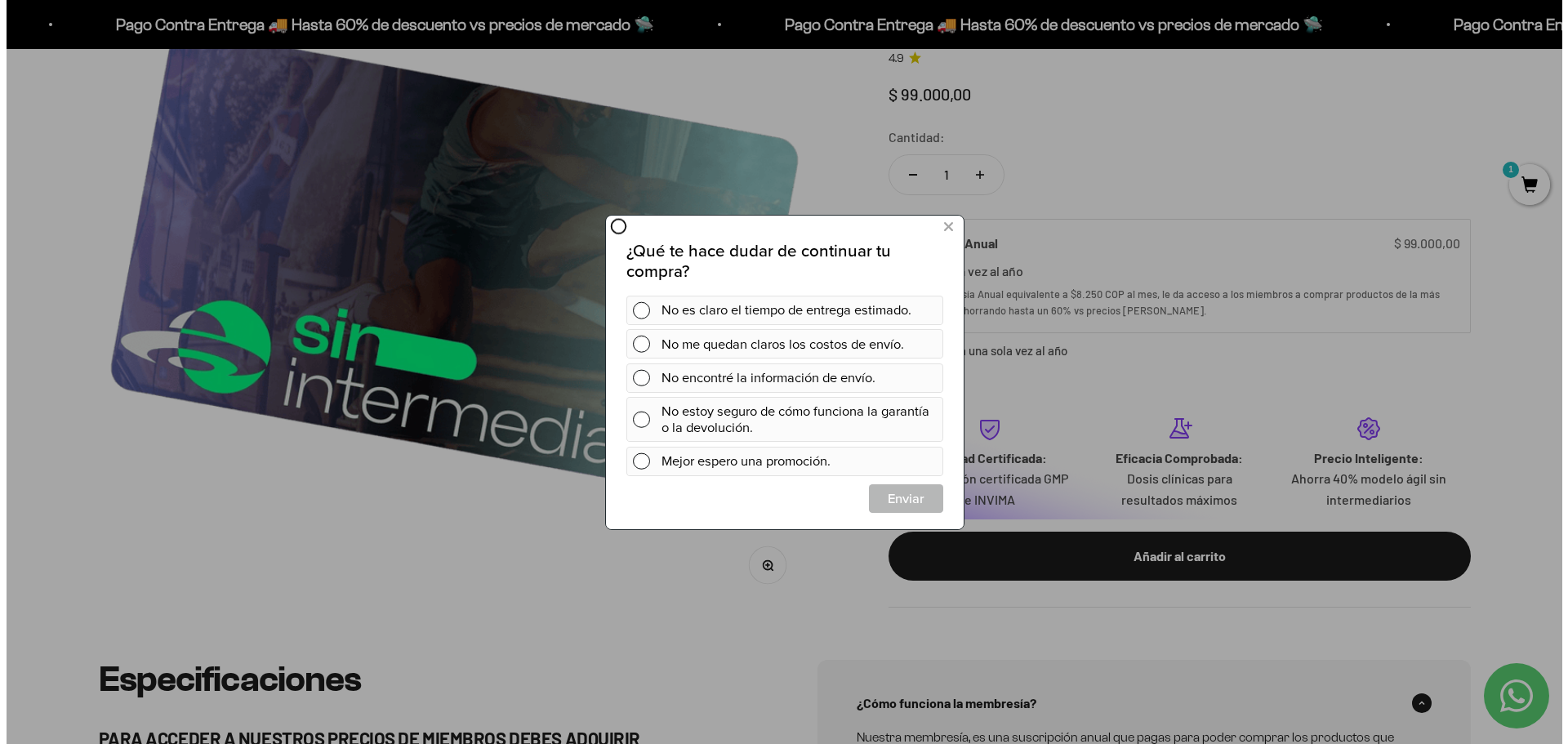
scroll to position [0, 0]
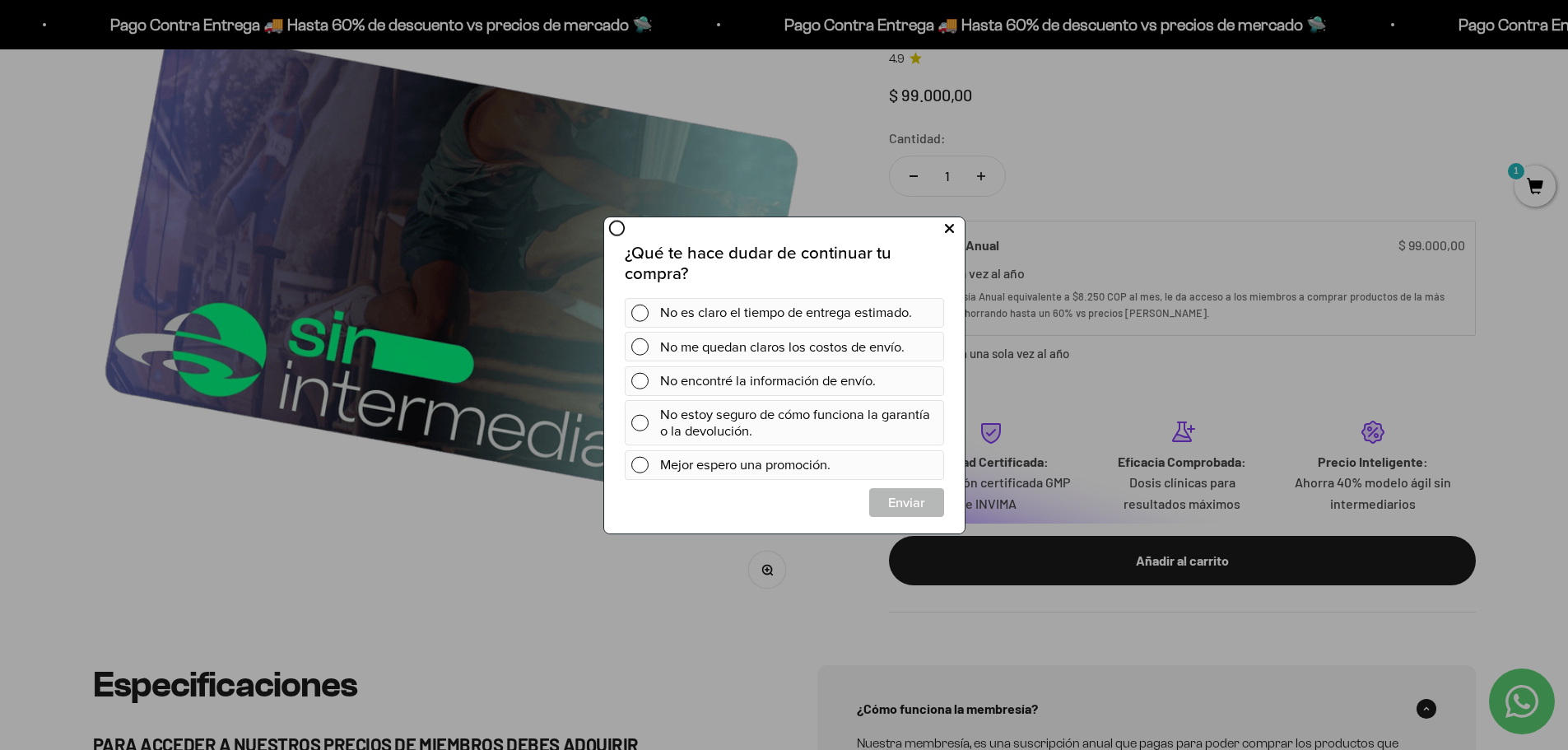
click at [953, 223] on button at bounding box center [948, 228] width 31 height 27
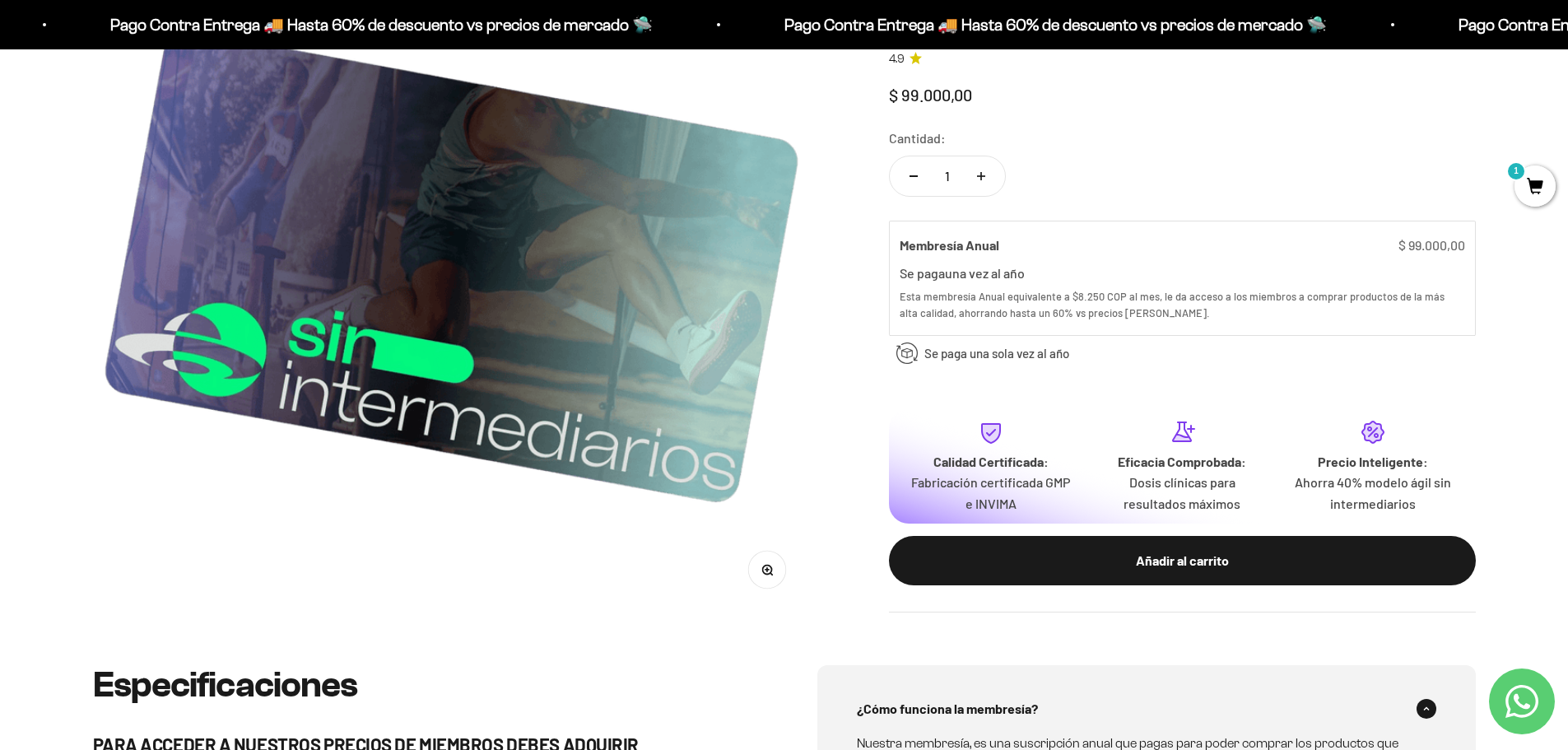
click at [1545, 181] on span "1" at bounding box center [1535, 186] width 41 height 41
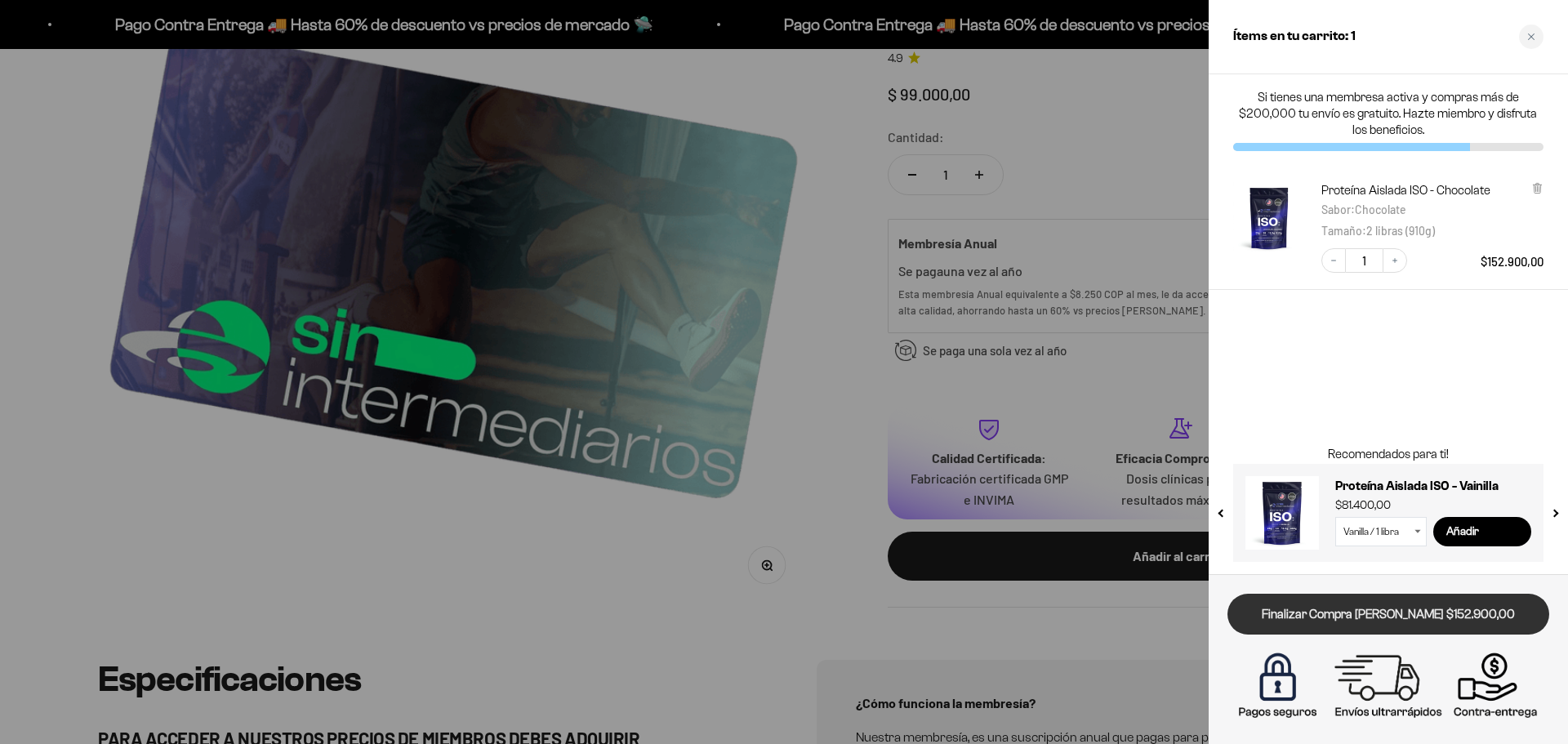
click at [1497, 610] on link "Finalizar Compra Segura $152.900,00" at bounding box center [1388, 614] width 322 height 41
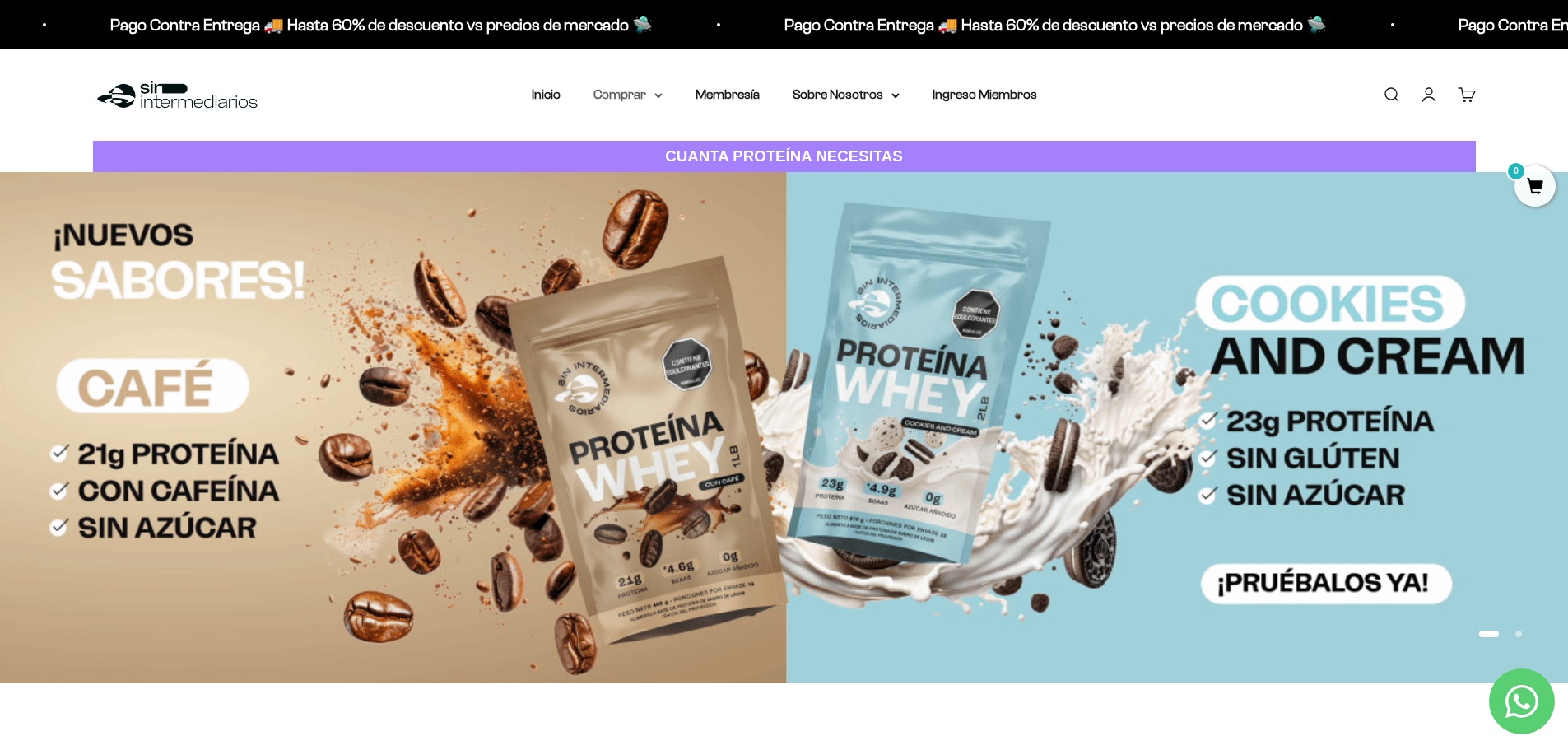
click at [641, 99] on summary "Comprar" at bounding box center [627, 94] width 69 height 21
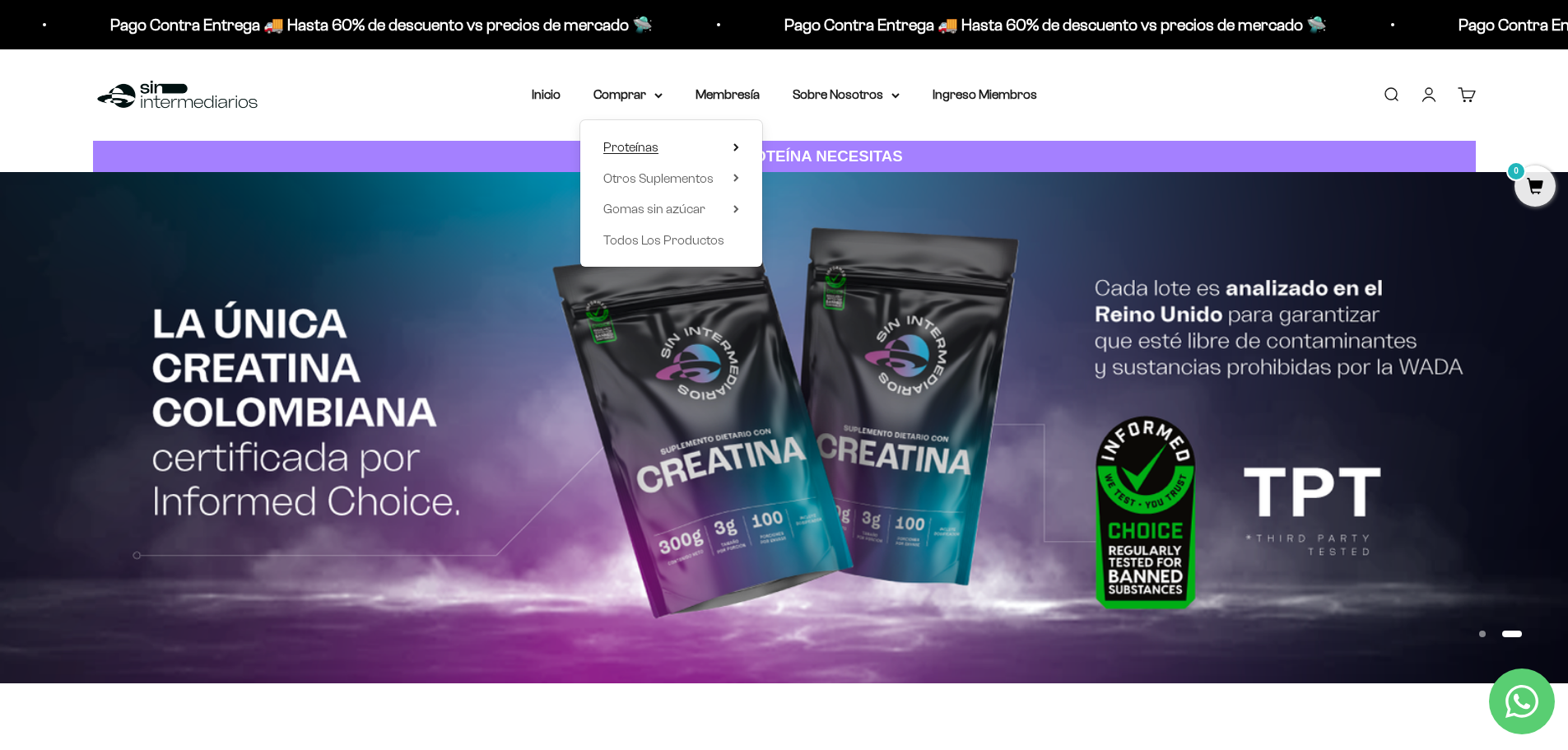
click at [641, 154] on span "Proteínas" at bounding box center [631, 147] width 55 height 14
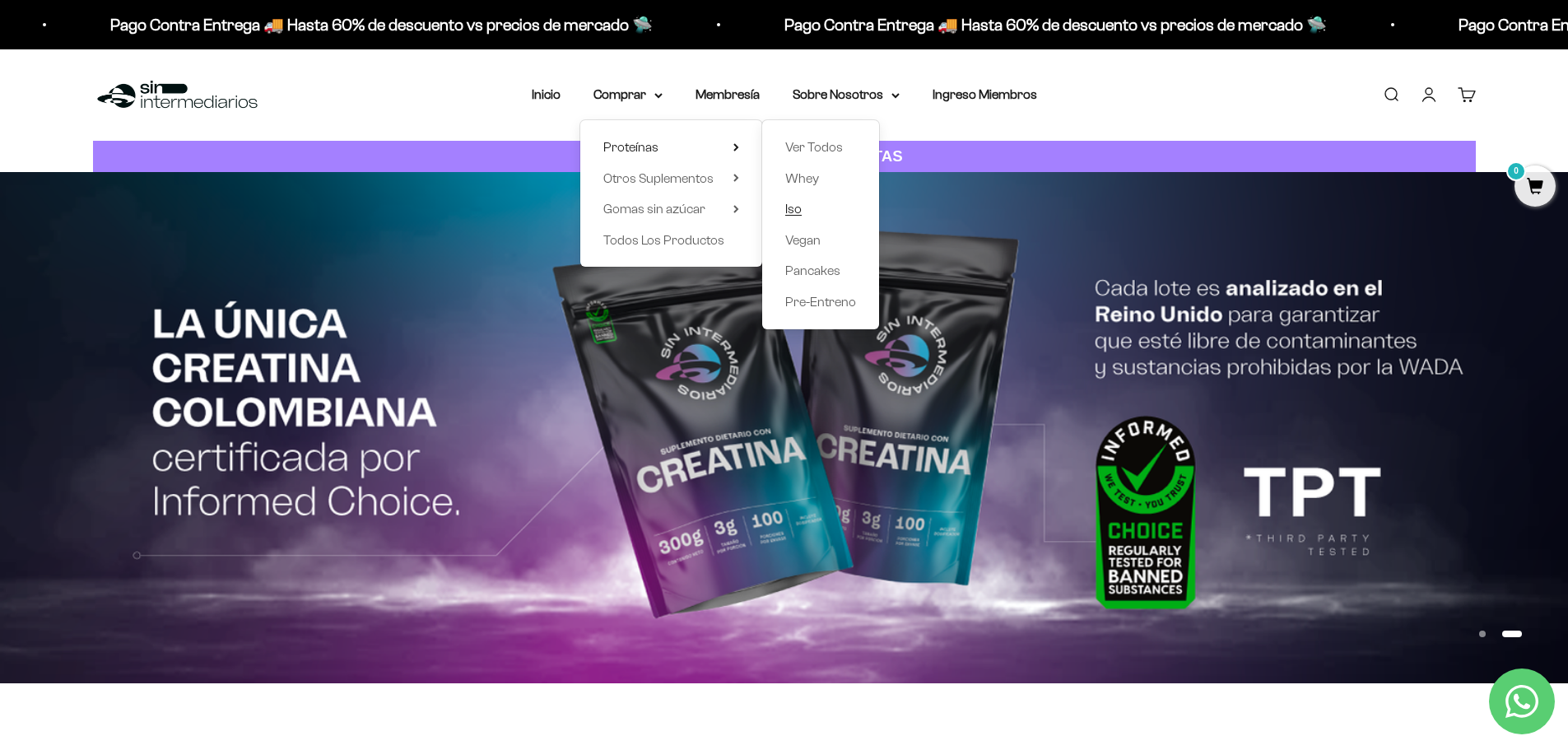
click at [790, 207] on span "Iso" at bounding box center [793, 209] width 16 height 14
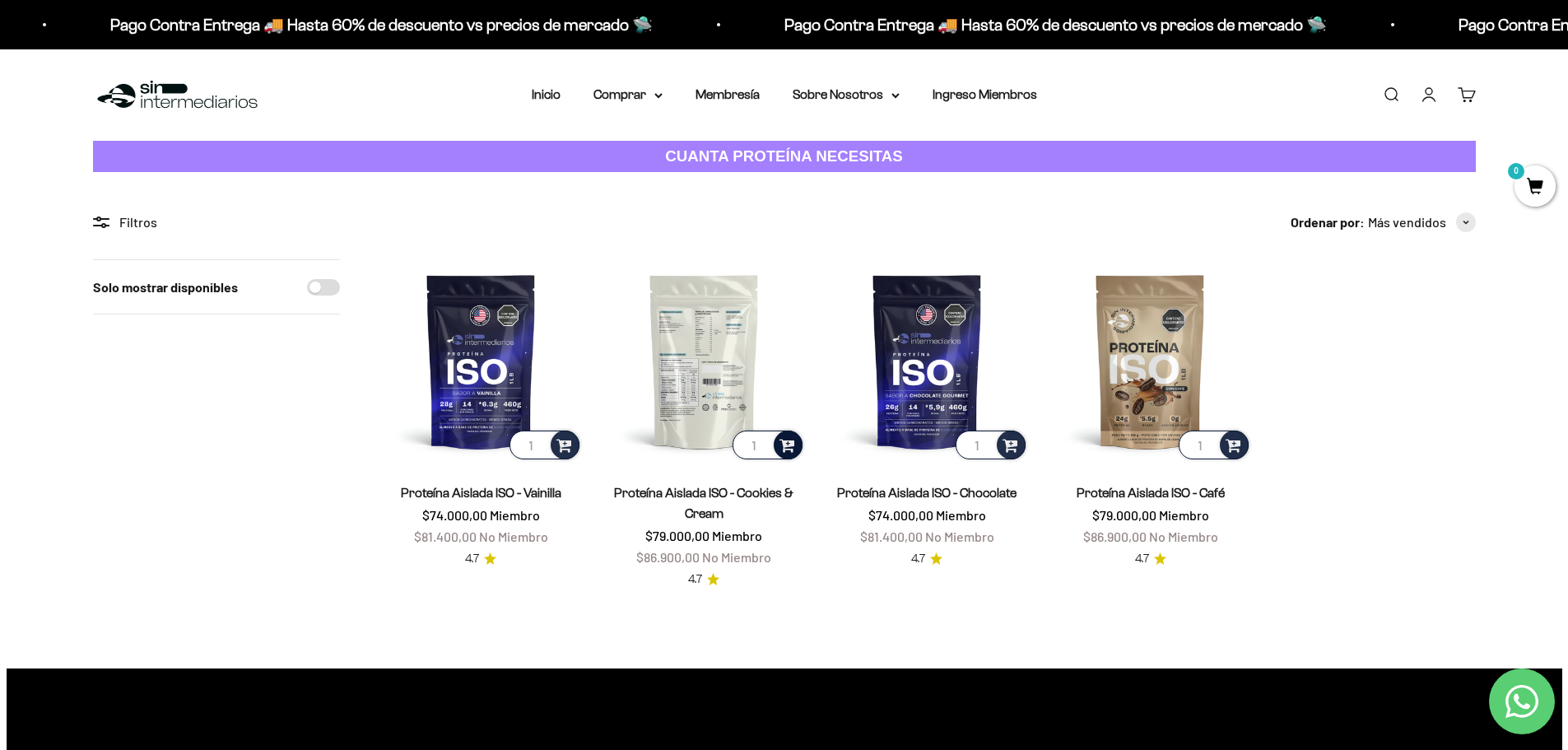
click at [784, 445] on span at bounding box center [787, 444] width 15 height 19
click at [685, 419] on span "Cookies & Cream / 2 libras (910g)" at bounding box center [705, 420] width 149 height 13
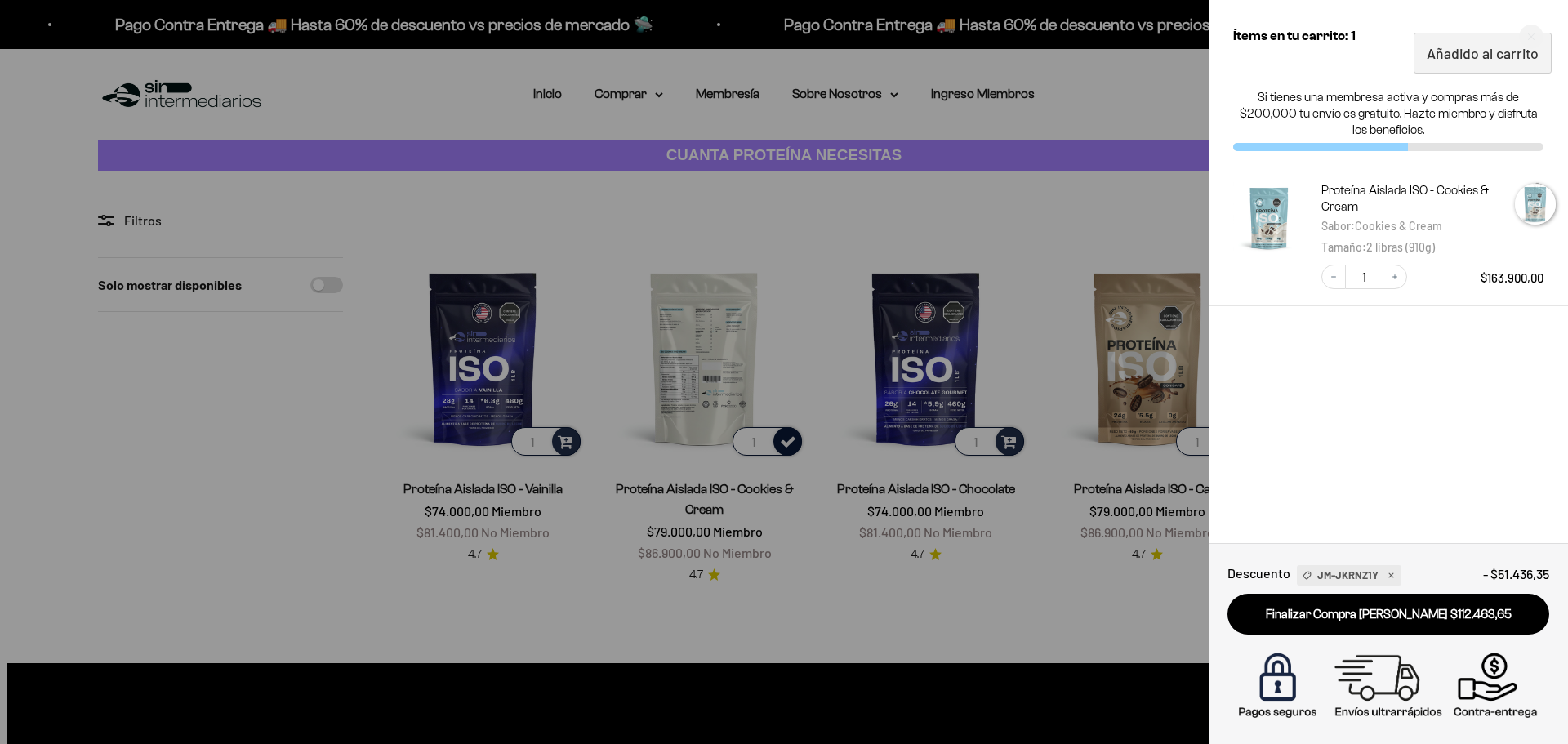
click at [880, 211] on div at bounding box center [784, 372] width 1568 height 744
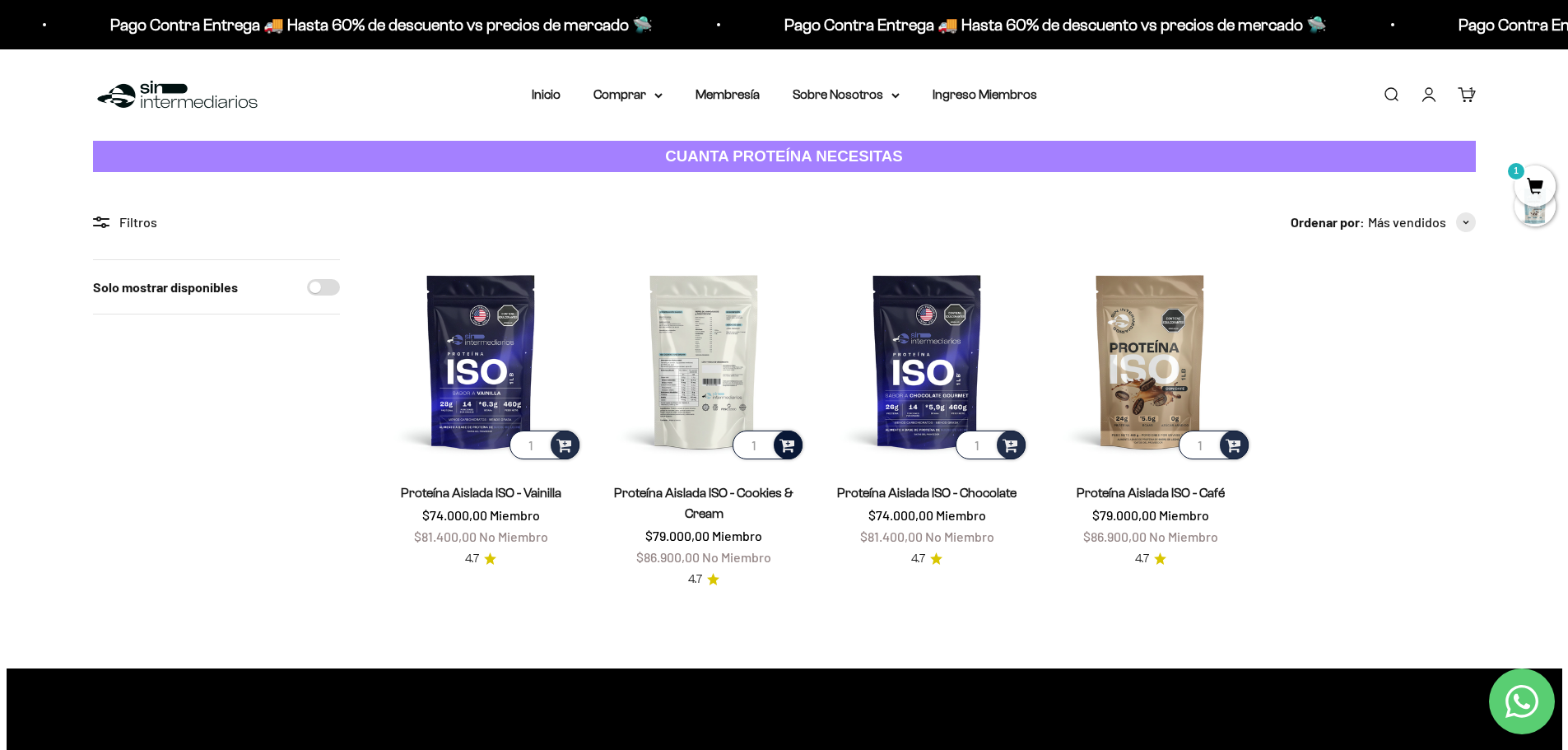
click at [1527, 184] on span "1" at bounding box center [1535, 186] width 41 height 41
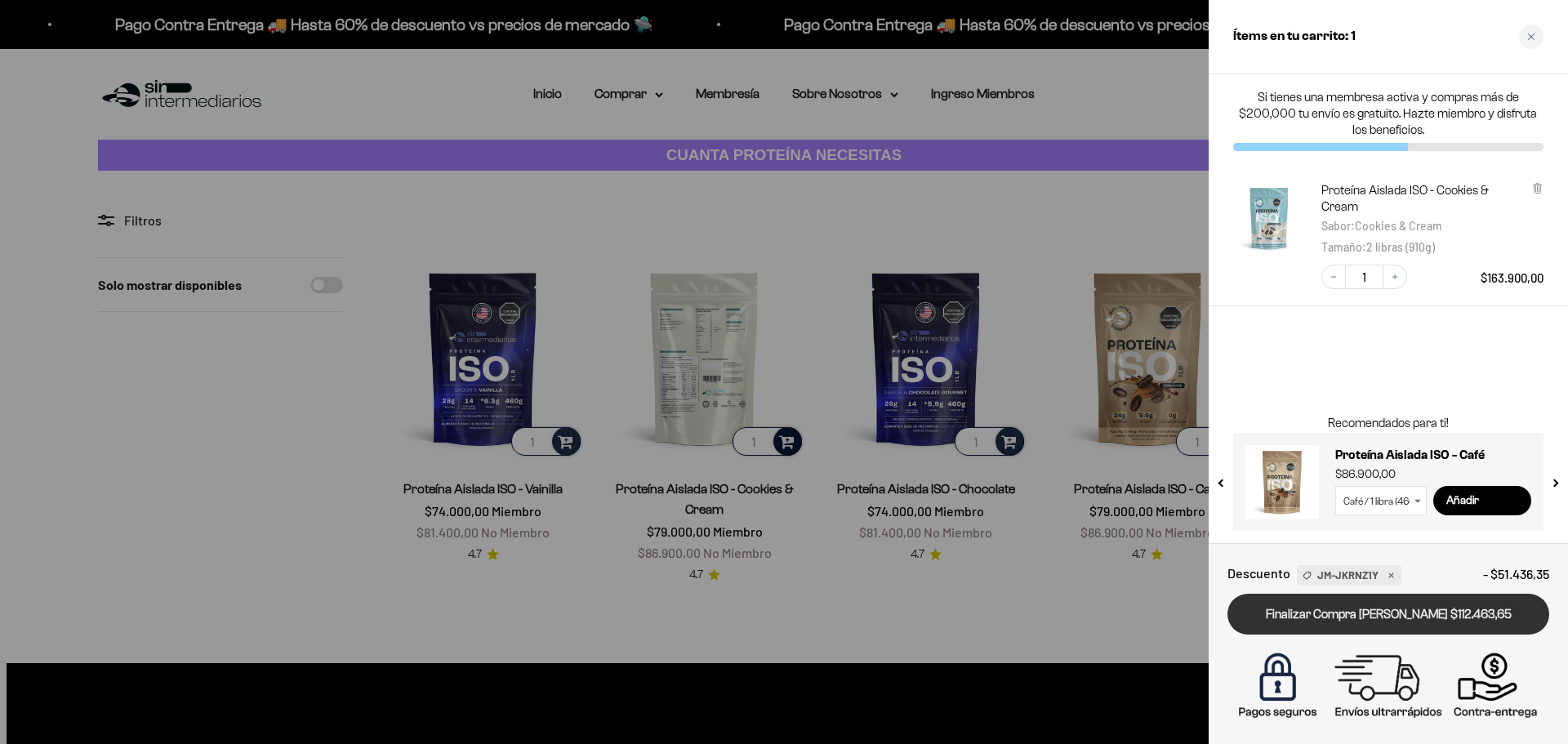
click at [1372, 616] on link "Finalizar Compra [PERSON_NAME] $112.463,65" at bounding box center [1388, 614] width 322 height 41
